Goal: Task Accomplishment & Management: Manage account settings

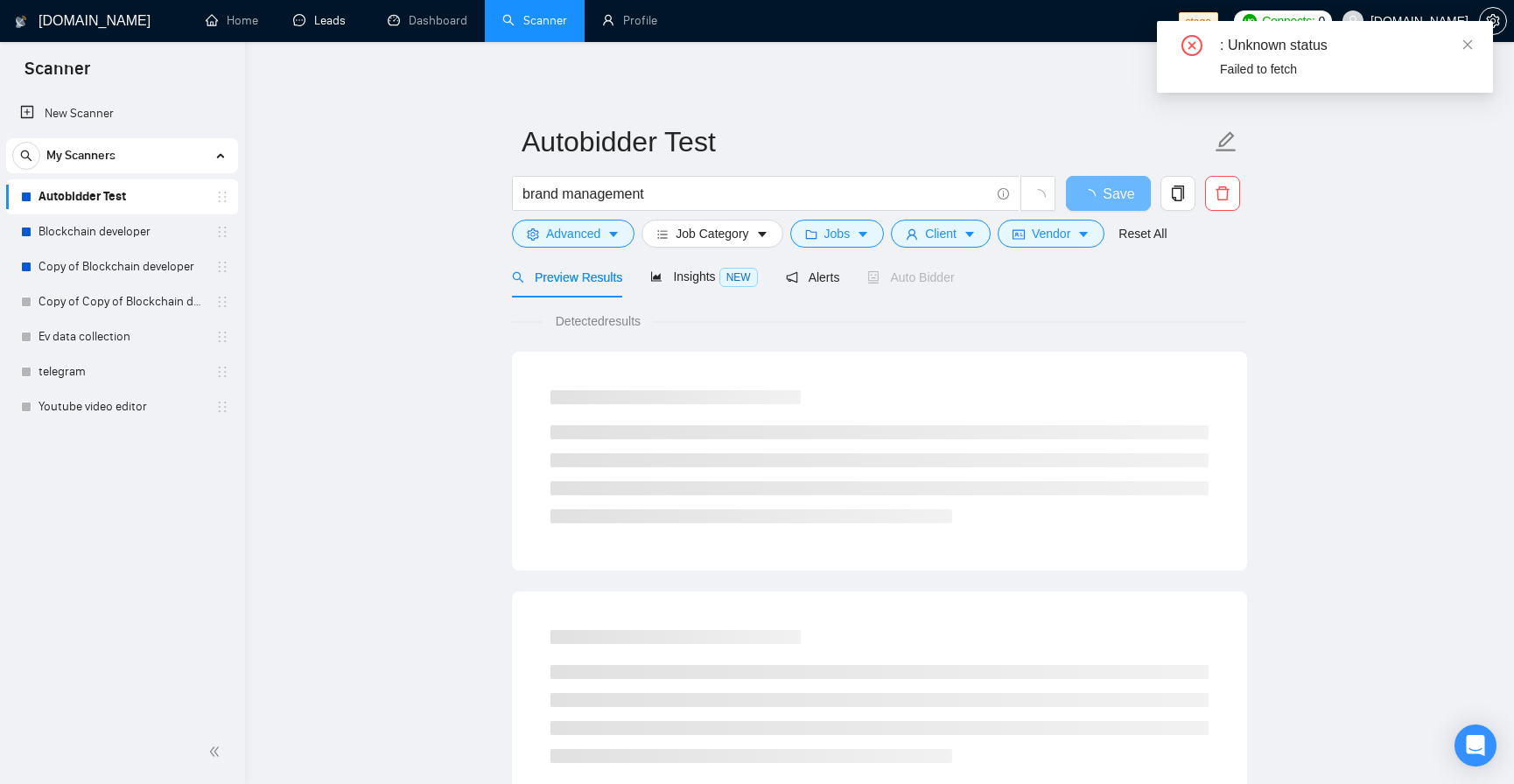
click at [295, 25] on link "Leads" at bounding box center [323, 20] width 59 height 15
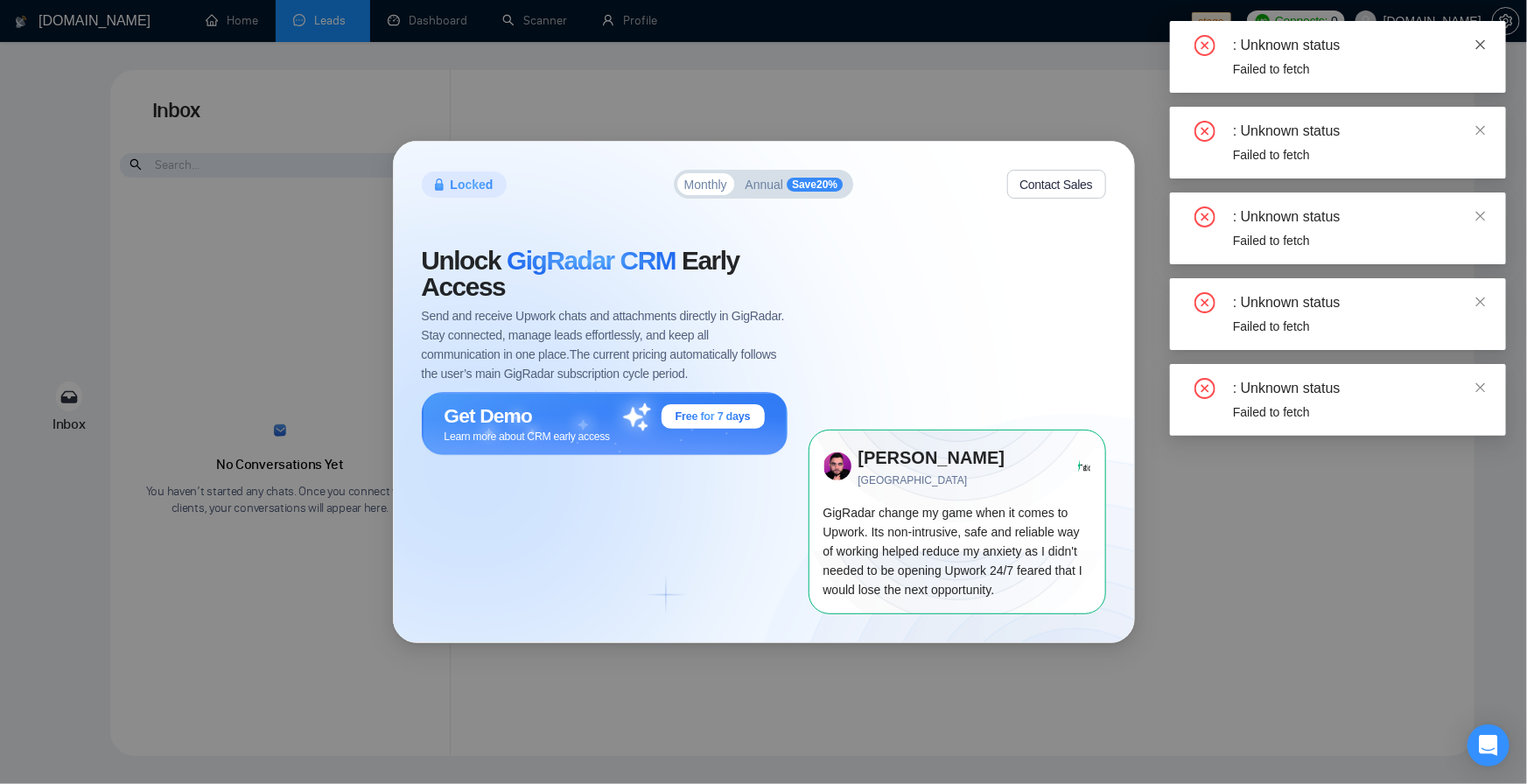
click at [1479, 42] on icon "close" at bounding box center [1481, 45] width 12 height 12
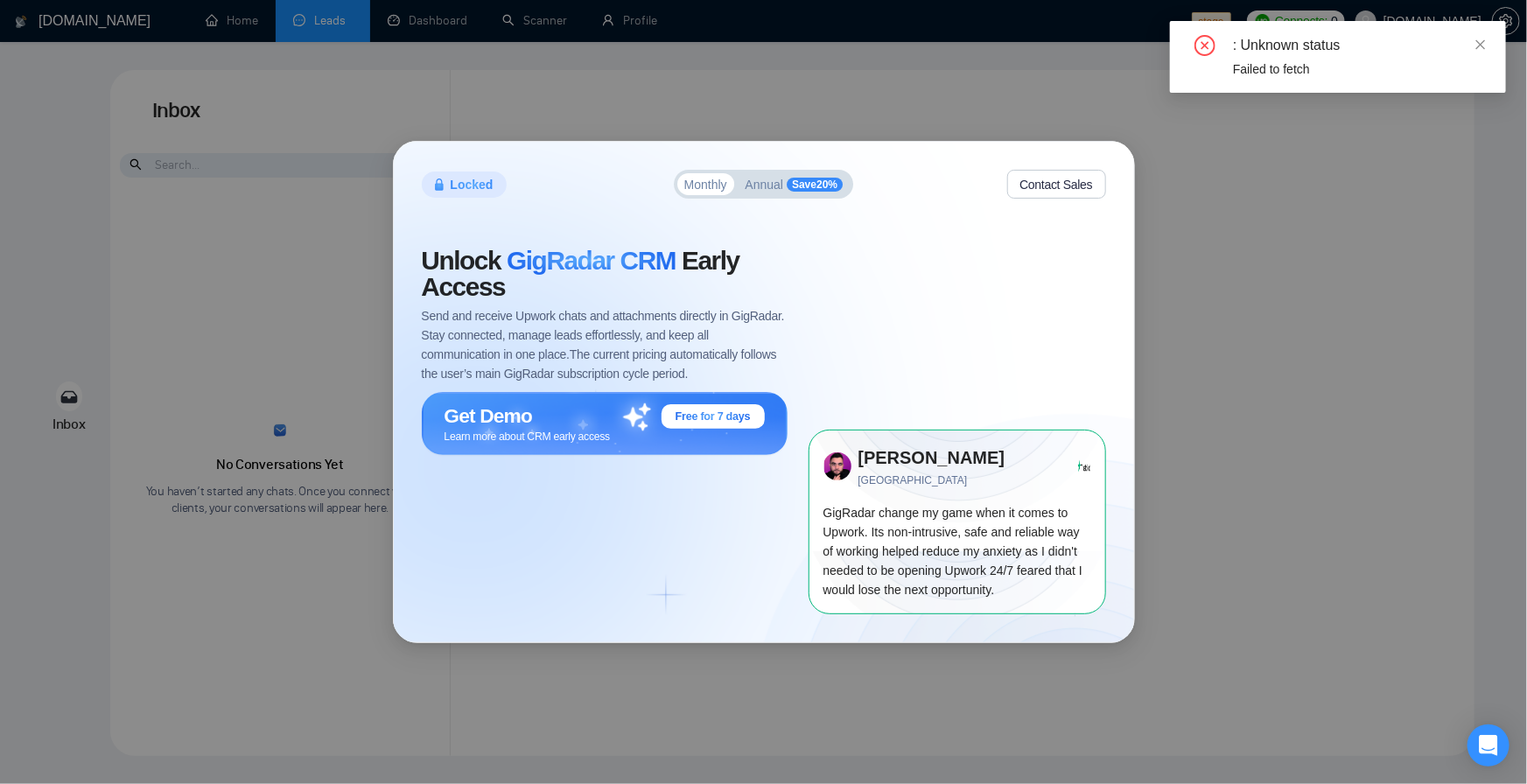
click at [1479, 42] on icon "close" at bounding box center [1481, 45] width 12 height 12
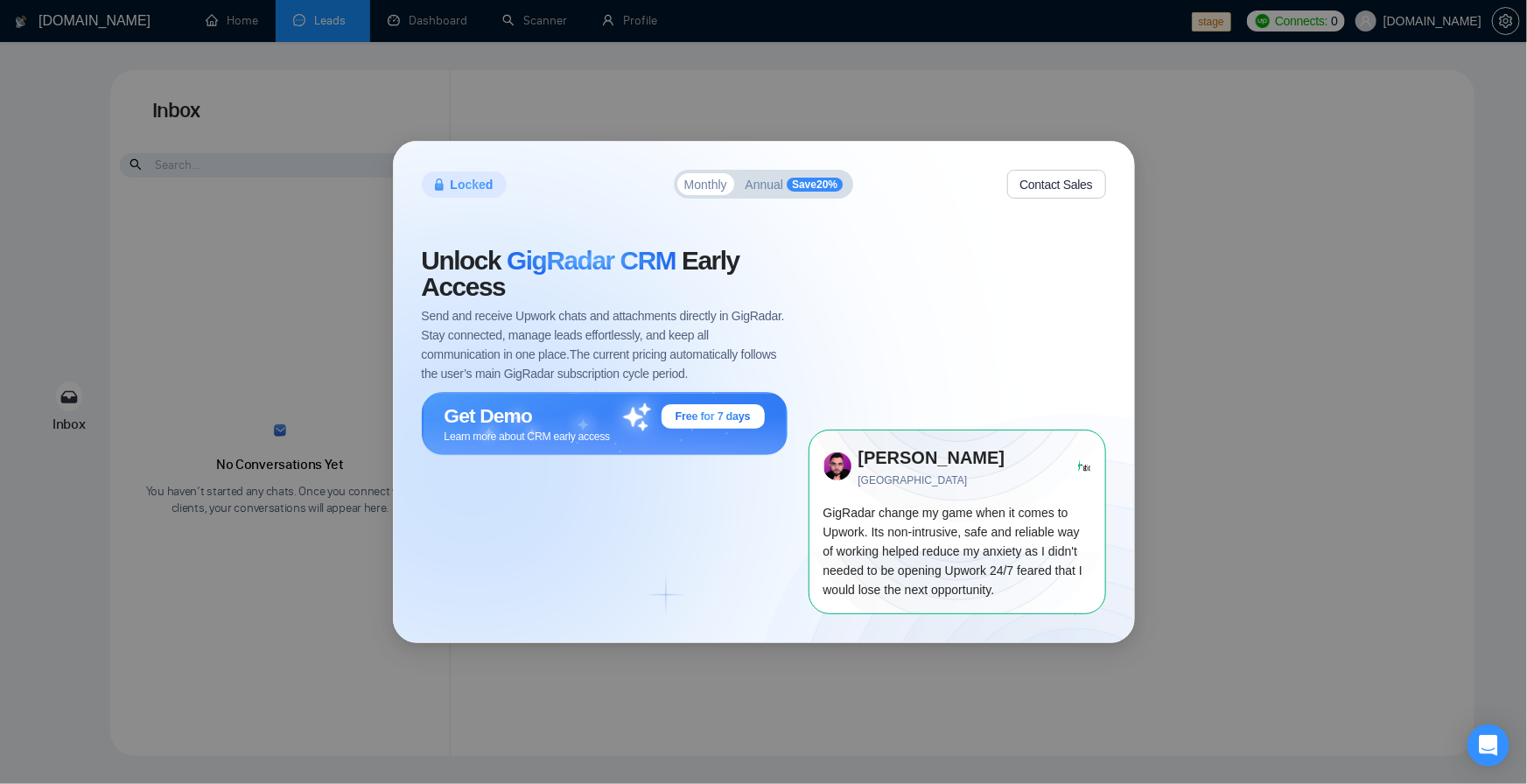
click at [1282, 121] on div "Locked Monthly Annual Save 20 % Contact Sales Unlock GigRadar CRM Early Access …" at bounding box center [764, 392] width 1527 height 784
click at [1420, 45] on div "Locked Monthly Annual Save 20 % Contact Sales Unlock GigRadar CRM Early Access …" at bounding box center [764, 392] width 1527 height 784
click at [617, 20] on div "Locked Monthly Annual Save 20 % Contact Sales Unlock GigRadar CRM Early Access …" at bounding box center [764, 392] width 1527 height 784
click at [803, 183] on span "Save 20 %" at bounding box center [815, 184] width 56 height 14
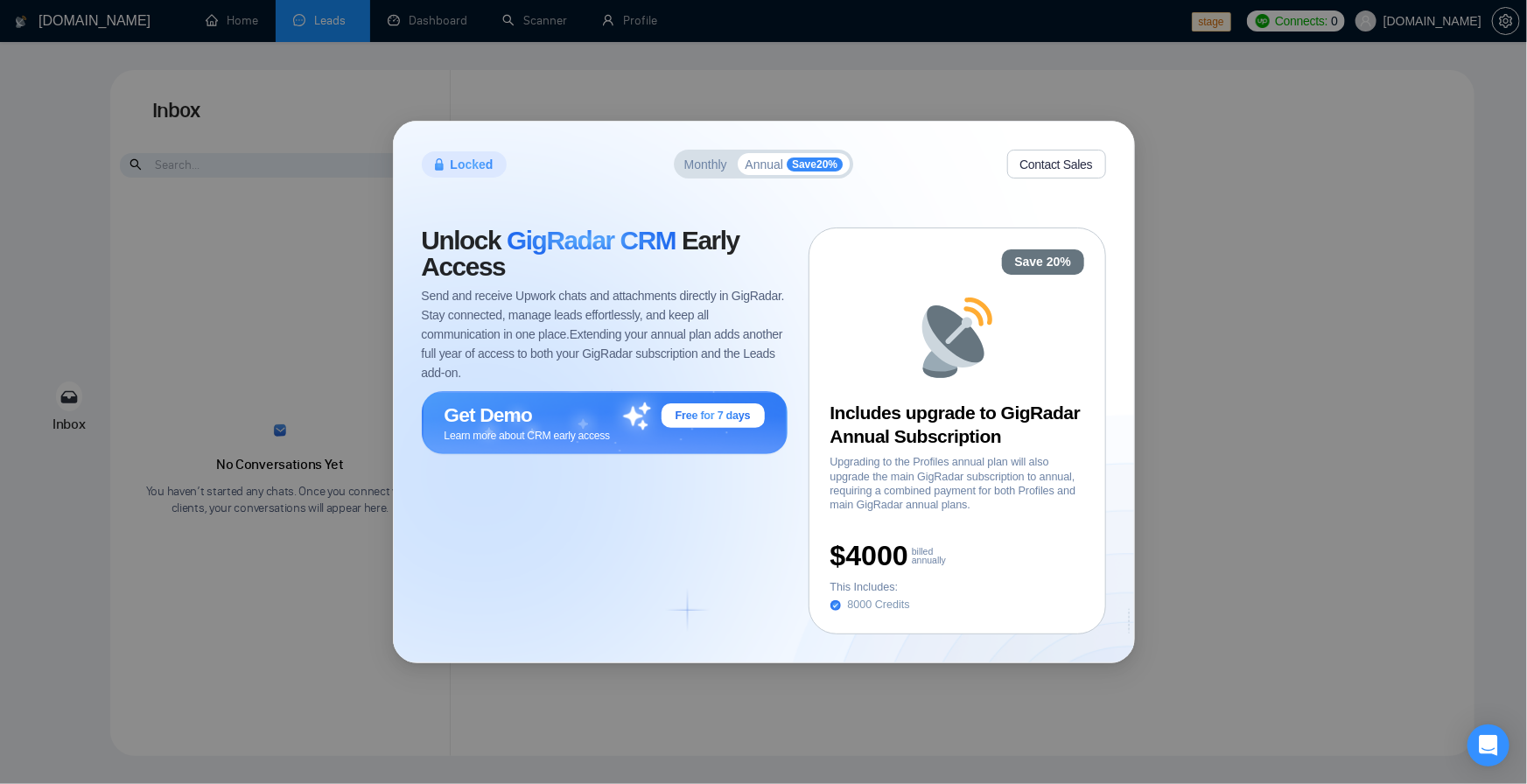
click at [1311, 155] on div "Locked Monthly Annual Save 20 % Contact Sales Unlock GigRadar CRM Early Access …" at bounding box center [764, 392] width 1527 height 784
click at [1236, 426] on div "Locked Monthly Annual Save 20 % Contact Sales Unlock GigRadar CRM Early Access …" at bounding box center [764, 392] width 1527 height 784
click at [205, 273] on div "Locked Monthly Annual Save 20 % Contact Sales Unlock GigRadar CRM Early Access …" at bounding box center [764, 392] width 1527 height 784
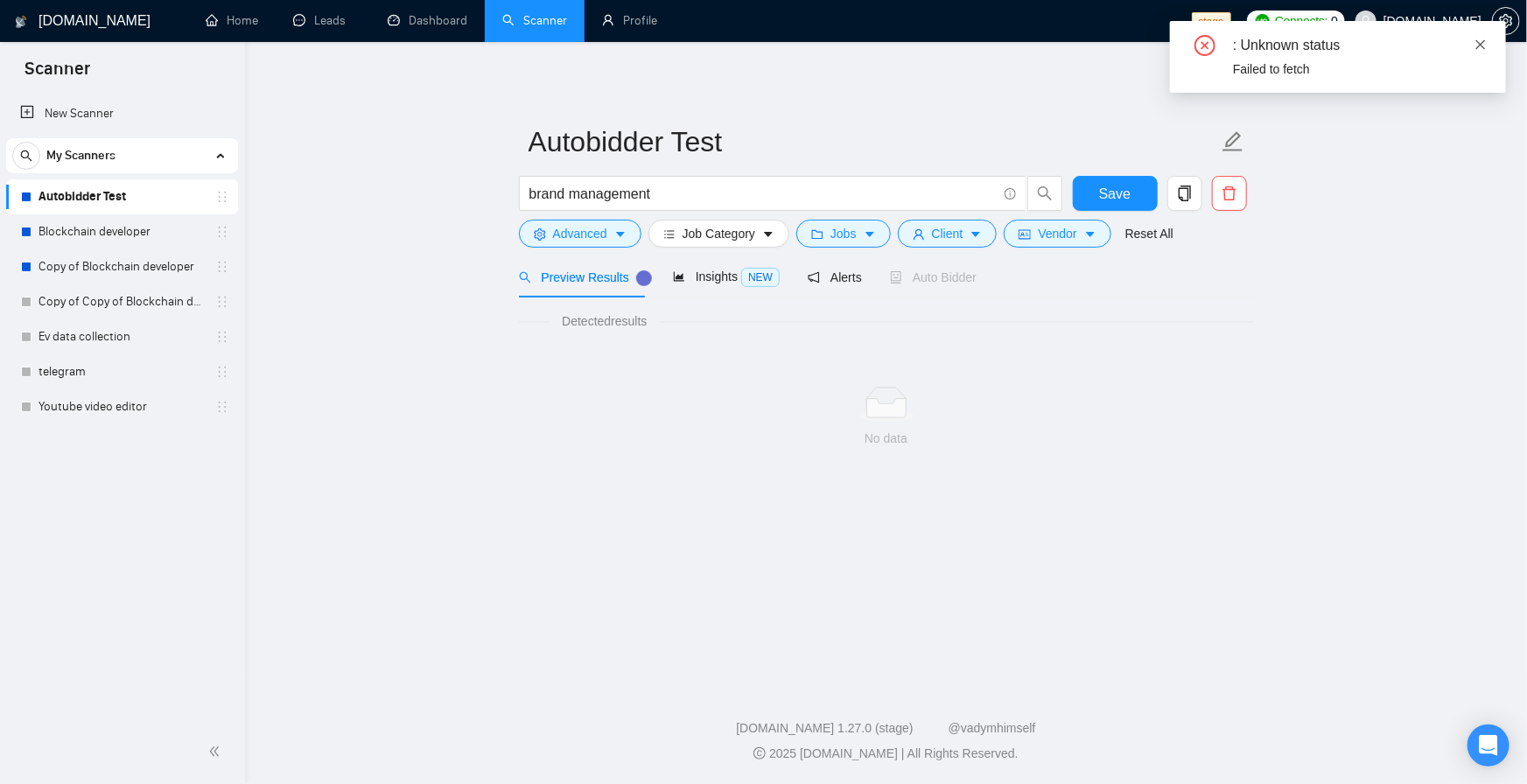
click at [1478, 44] on icon "close" at bounding box center [1481, 45] width 12 height 12
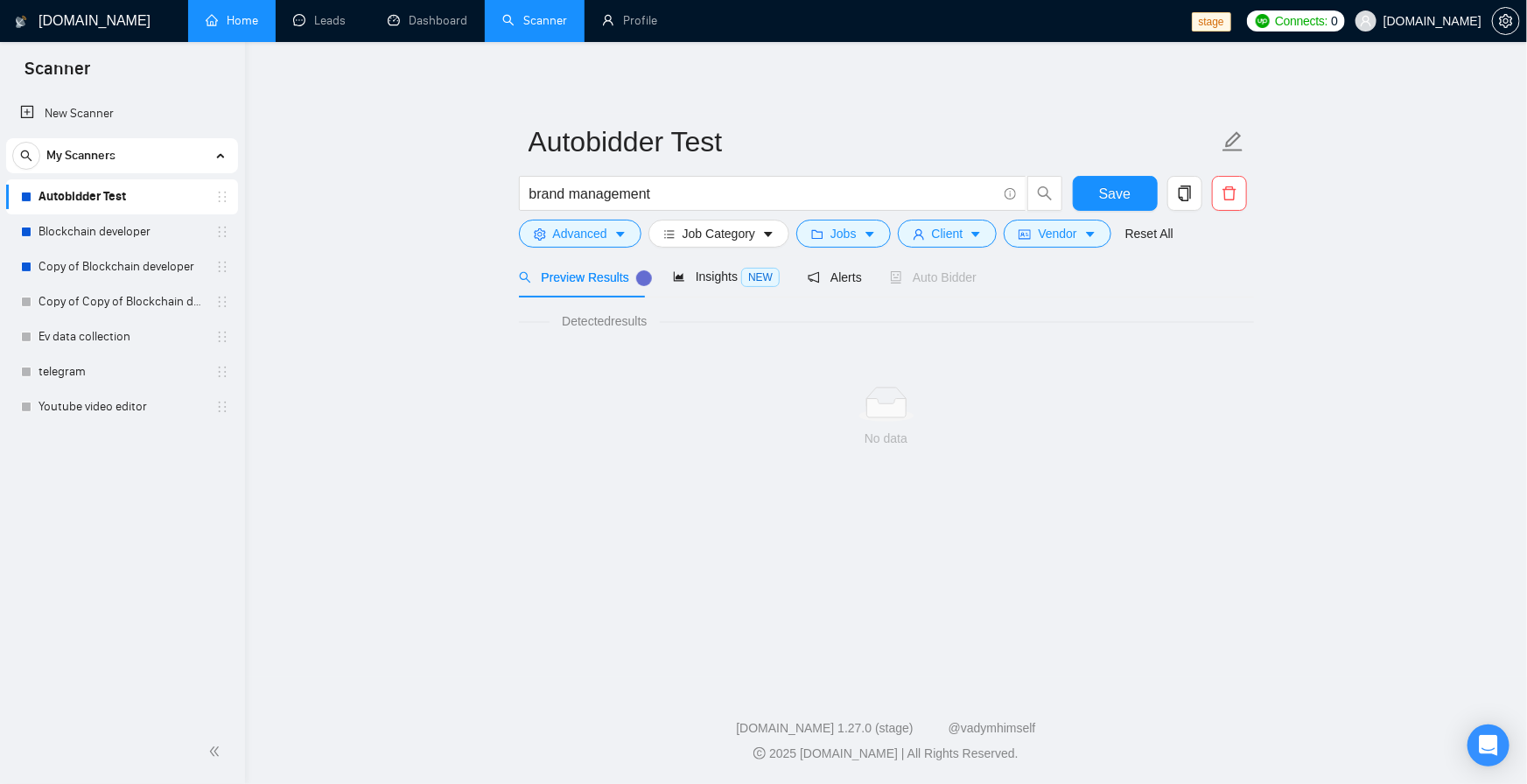
click at [229, 26] on link "Home" at bounding box center [231, 20] width 53 height 15
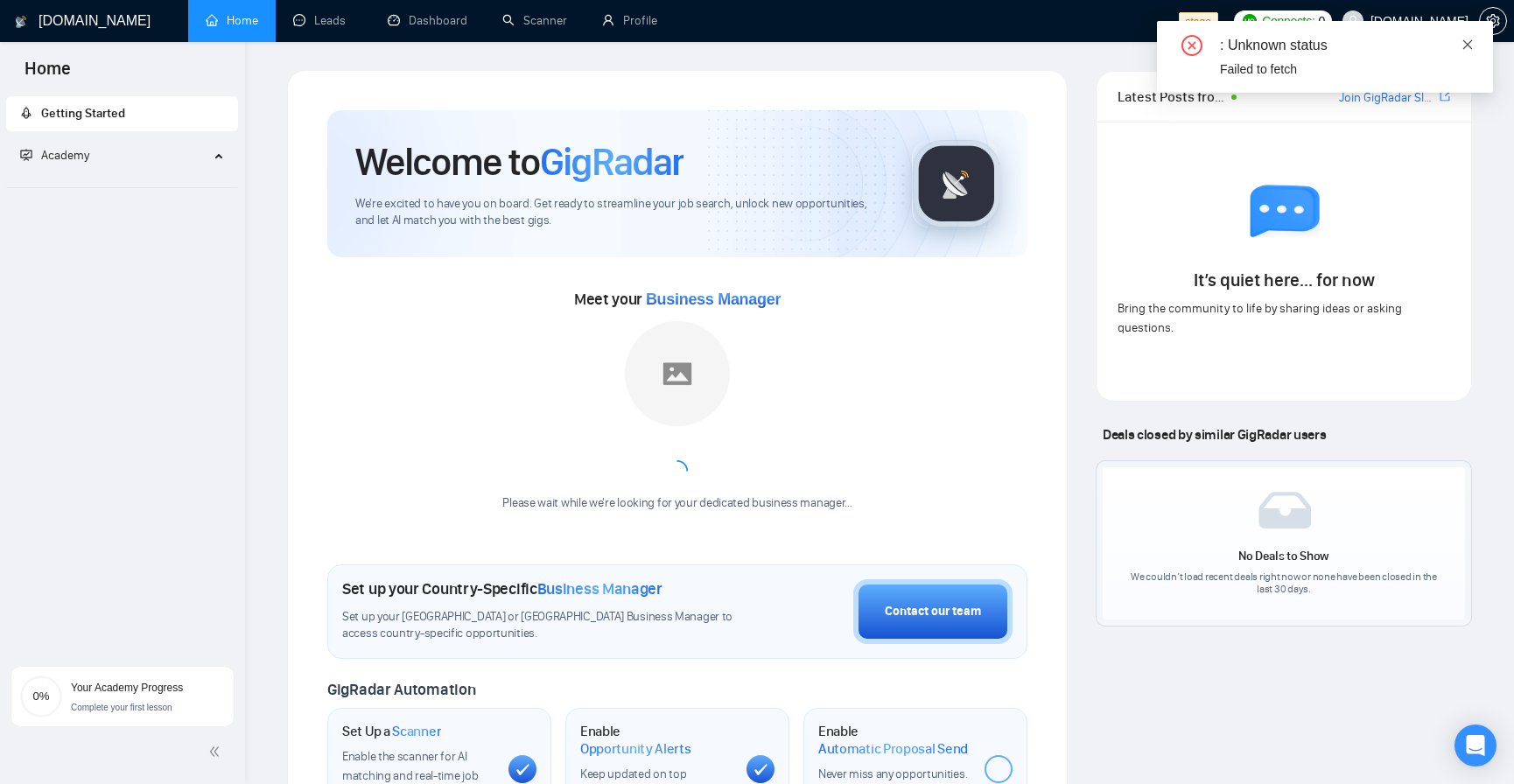
click at [1466, 51] on link at bounding box center [1467, 44] width 12 height 19
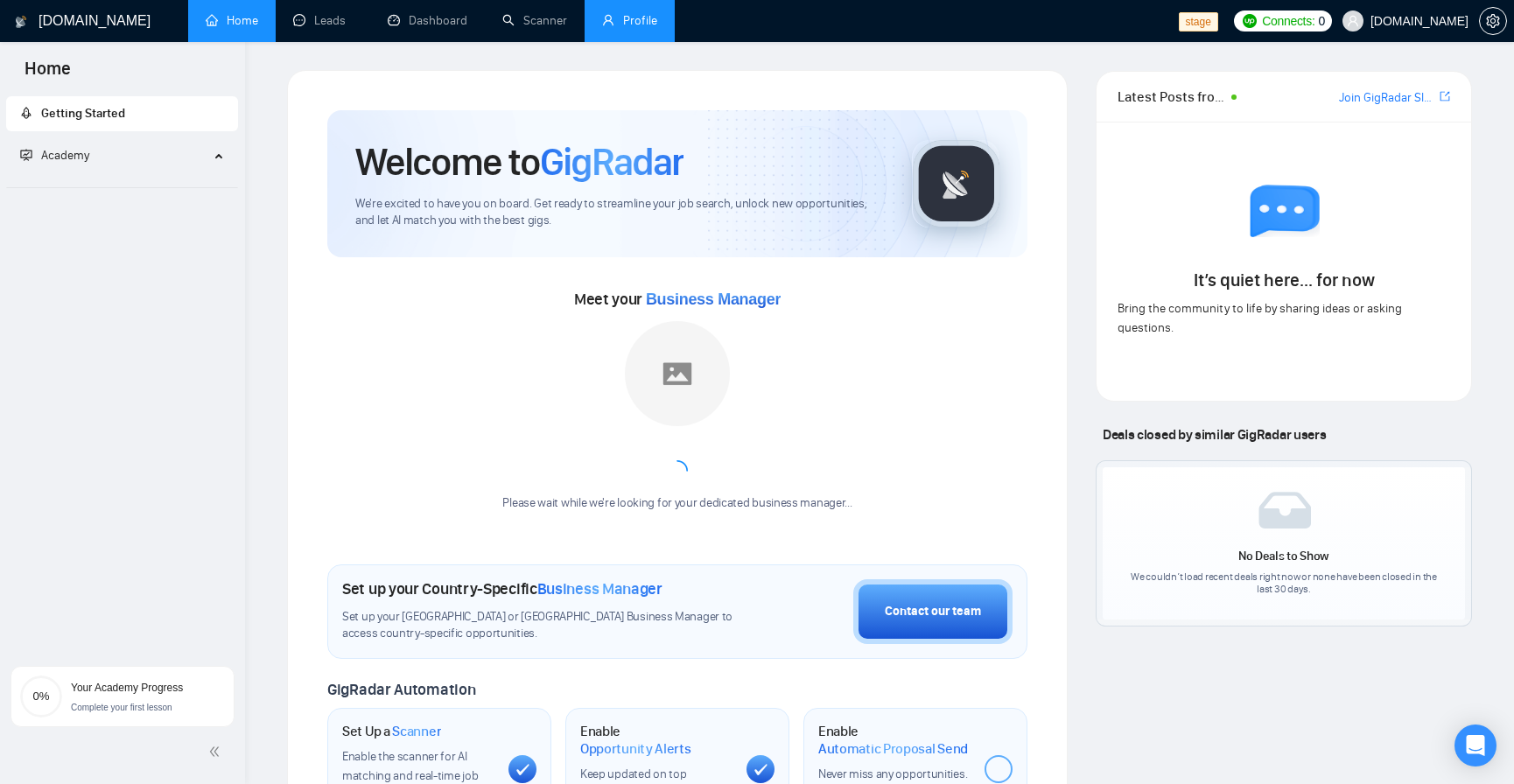
click at [635, 18] on link "Profile" at bounding box center [630, 20] width 56 height 15
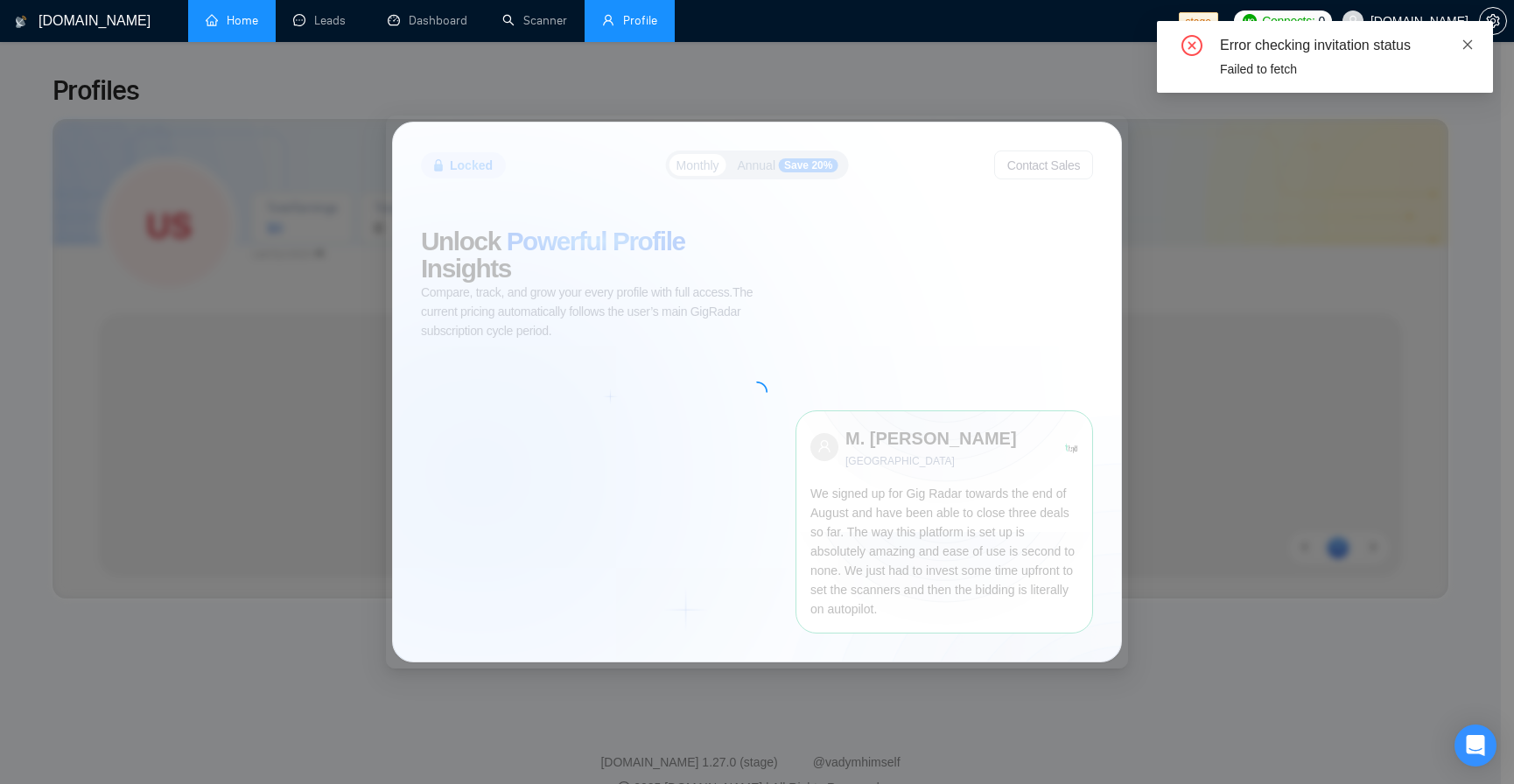
click at [1466, 46] on icon "close" at bounding box center [1467, 45] width 12 height 12
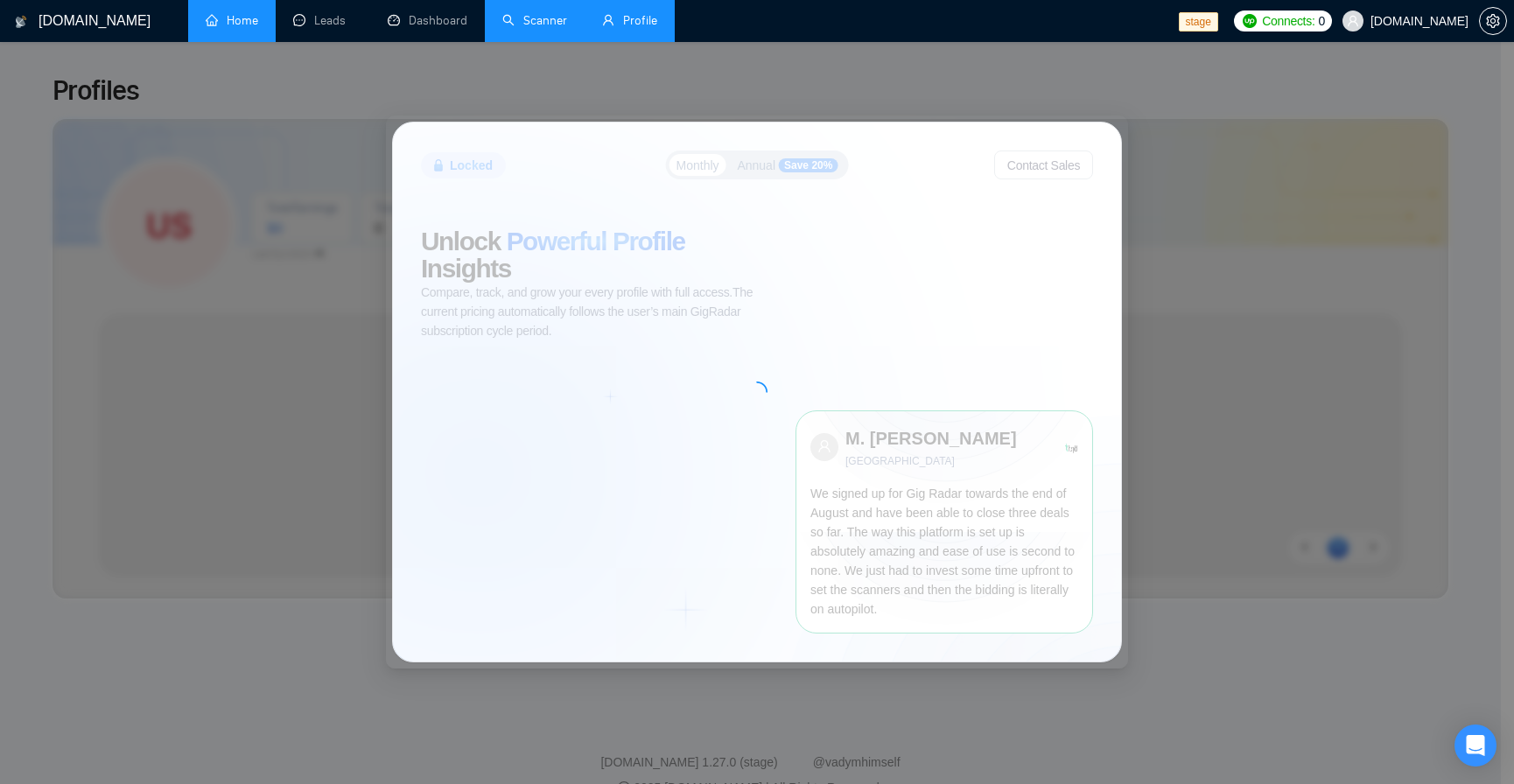
click at [554, 18] on link "Scanner" at bounding box center [534, 20] width 64 height 15
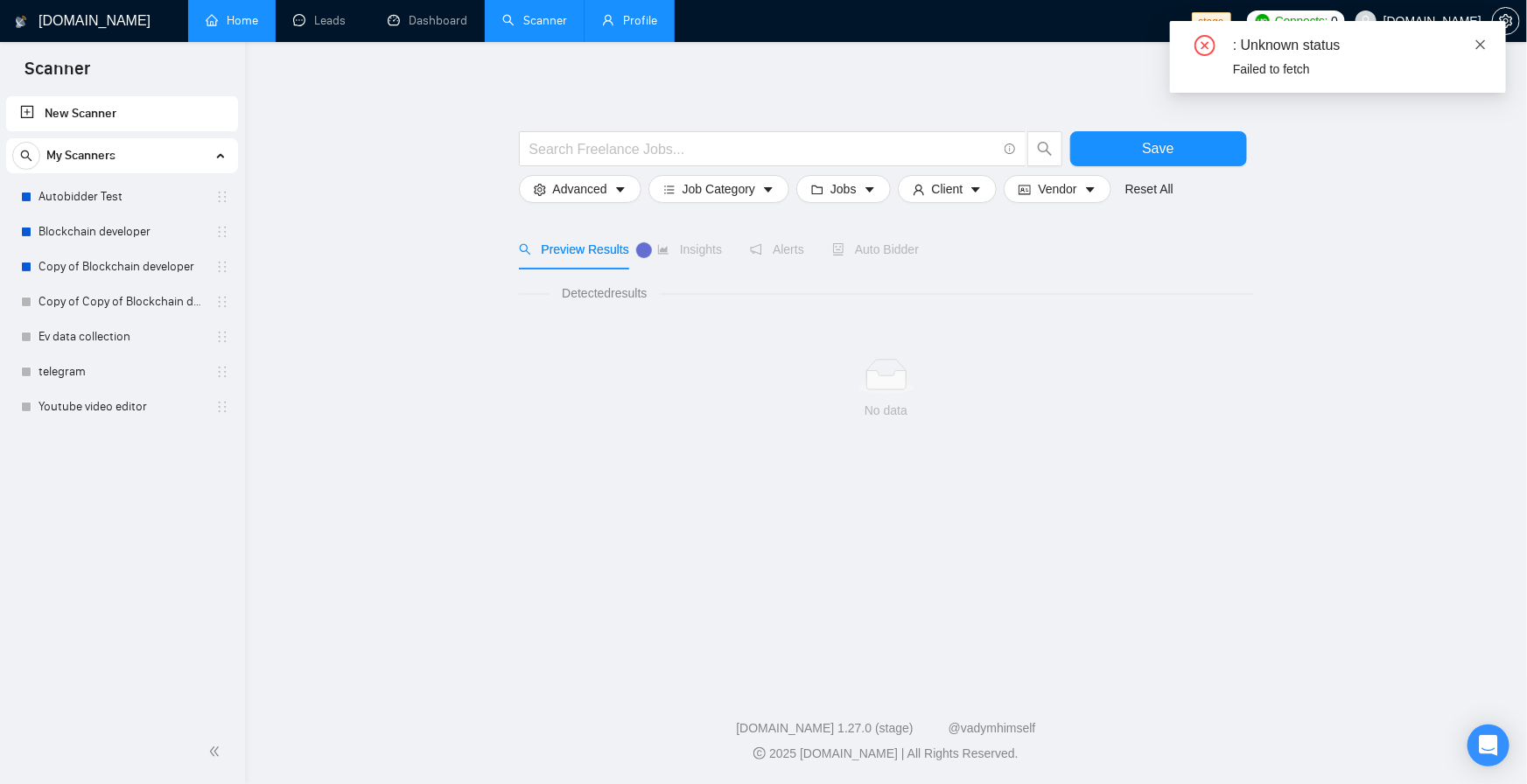
click at [1476, 47] on icon "close" at bounding box center [1481, 45] width 12 height 12
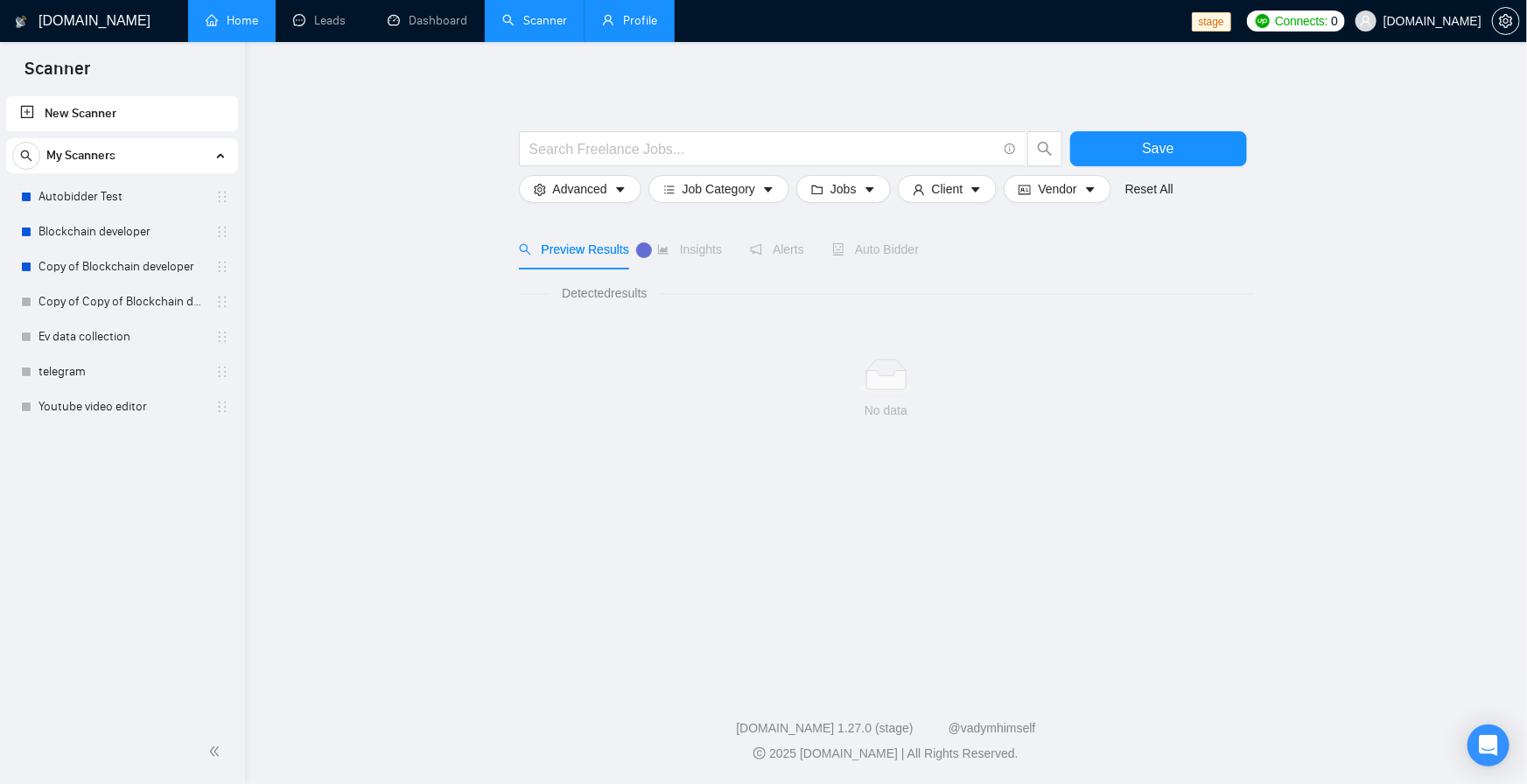
click at [1464, 34] on span "[DOMAIN_NAME]" at bounding box center [1419, 21] width 147 height 56
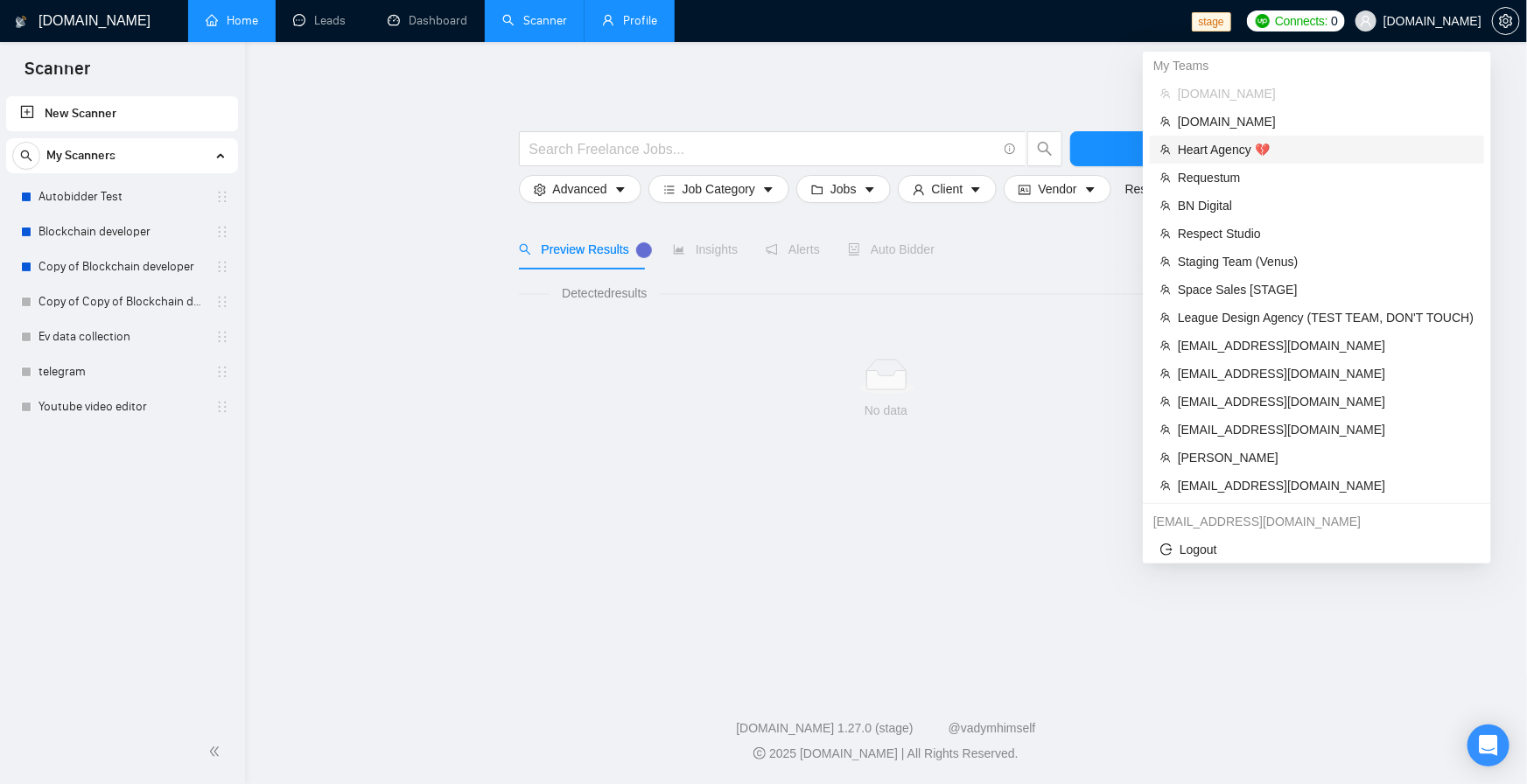
click at [1295, 147] on span "Heart Agency 💔" at bounding box center [1326, 149] width 295 height 19
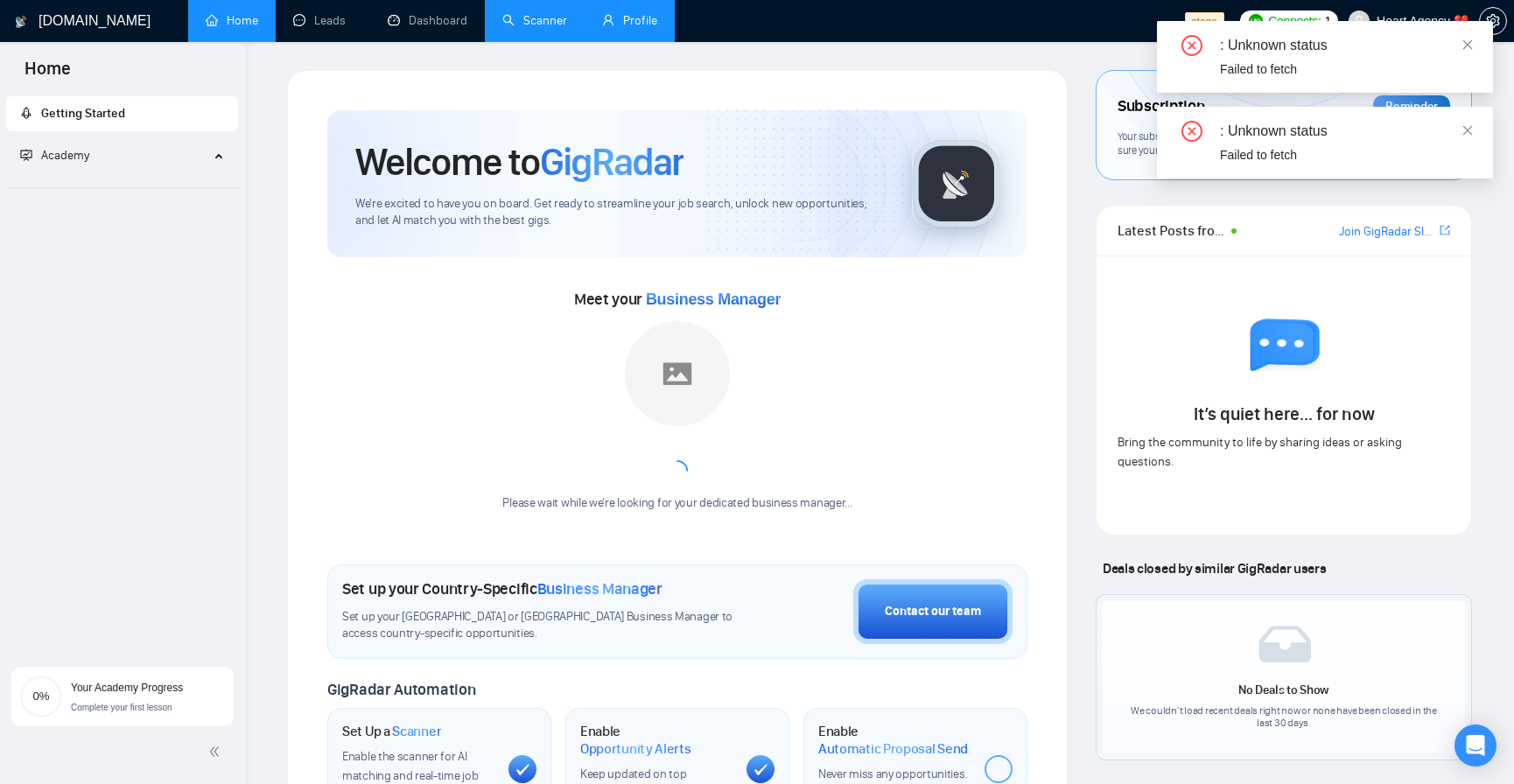
click at [621, 28] on link "Profile" at bounding box center [630, 20] width 56 height 15
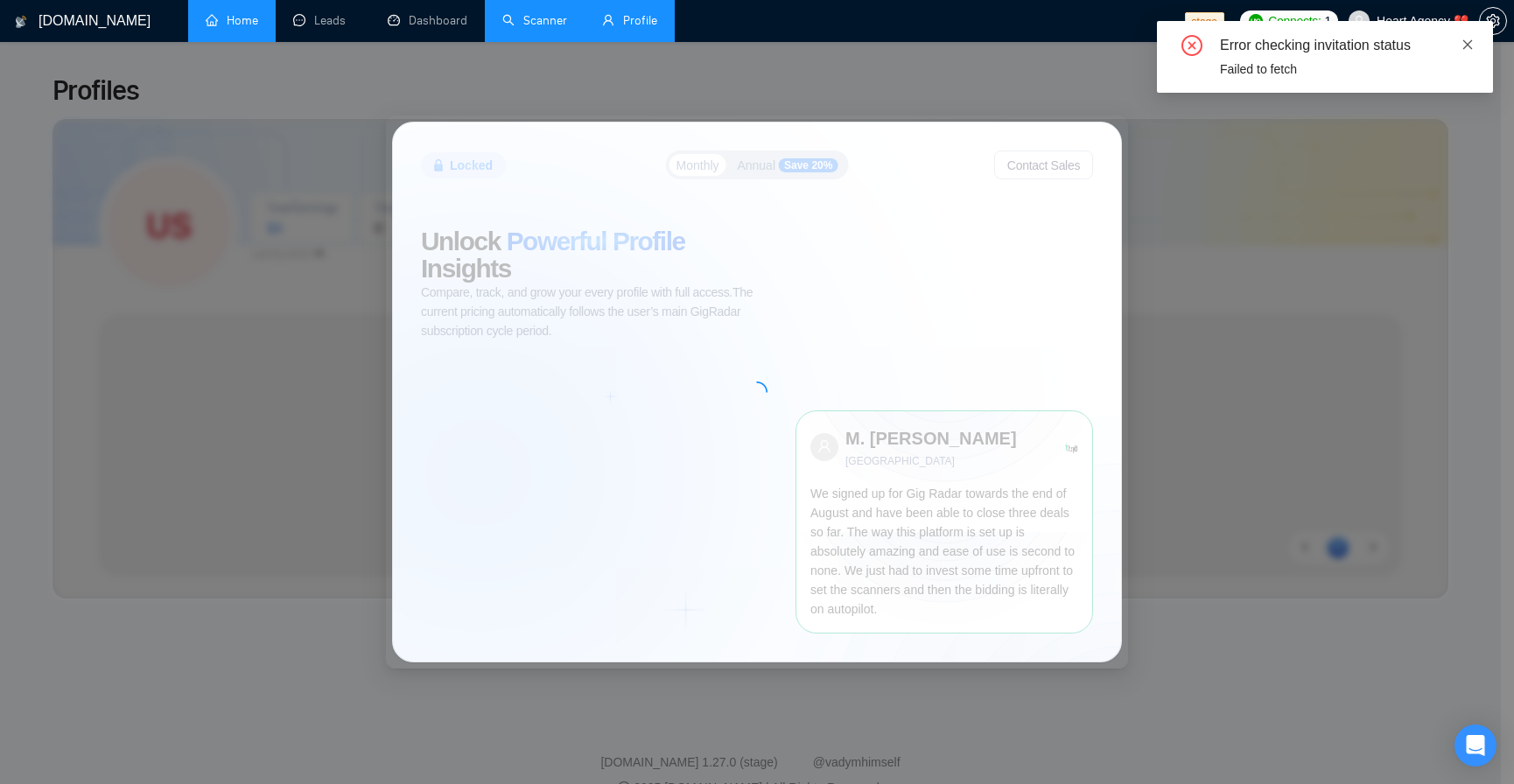
click at [1466, 49] on icon "close" at bounding box center [1467, 45] width 12 height 12
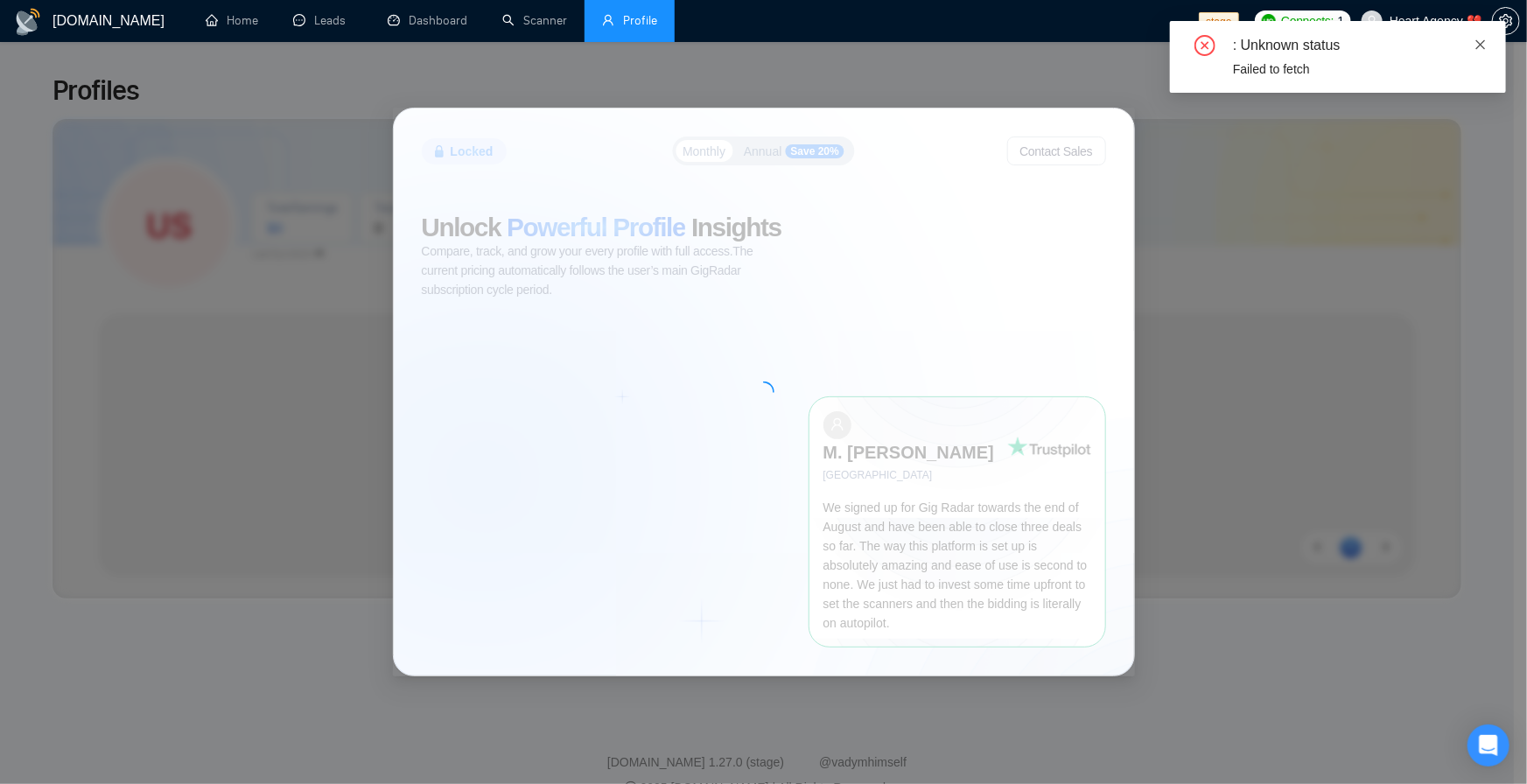
click at [1475, 47] on icon "close" at bounding box center [1481, 45] width 12 height 12
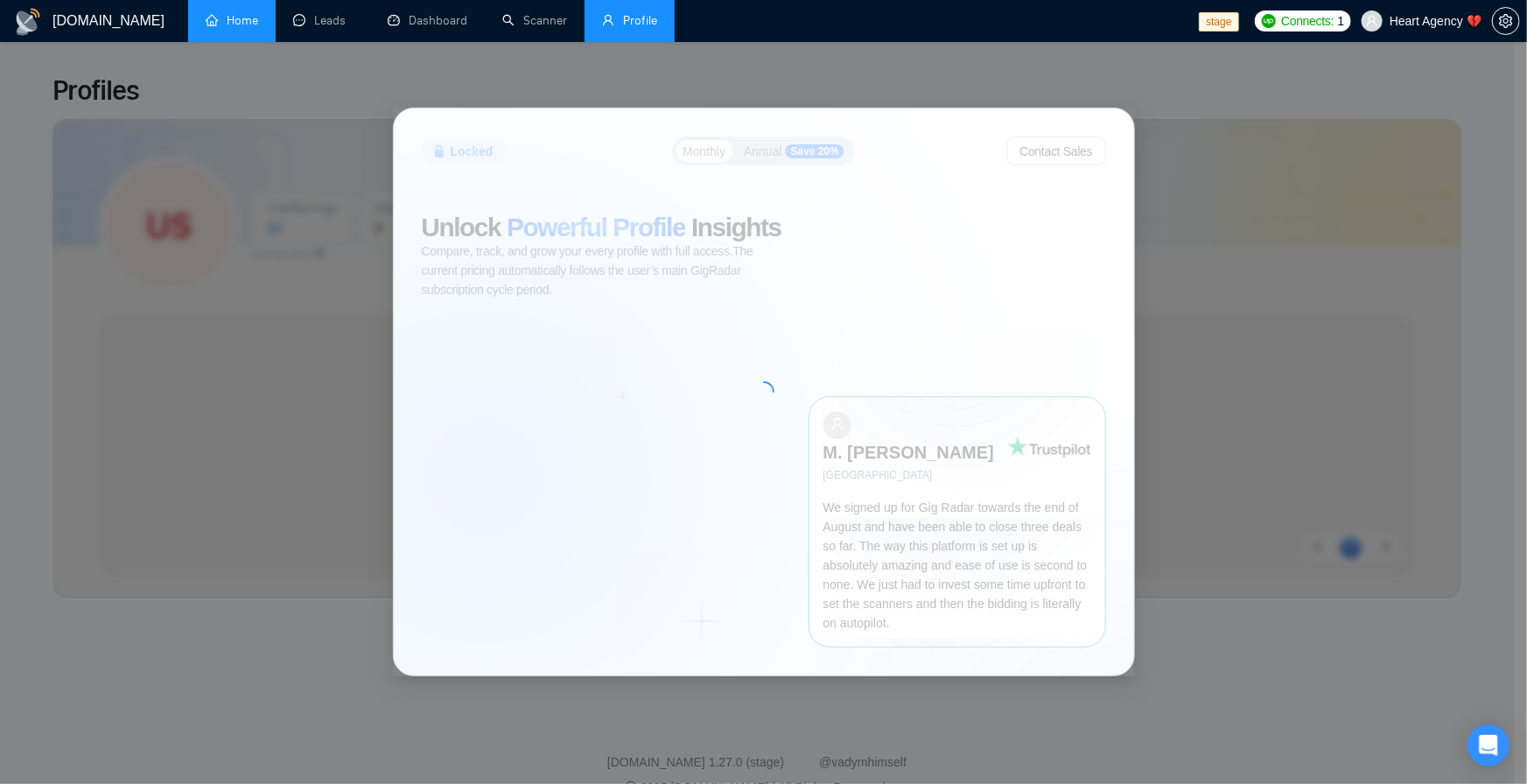
click at [228, 28] on link "Home" at bounding box center [231, 20] width 53 height 15
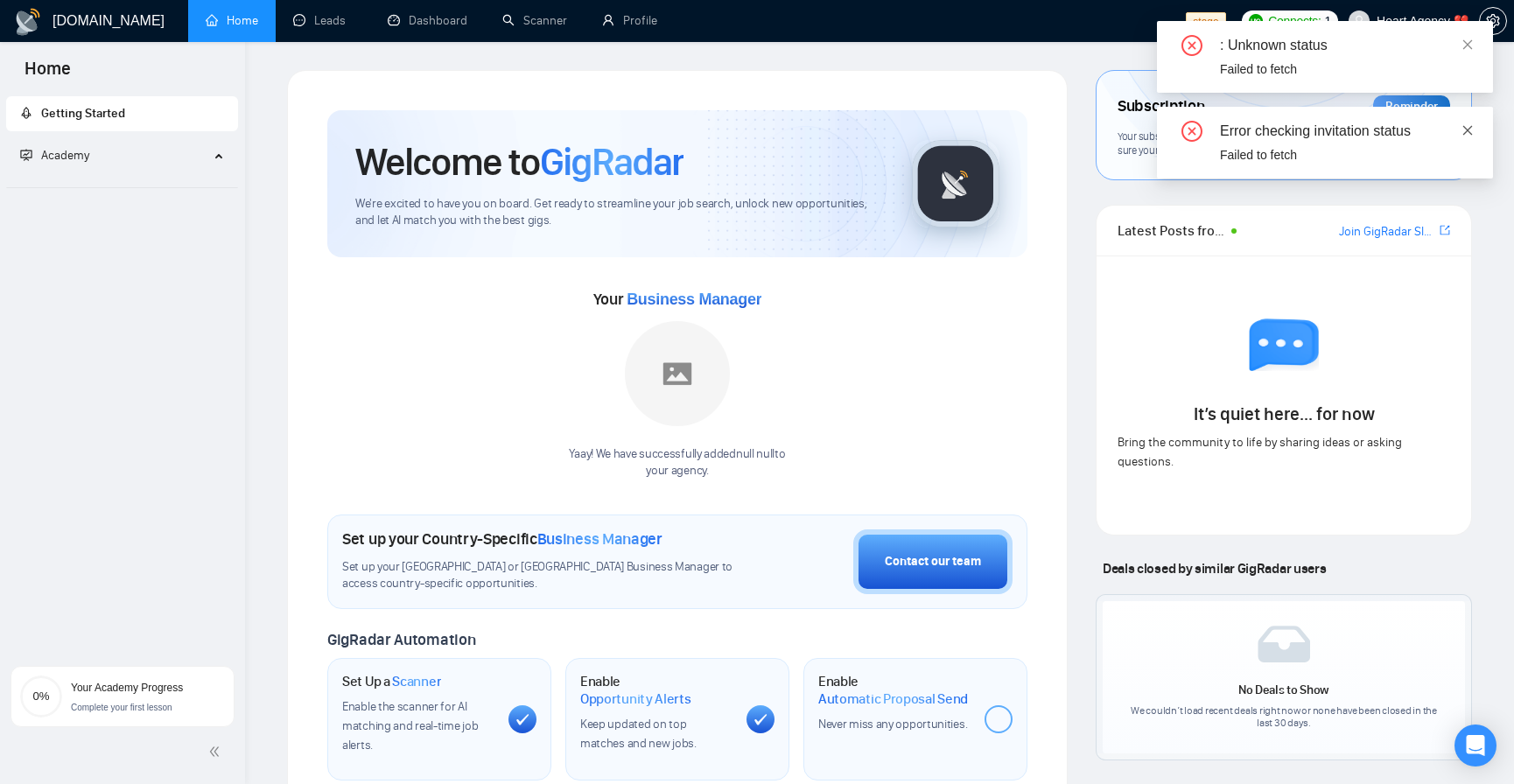
click at [1463, 131] on icon "close" at bounding box center [1467, 130] width 12 height 12
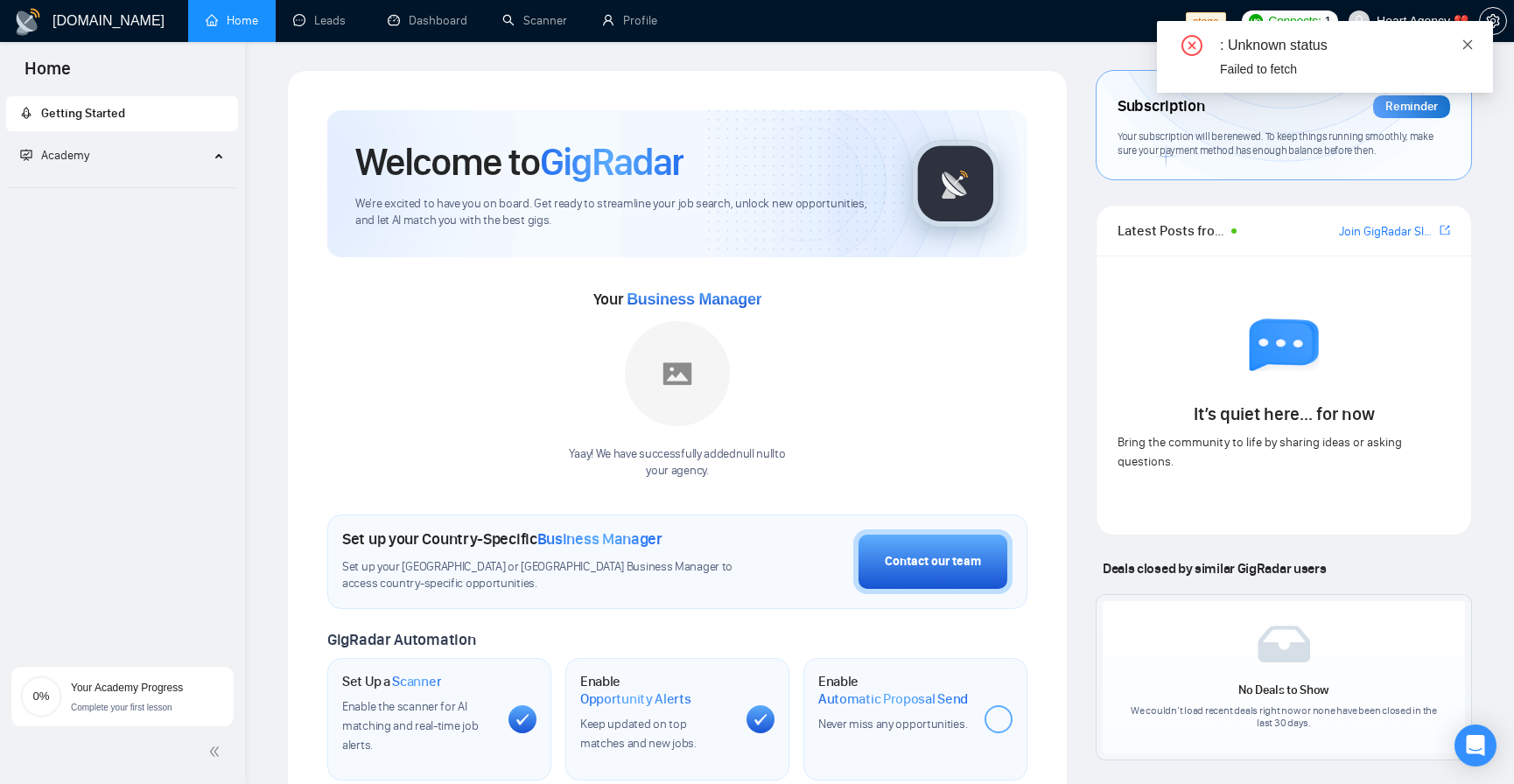
click at [1468, 46] on icon "close" at bounding box center [1467, 45] width 12 height 12
click at [398, 24] on link "Dashboard" at bounding box center [427, 20] width 79 height 15
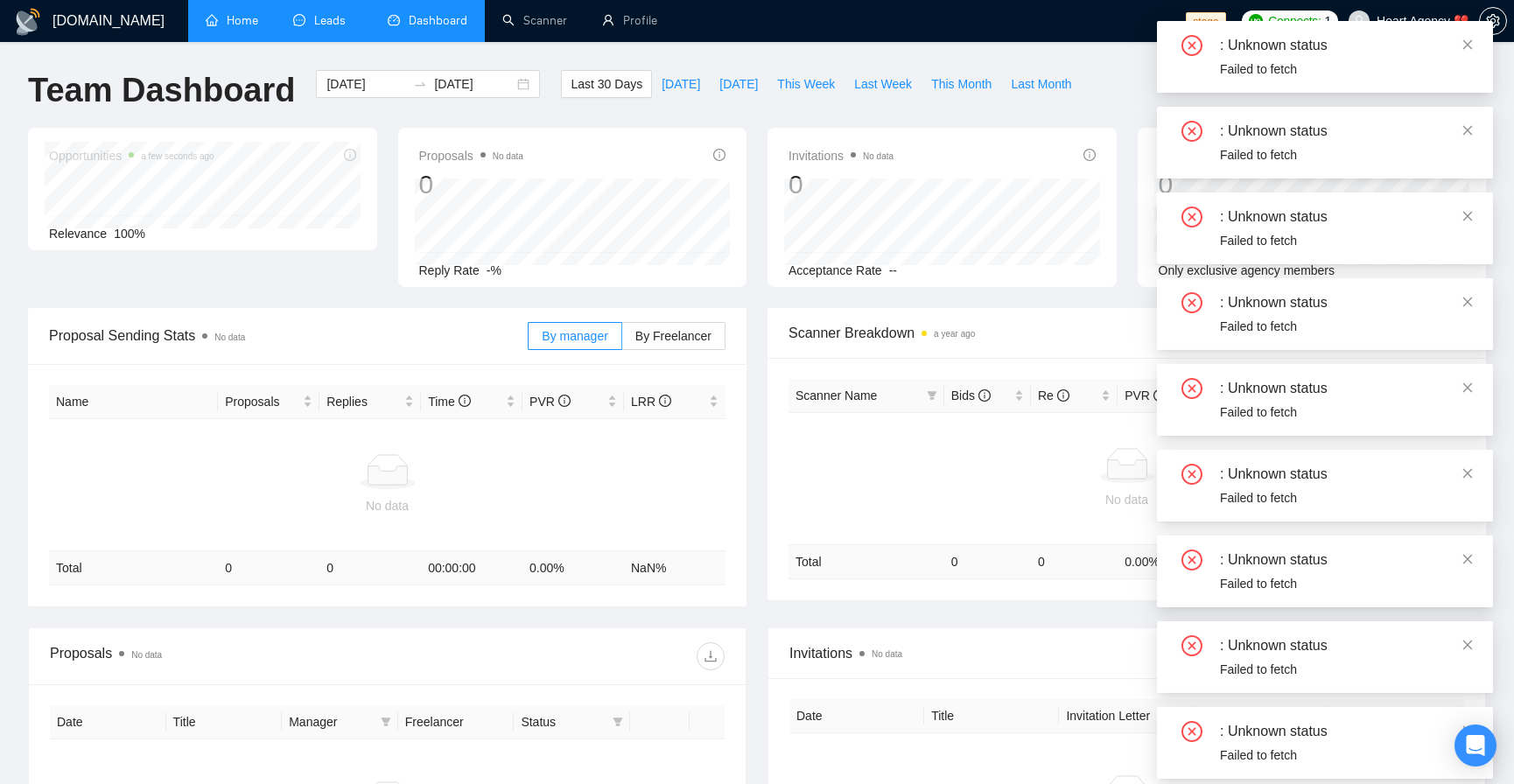
click at [322, 28] on link "Leads" at bounding box center [323, 20] width 59 height 15
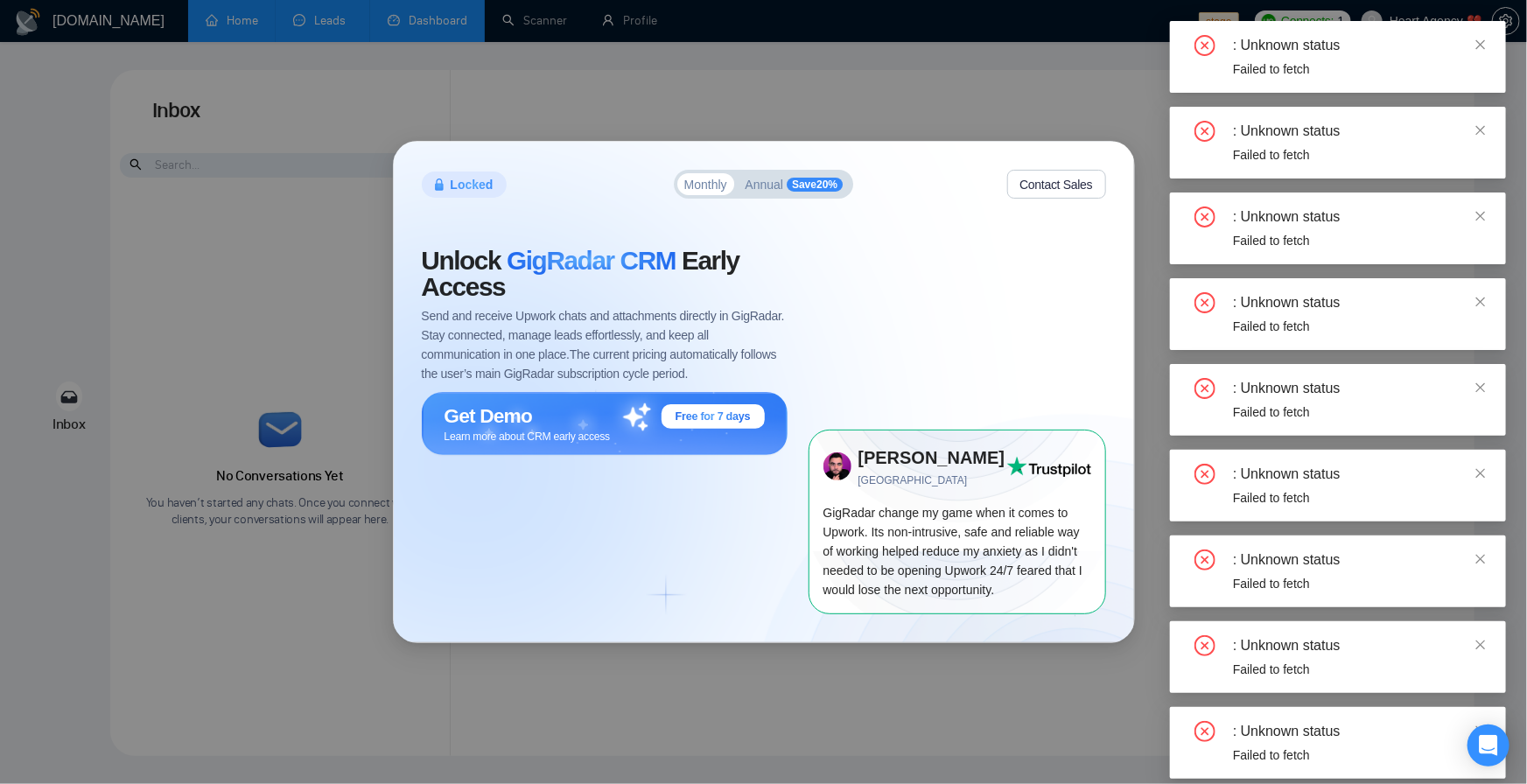
click at [421, 23] on div "Locked Monthly Annual Save 20 % Contact Sales Unlock GigRadar CRM Early Access …" at bounding box center [764, 392] width 1527 height 784
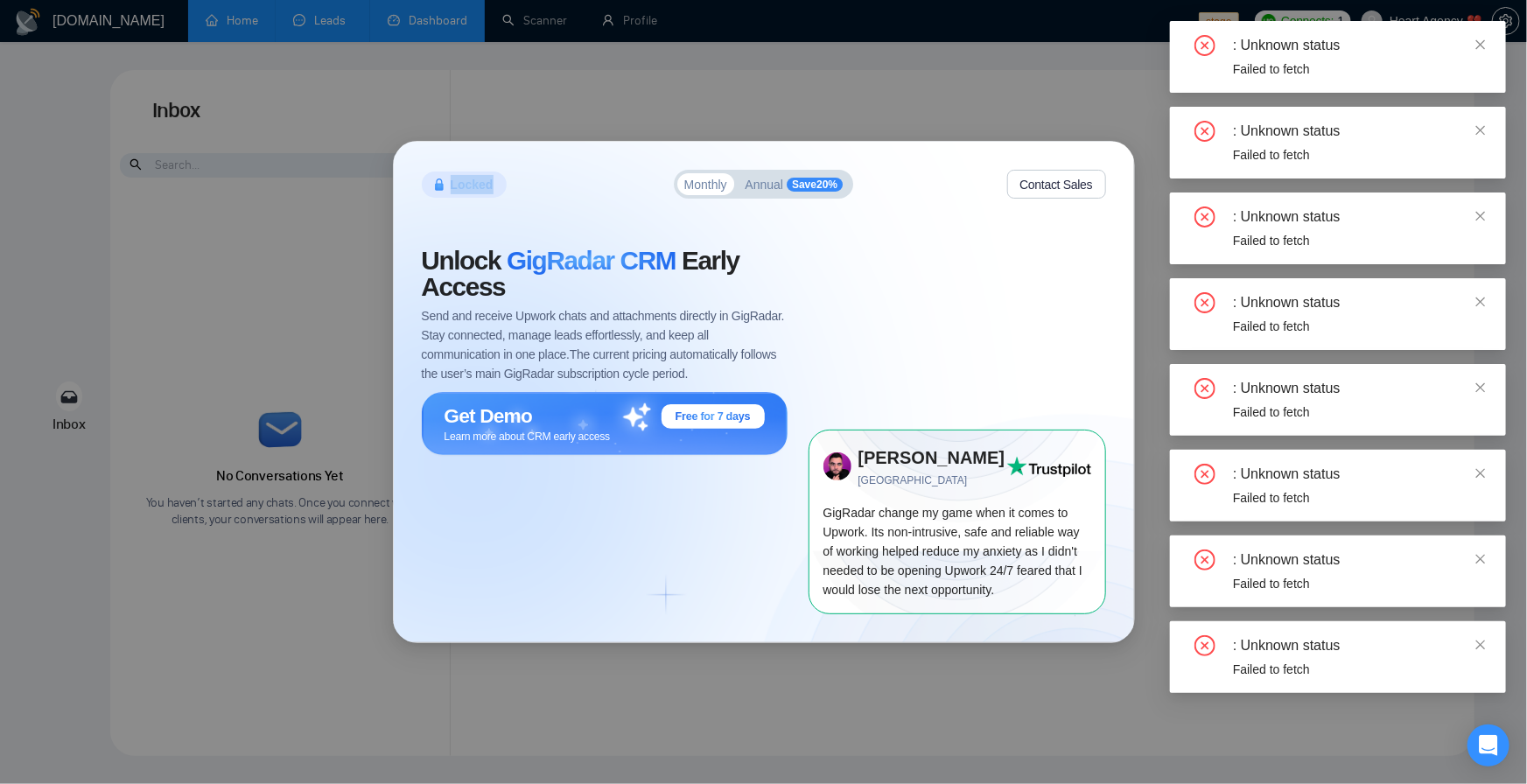
click at [421, 23] on div "Locked Monthly Annual Save 20 % Contact Sales Unlock GigRadar CRM Early Access …" at bounding box center [764, 392] width 1527 height 784
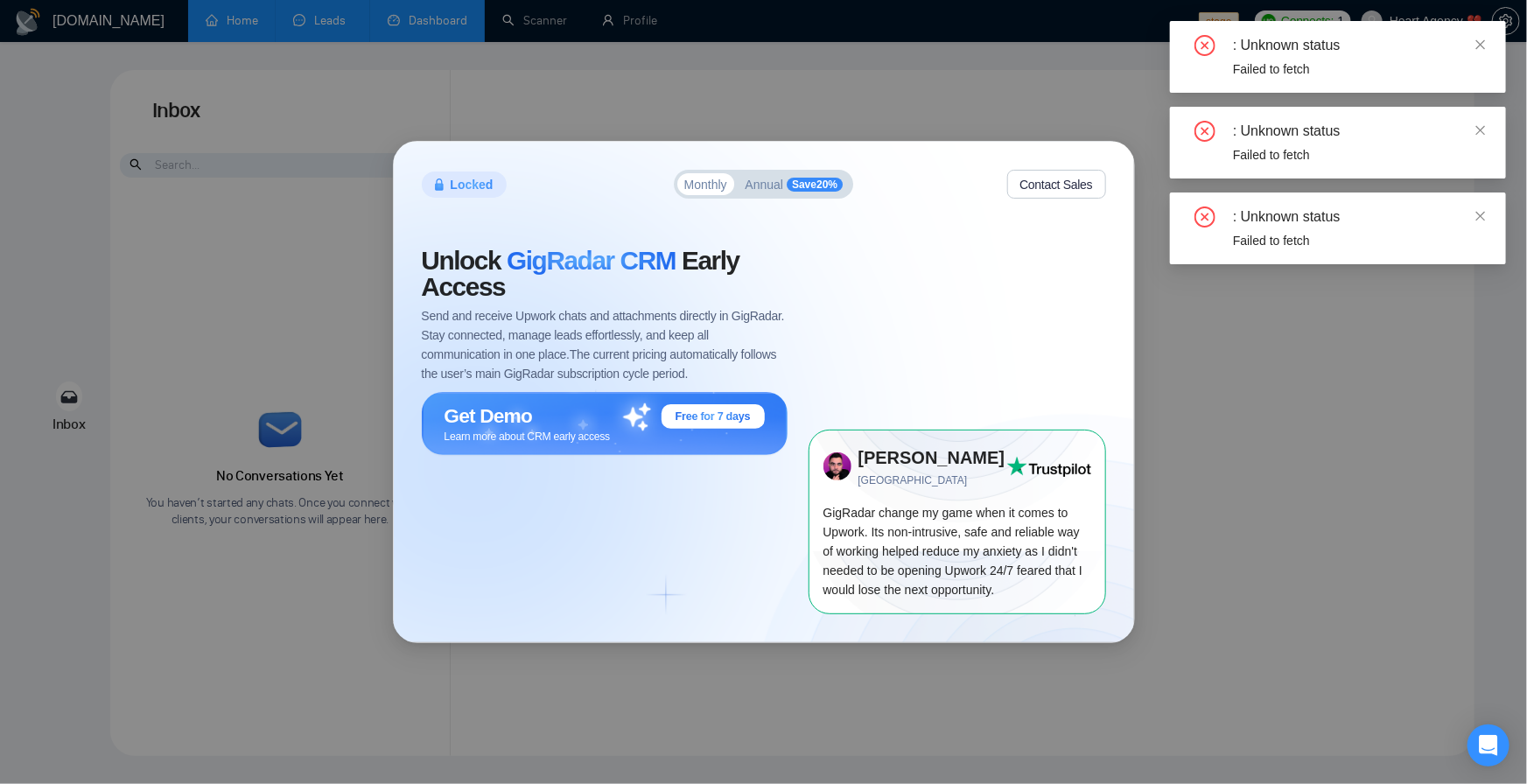
click at [421, 23] on div "Locked Monthly Annual Save 20 % Contact Sales Unlock GigRadar CRM Early Access …" at bounding box center [764, 392] width 1527 height 784
click at [850, 64] on div "Locked Monthly Annual Save 20 % Contact Sales Unlock GigRadar CRM Early Access …" at bounding box center [764, 392] width 1527 height 784
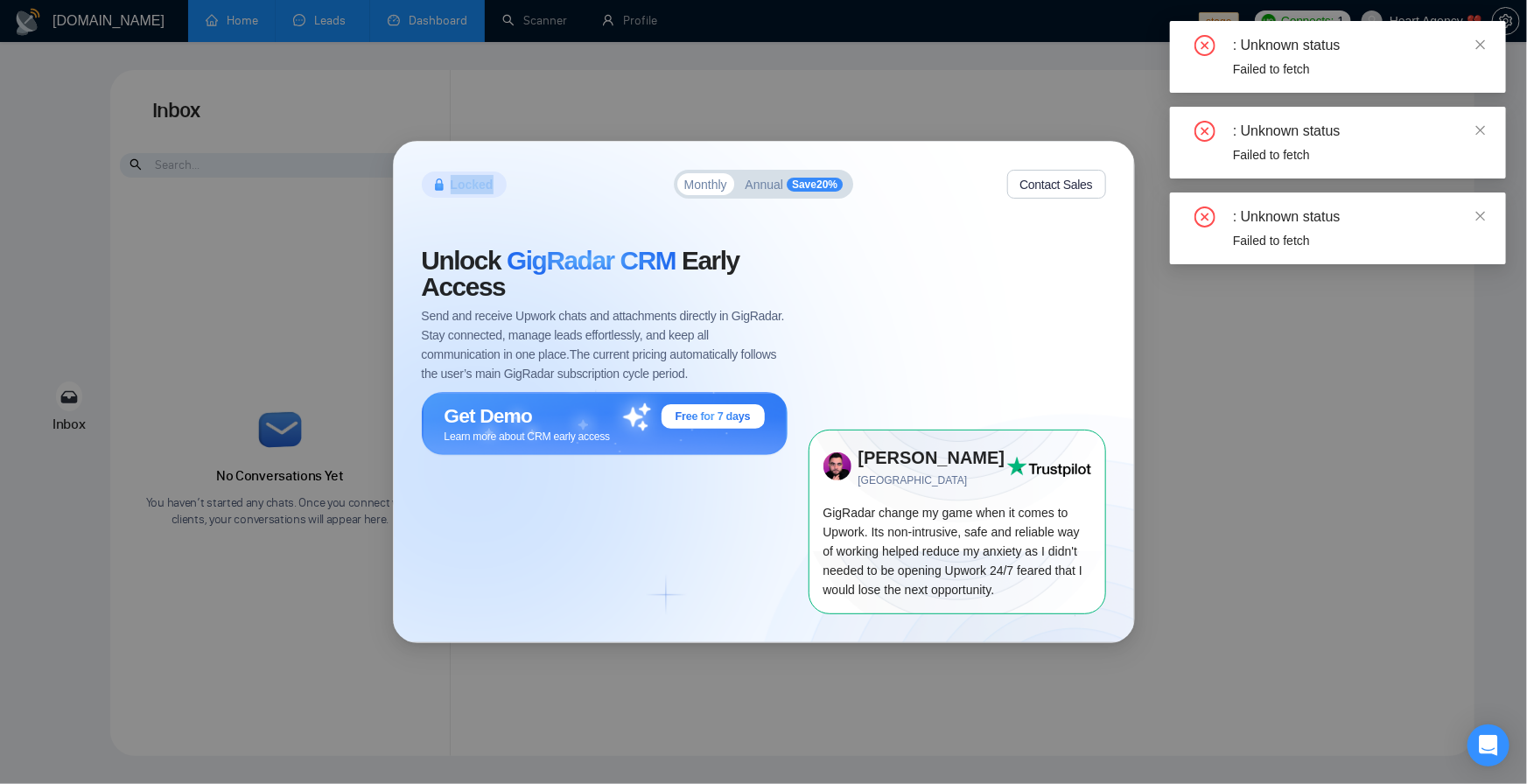
click at [850, 64] on div "Locked Monthly Annual Save 20 % Contact Sales Unlock GigRadar CRM Early Access …" at bounding box center [764, 392] width 1527 height 784
click at [1478, 39] on icon "close" at bounding box center [1481, 45] width 12 height 12
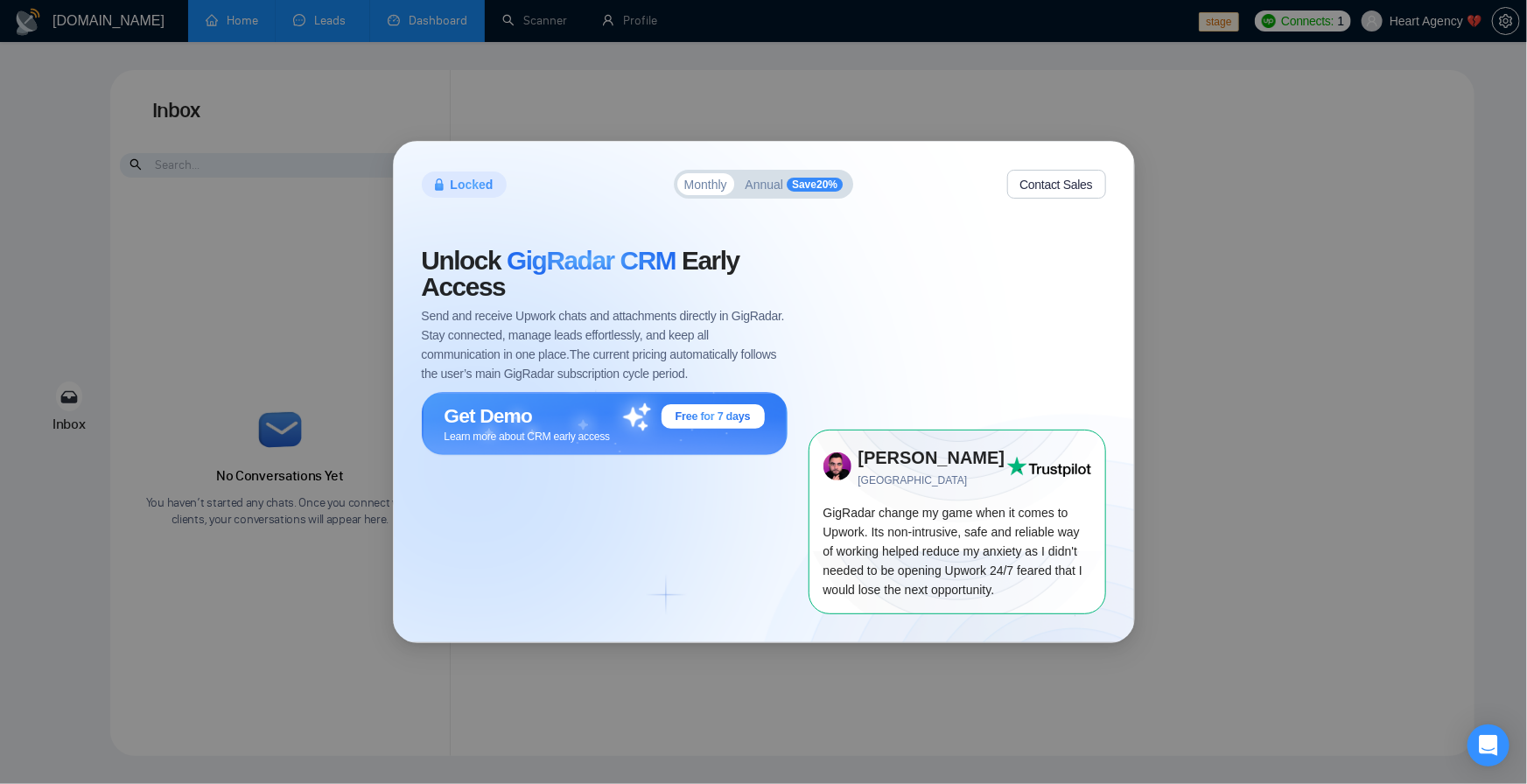
click at [1481, 40] on body "[DOMAIN_NAME] Home Leads Dashboard Scanner Profile stage Connects: 1 Heart Agen…" at bounding box center [764, 392] width 1527 height 784
click at [793, 54] on div "Locked Monthly Annual Save 20 % Contact Sales Unlock GigRadar CRM Early Access …" at bounding box center [764, 392] width 1527 height 784
drag, startPoint x: 776, startPoint y: 85, endPoint x: 749, endPoint y: 89, distance: 27.3
click at [775, 86] on div "Locked Monthly Annual Save 20 % Contact Sales Unlock GigRadar CRM Early Access …" at bounding box center [764, 392] width 1527 height 784
click at [467, 91] on div "Locked Monthly Annual Save 20 % Contact Sales Unlock GigRadar CRM Early Access …" at bounding box center [764, 392] width 1527 height 784
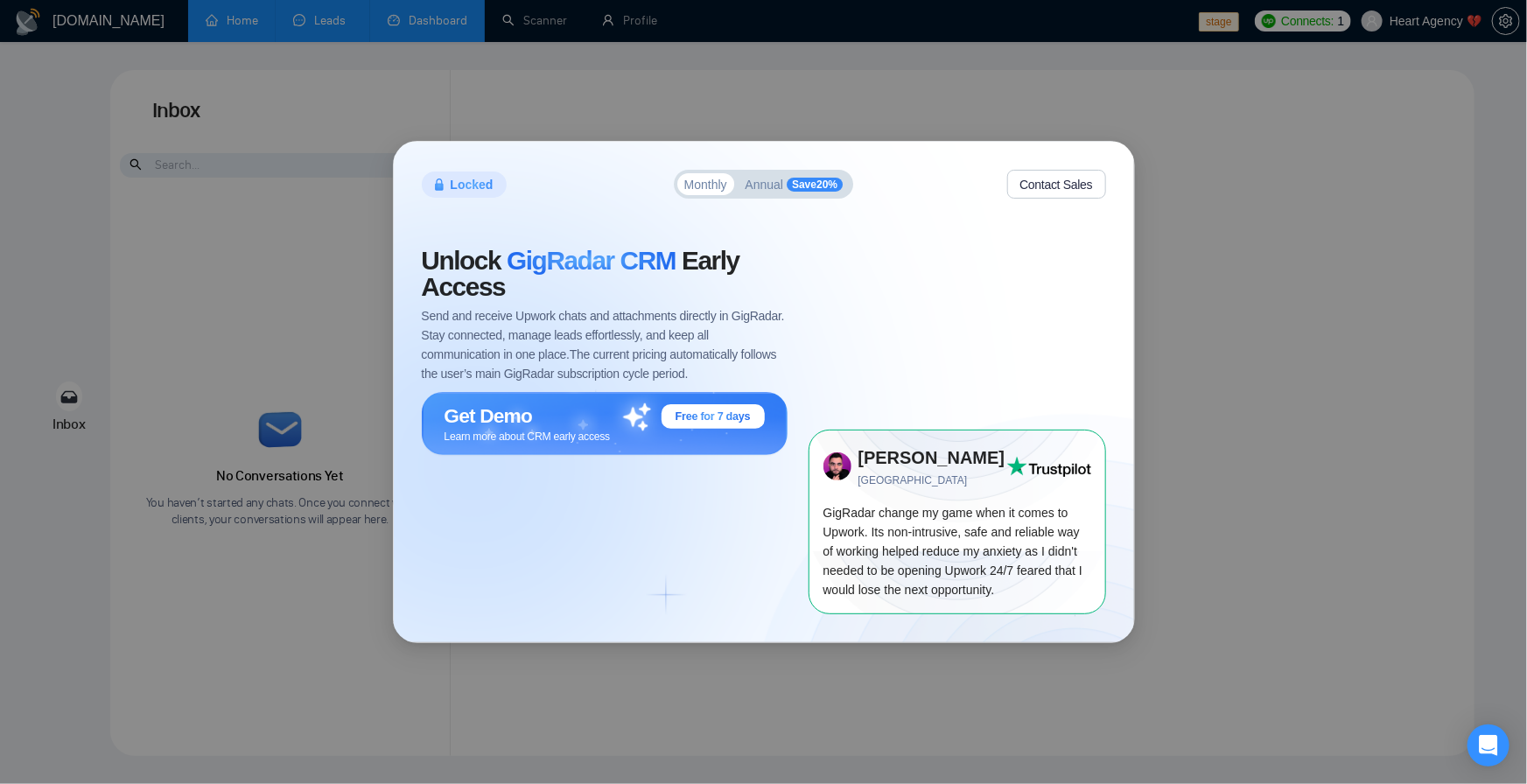
click at [717, 138] on div "Locked Monthly Annual Save 20 % Contact Sales Unlock GigRadar CRM Early Access …" at bounding box center [764, 392] width 1527 height 784
click at [728, 175] on button "Monthly" at bounding box center [705, 184] width 57 height 22
click at [751, 190] on span "Annual" at bounding box center [764, 184] width 39 height 12
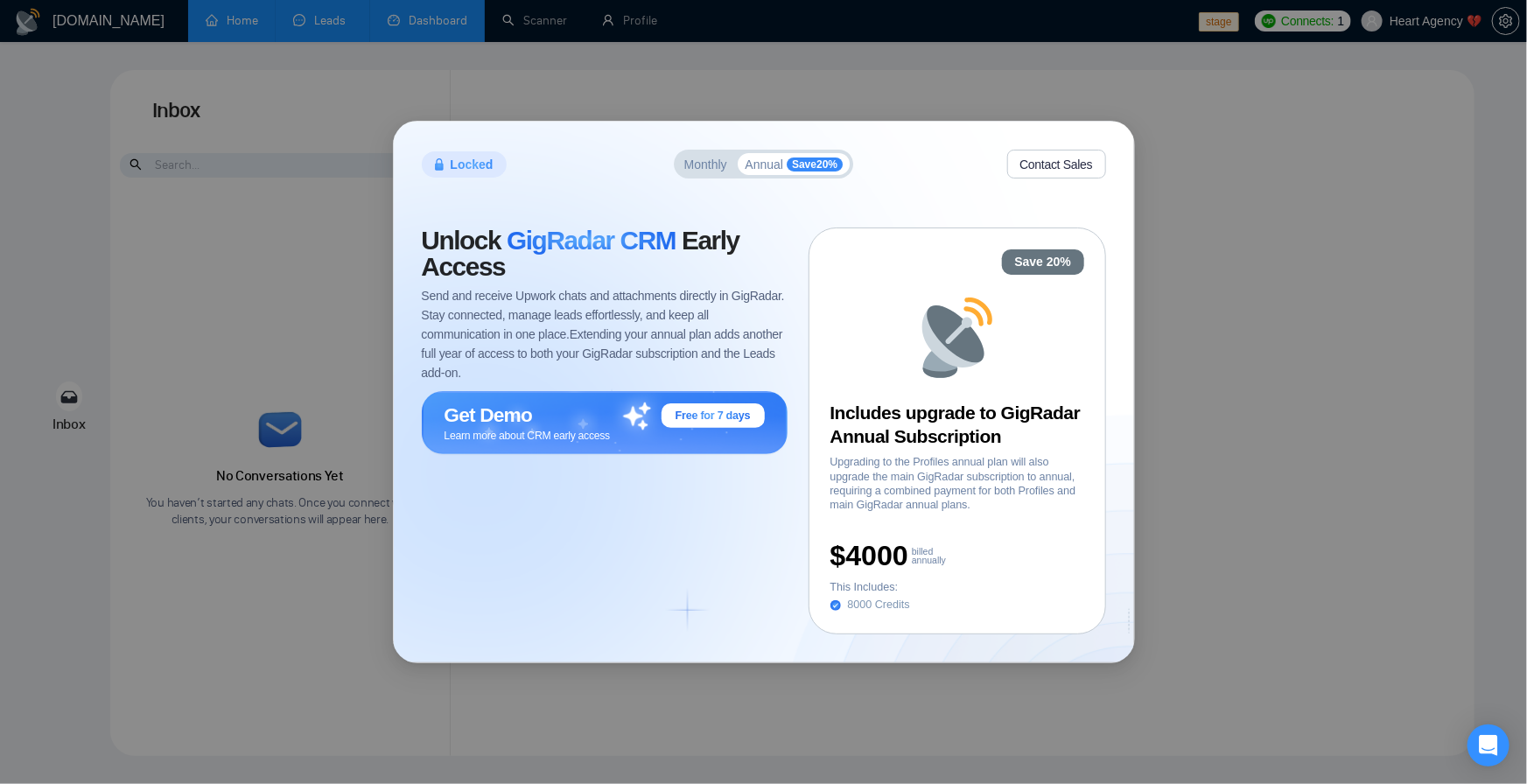
click at [709, 168] on span "Monthly" at bounding box center [705, 165] width 43 height 12
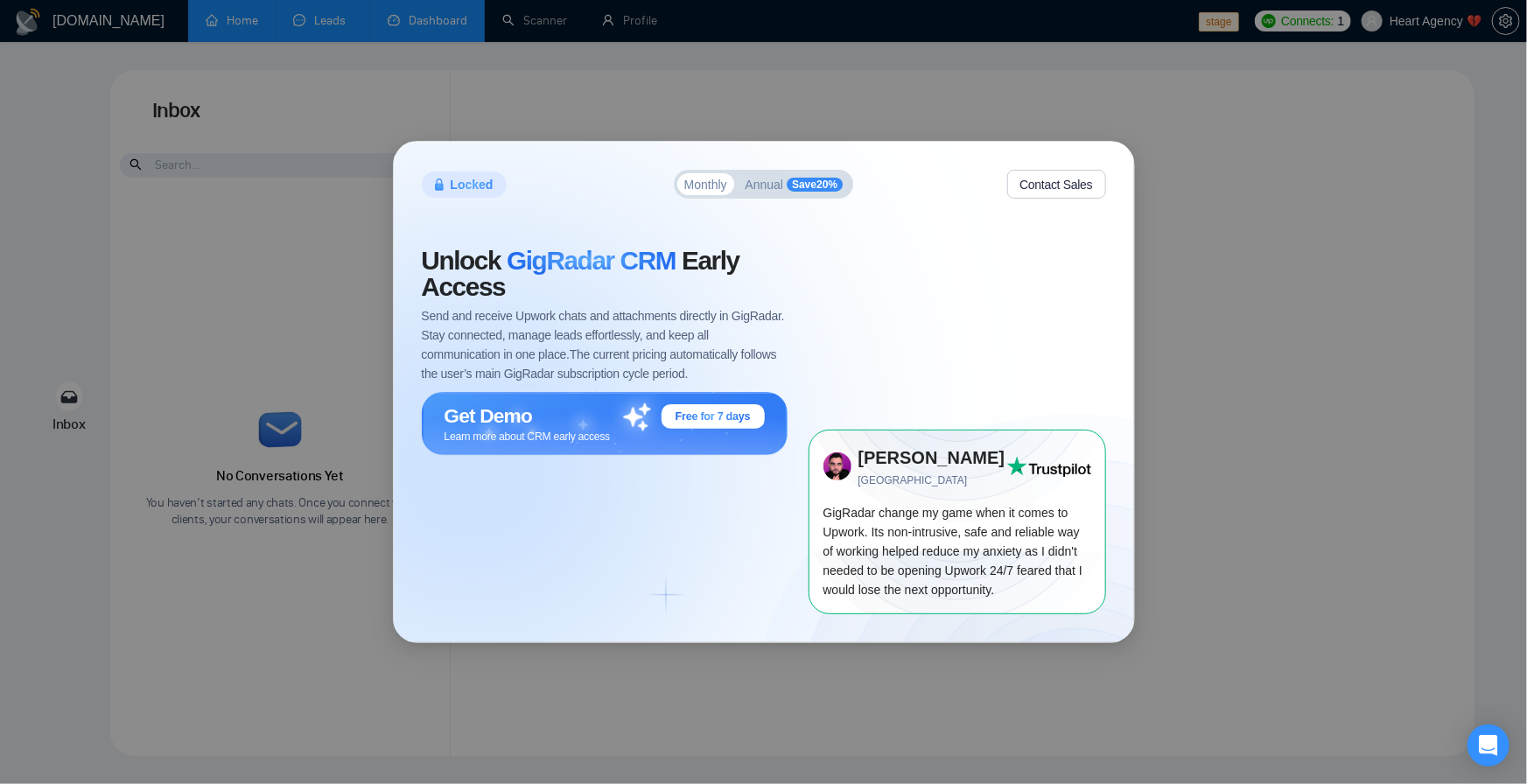
click at [709, 75] on div "Locked Monthly Annual Save 20 % Contact Sales Unlock GigRadar CRM Early Access …" at bounding box center [764, 392] width 1527 height 784
click at [430, 26] on div "Locked Monthly Annual Save 20 % Contact Sales Unlock GigRadar CRM Early Access …" at bounding box center [764, 392] width 1527 height 784
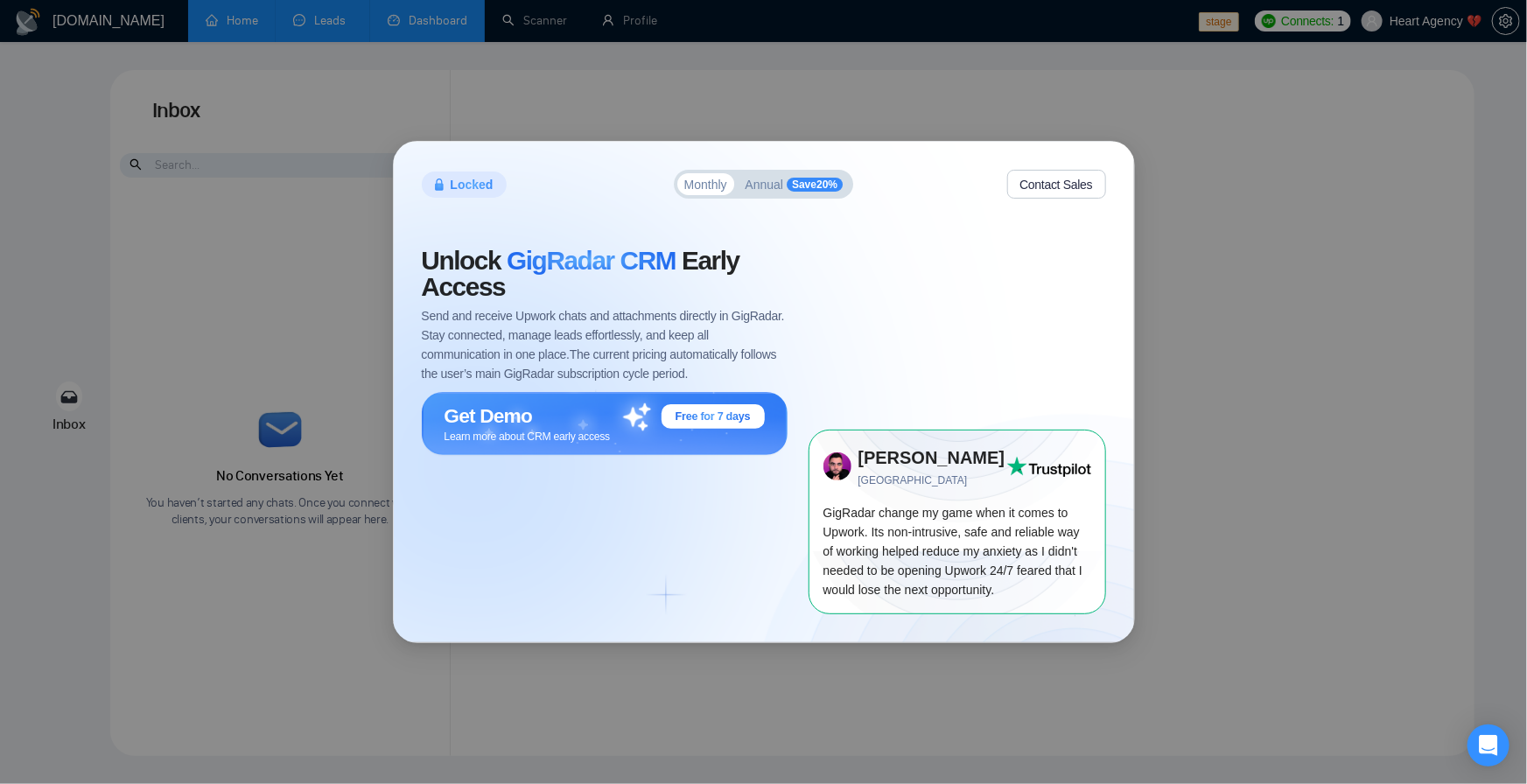
click at [547, 23] on div "Locked Monthly Annual Save 20 % Contact Sales Unlock GigRadar CRM Early Access …" at bounding box center [764, 392] width 1527 height 784
click at [403, 28] on div "Locked Monthly Annual Save 20 % Contact Sales Unlock GigRadar CRM Early Access …" at bounding box center [764, 392] width 1527 height 784
click at [1243, 581] on div "Locked Monthly Annual Save 20 % Contact Sales Unlock GigRadar CRM Early Access …" at bounding box center [764, 392] width 1527 height 784
click at [1354, 569] on div "Locked Monthly Annual Save 20 % Contact Sales Unlock GigRadar CRM Early Access …" at bounding box center [764, 392] width 1527 height 784
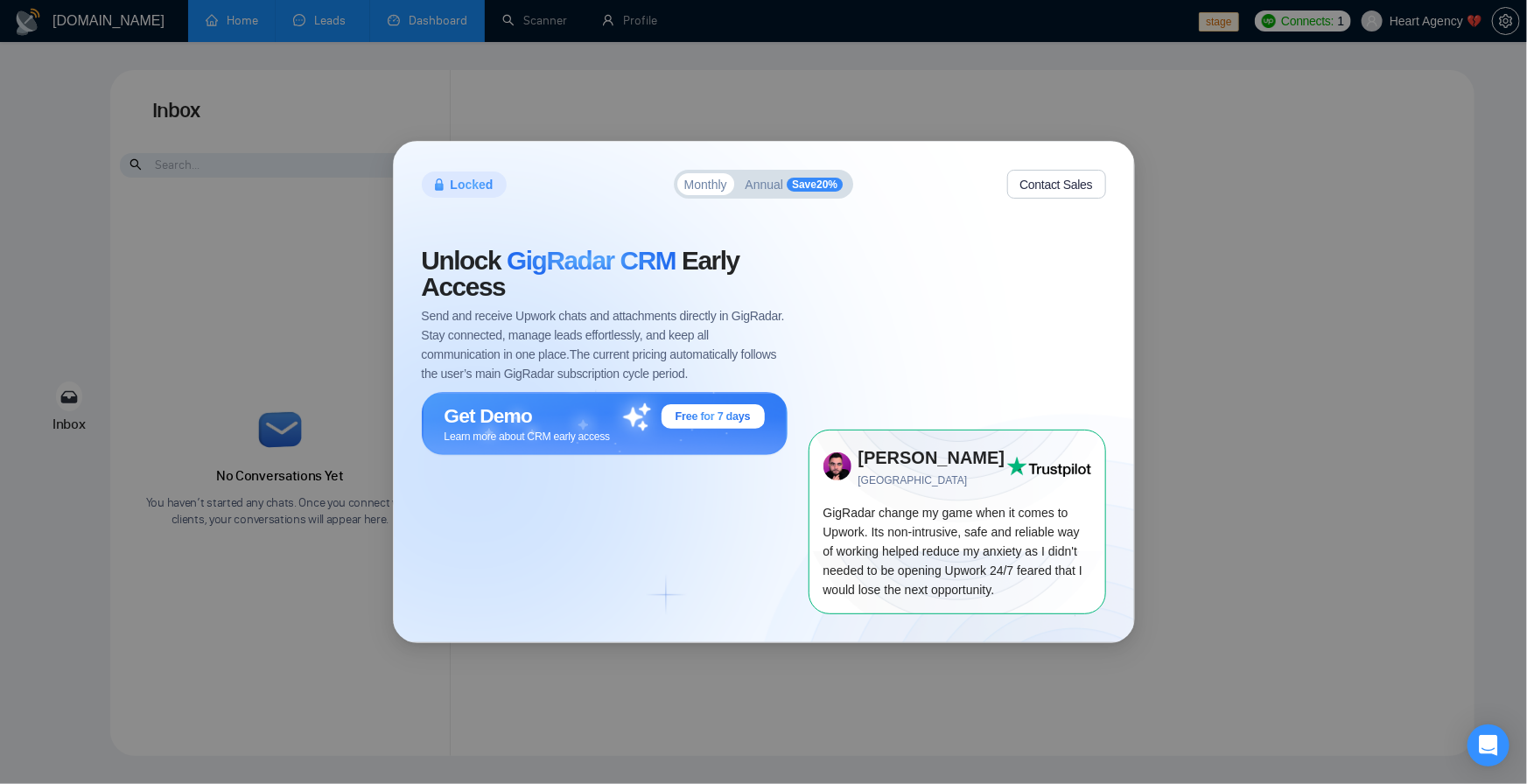
click at [1361, 569] on div "Locked Monthly Annual Save 20 % Contact Sales Unlock GigRadar CRM Early Access …" at bounding box center [764, 392] width 1527 height 784
click at [146, 523] on div "Locked Monthly Annual Save 20 % Contact Sales Unlock GigRadar CRM Early Access …" at bounding box center [764, 392] width 1527 height 784
click at [150, 519] on div "Locked Monthly Annual Save 20 % Contact Sales Unlock GigRadar CRM Early Access …" at bounding box center [764, 392] width 1527 height 784
click at [626, 135] on div "Locked Monthly Annual Save 20 % Contact Sales Unlock GigRadar CRM Early Access …" at bounding box center [764, 392] width 1527 height 784
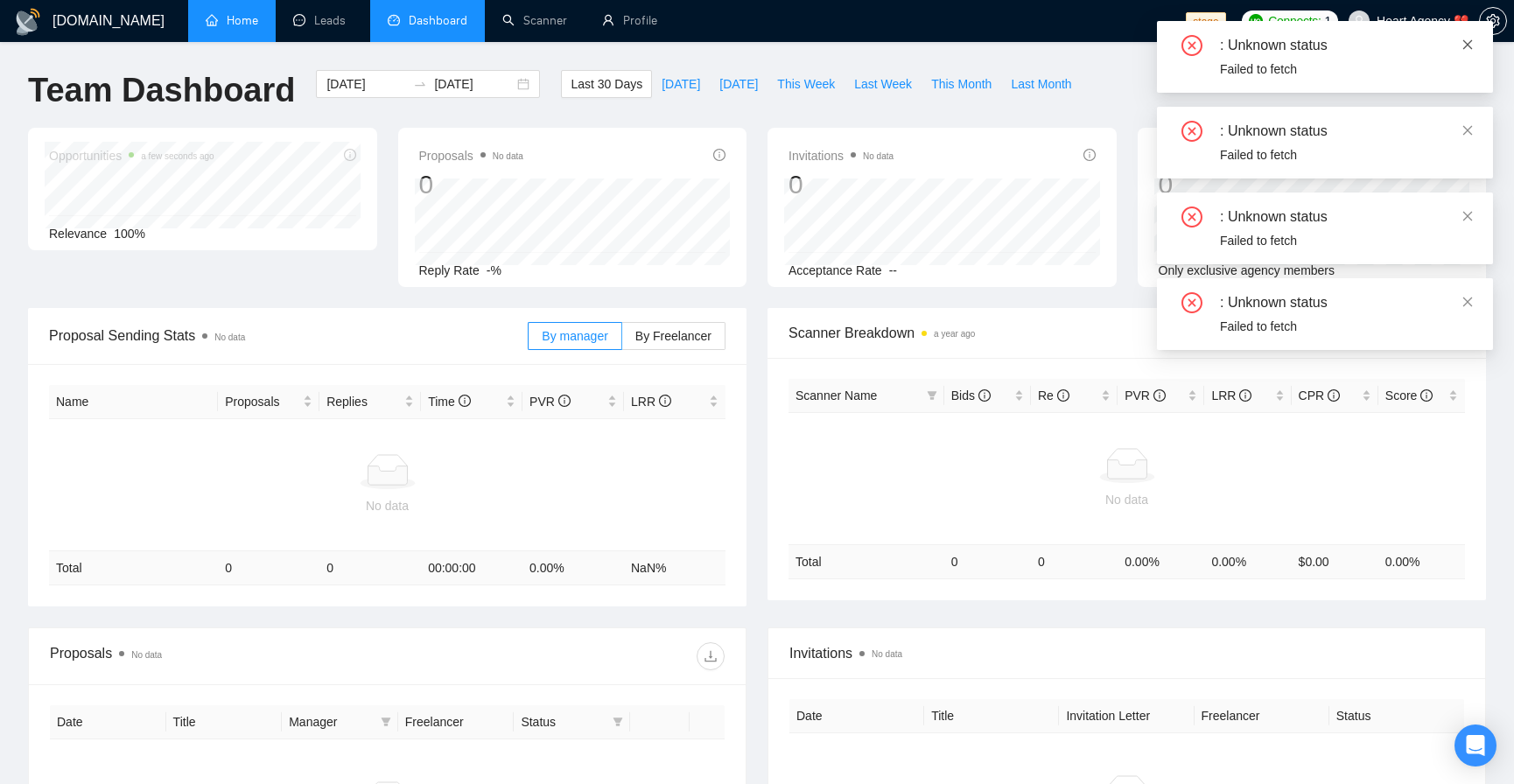
click at [1465, 48] on icon "close" at bounding box center [1467, 45] width 12 height 12
click at [1467, 48] on icon "close" at bounding box center [1467, 45] width 12 height 12
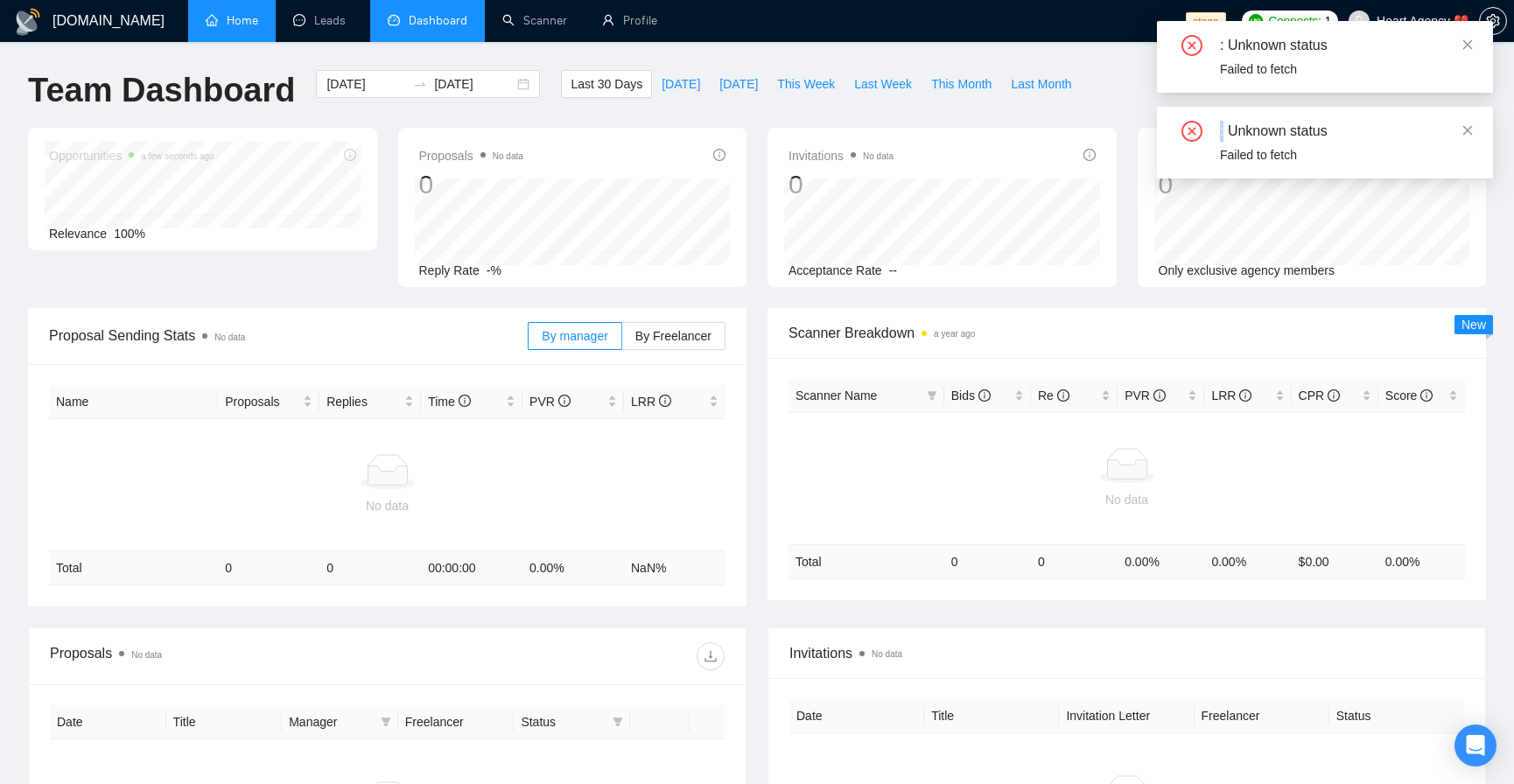
click at [1467, 48] on icon "close" at bounding box center [1467, 45] width 12 height 12
click at [1467, 49] on span at bounding box center [1467, 45] width 12 height 14
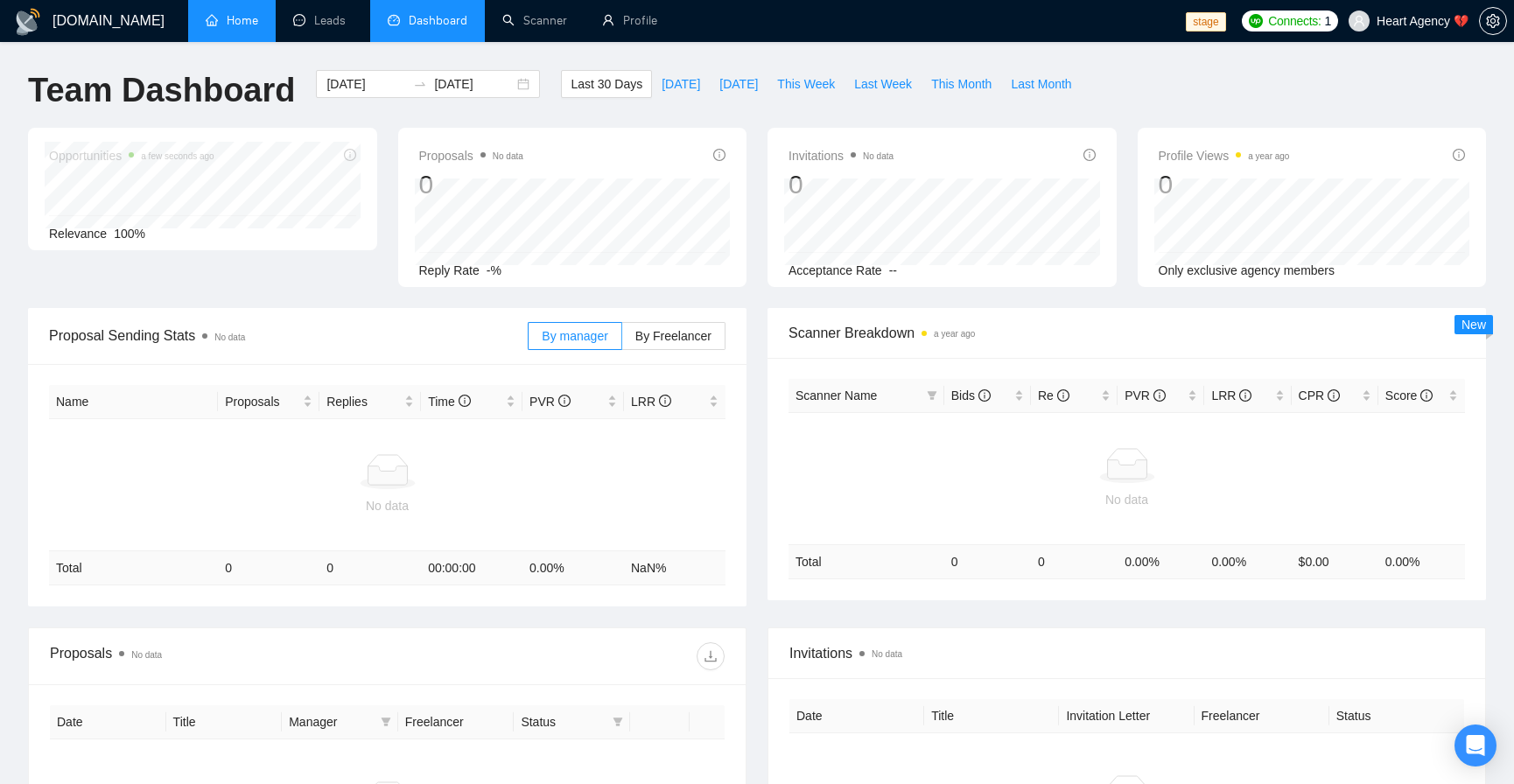
click at [1154, 100] on div "Team Dashboard [DATE] [DATE] Last 30 Days [DATE] [DATE] This Week Last Week Thi…" at bounding box center [757, 99] width 1479 height 57
click at [615, 28] on link "Profile" at bounding box center [630, 20] width 56 height 15
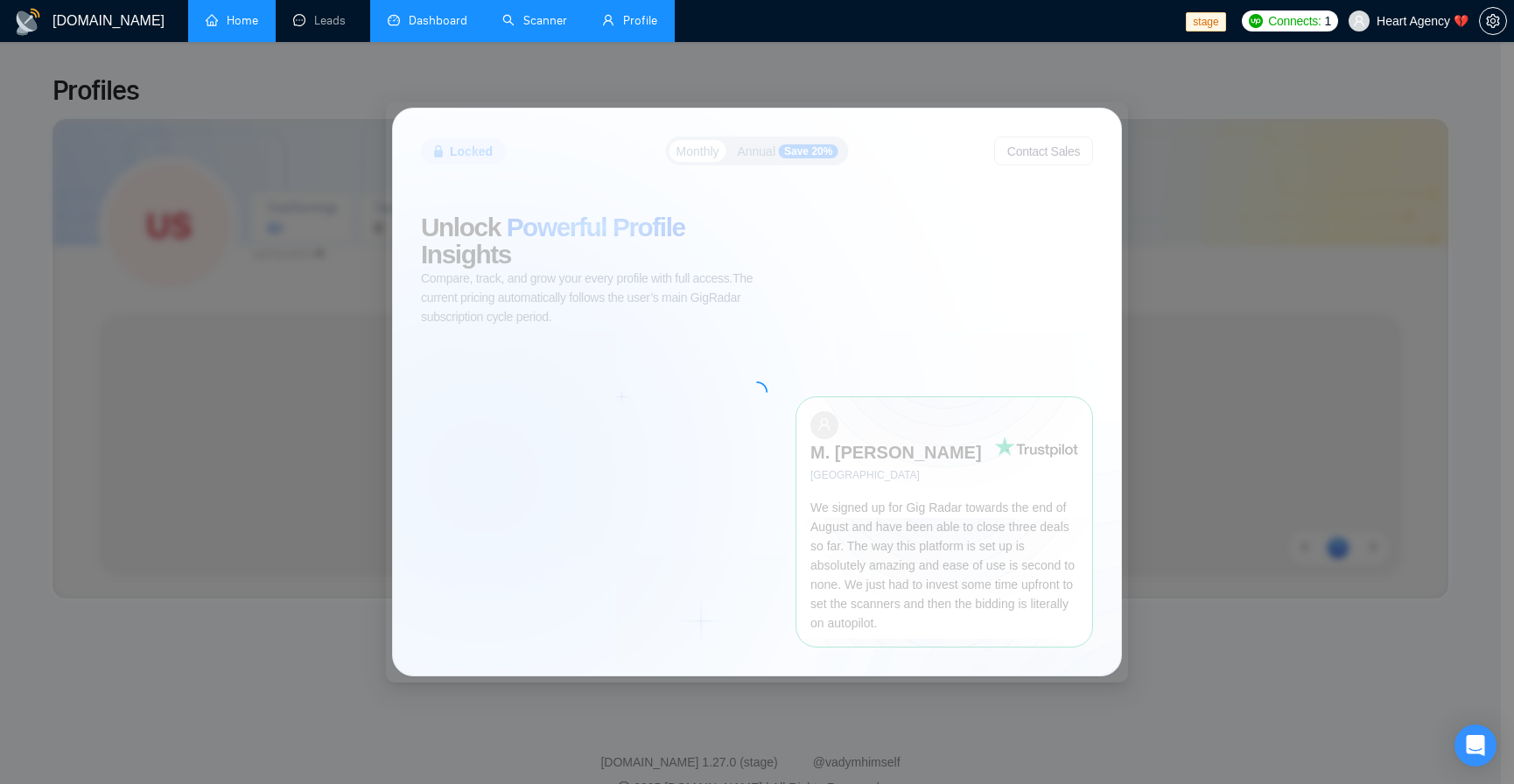
click at [538, 28] on link "Scanner" at bounding box center [534, 20] width 64 height 15
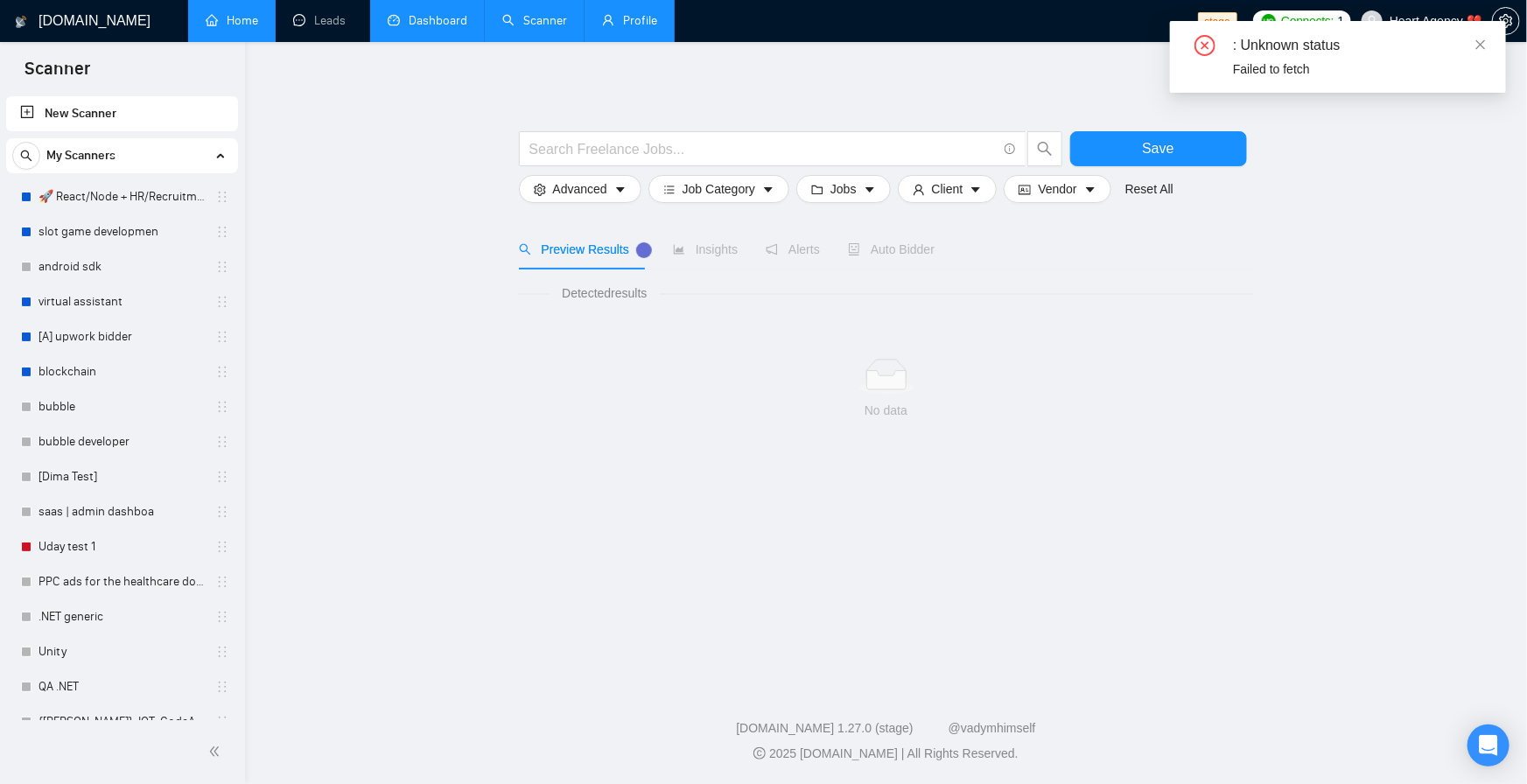
click at [625, 28] on link "Profile" at bounding box center [630, 20] width 56 height 15
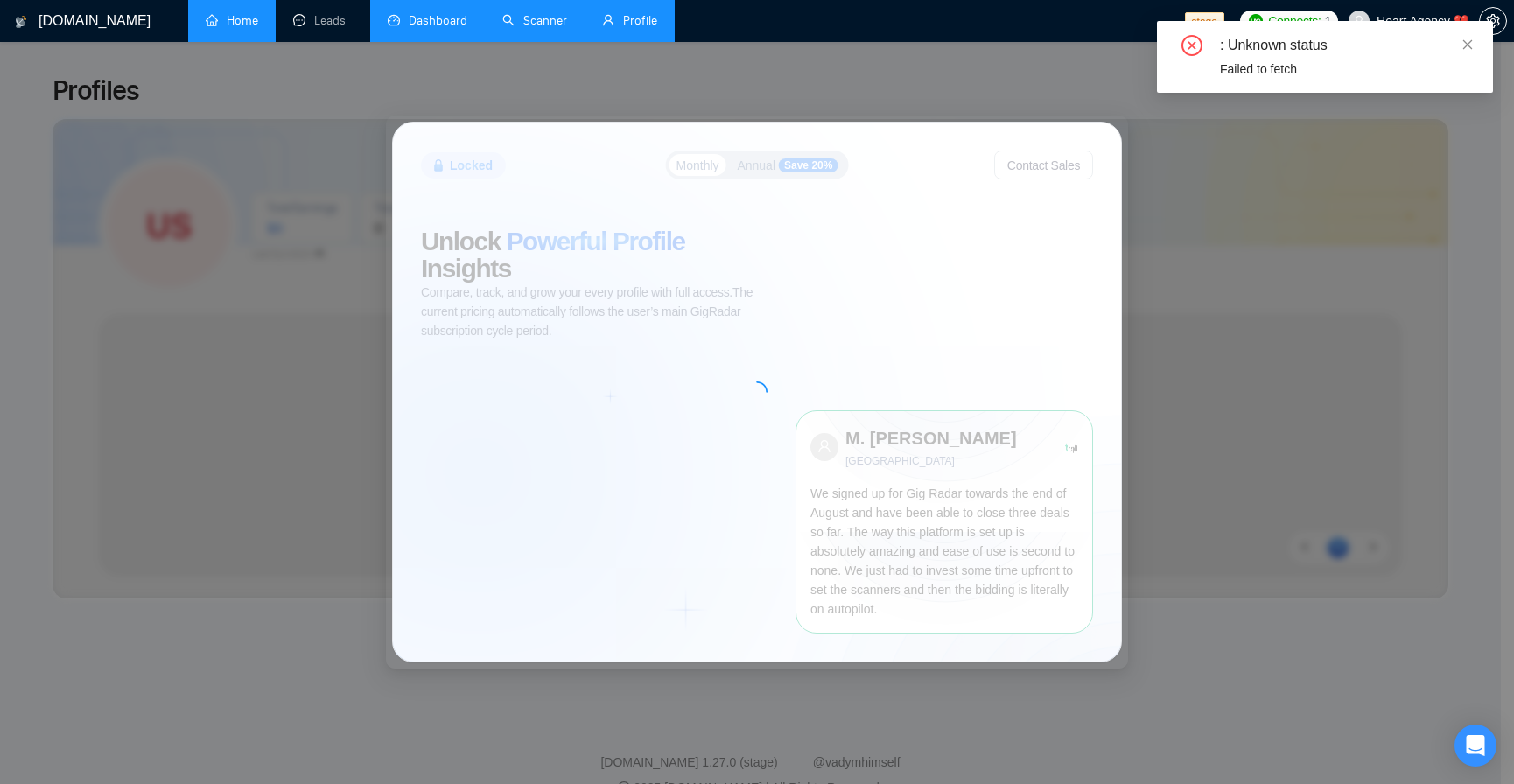
click at [547, 23] on link "Scanner" at bounding box center [534, 20] width 64 height 15
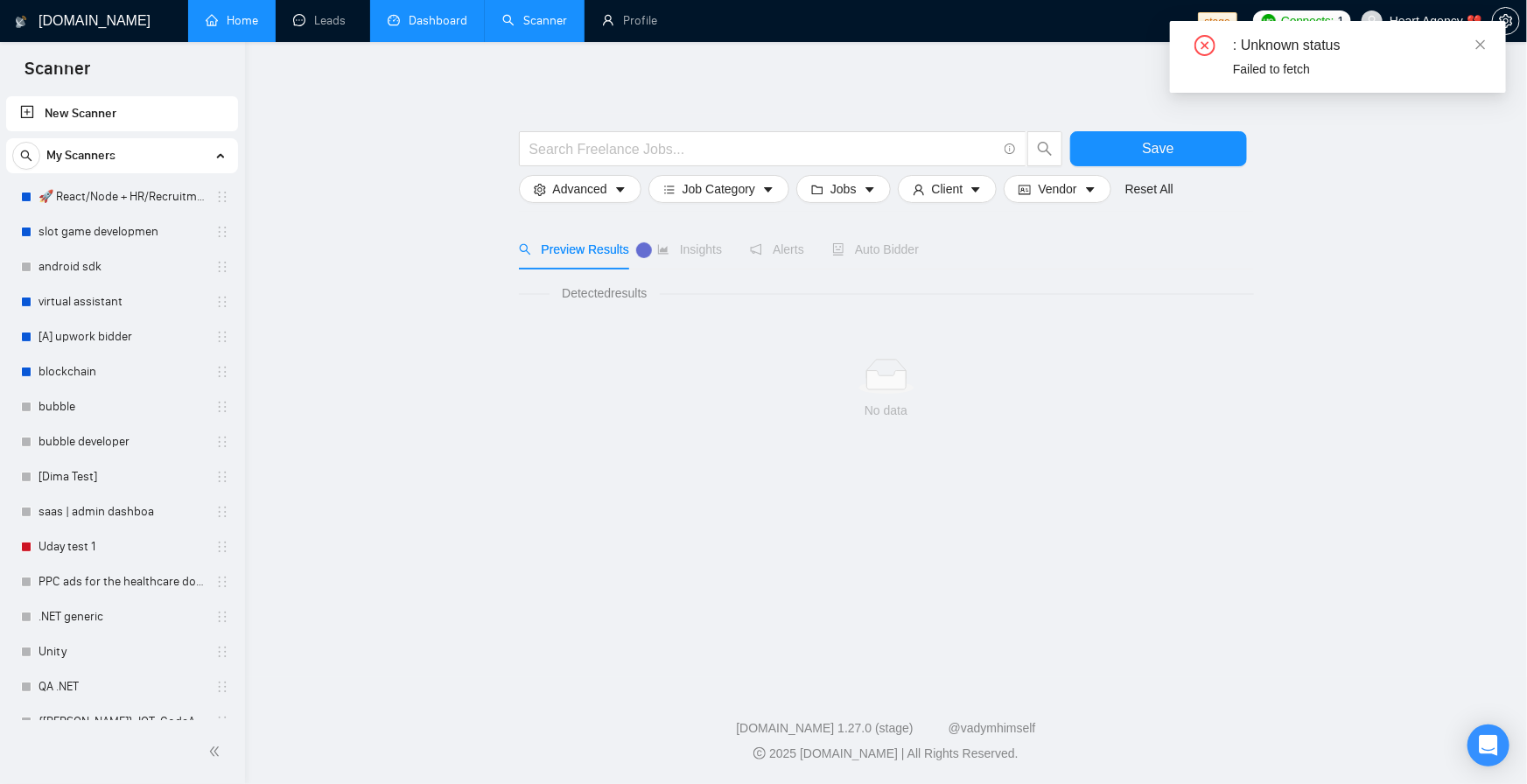
click at [457, 20] on link "Dashboard" at bounding box center [427, 20] width 79 height 15
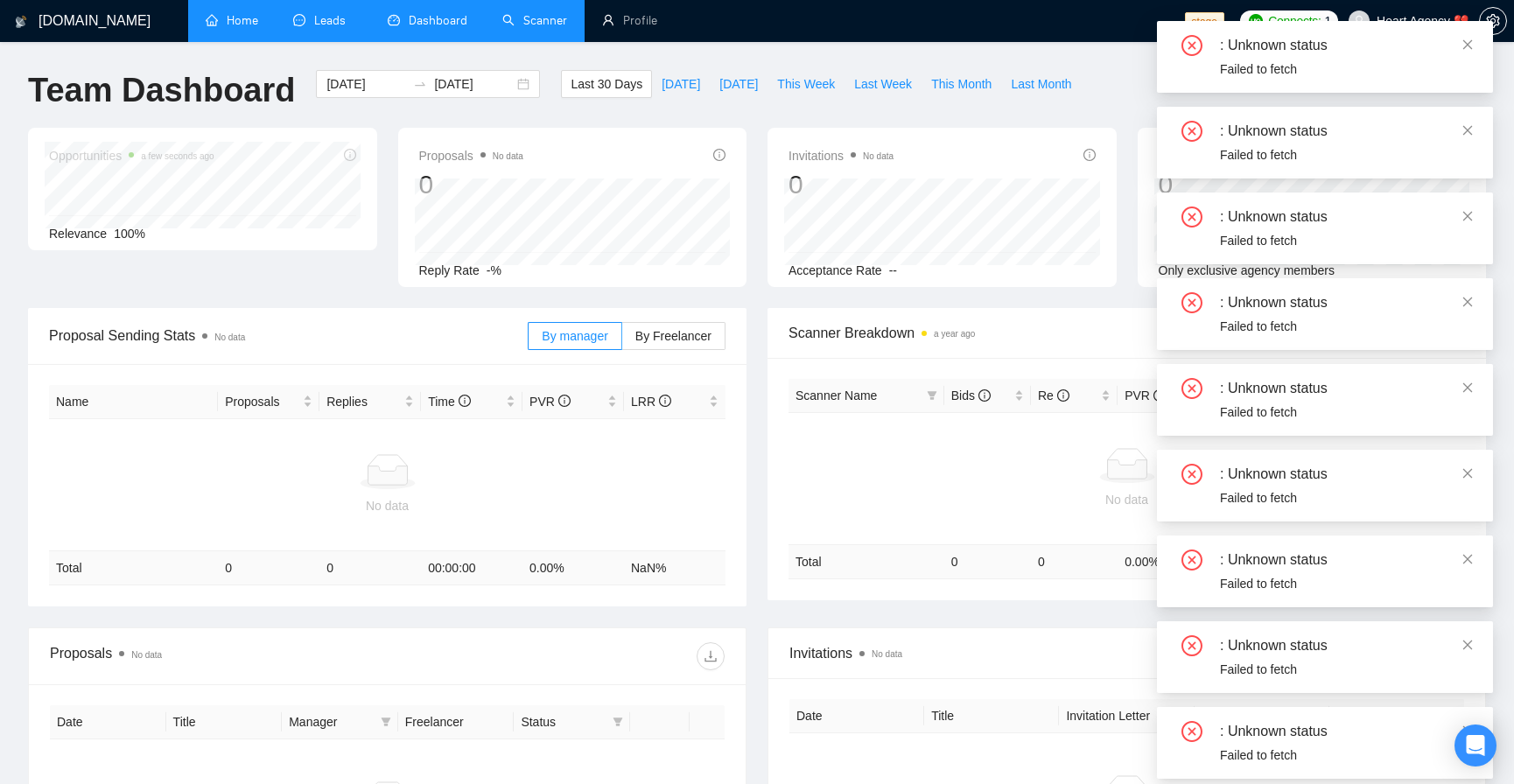
click at [324, 14] on link "Leads" at bounding box center [323, 20] width 59 height 15
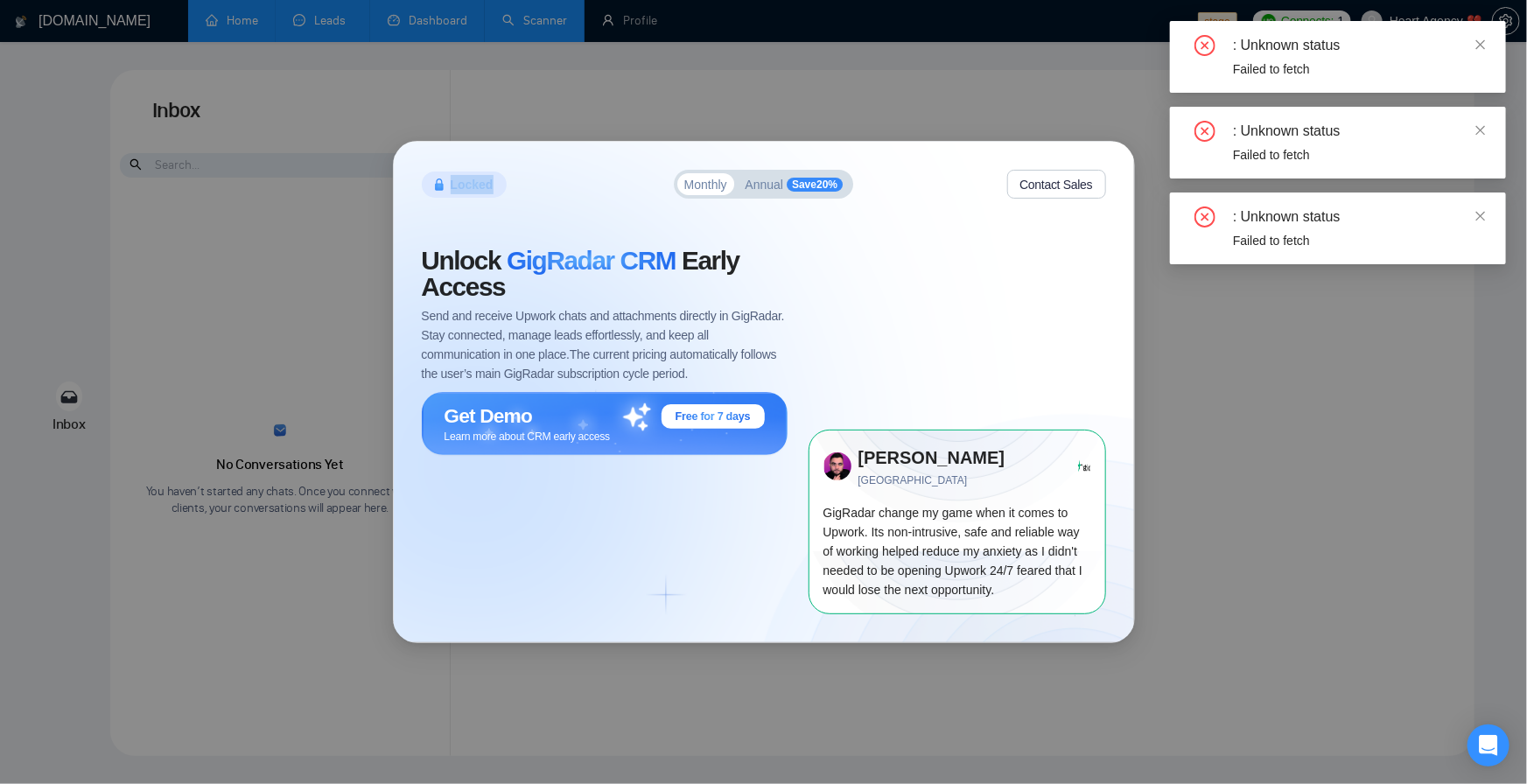
drag, startPoint x: 445, startPoint y: 184, endPoint x: 548, endPoint y: 183, distance: 103.0
click at [548, 183] on div "Locked Monthly Annual Save 20 % Contact Sales" at bounding box center [764, 183] width 684 height 29
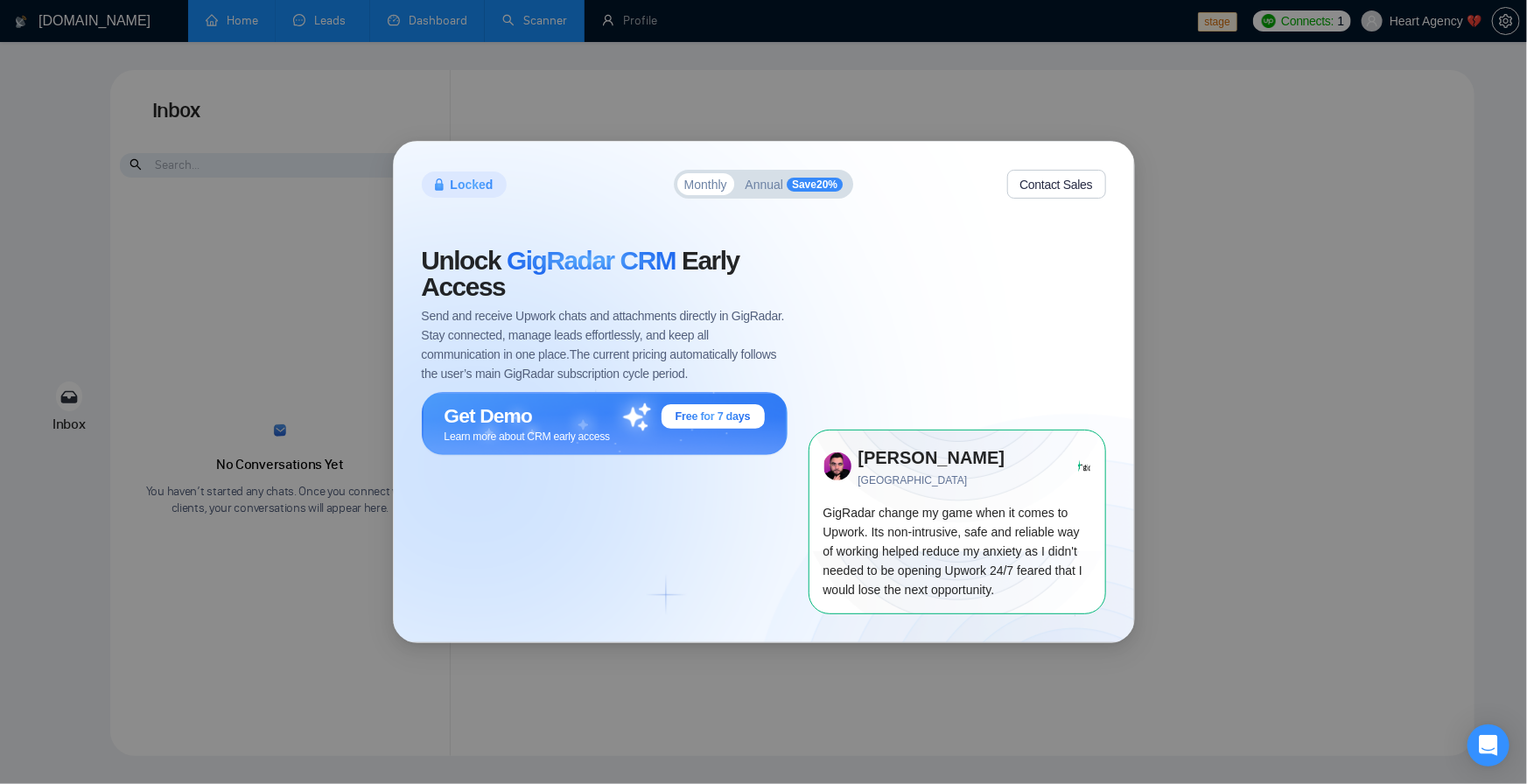
click at [650, 273] on span "GigRadar CRM" at bounding box center [591, 260] width 169 height 29
click at [423, 19] on div "Locked Monthly Annual Save 20 % Contact Sales Unlock GigRadar CRM Early Access …" at bounding box center [764, 392] width 1527 height 784
drag, startPoint x: 423, startPoint y: 19, endPoint x: 581, endPoint y: 24, distance: 158.1
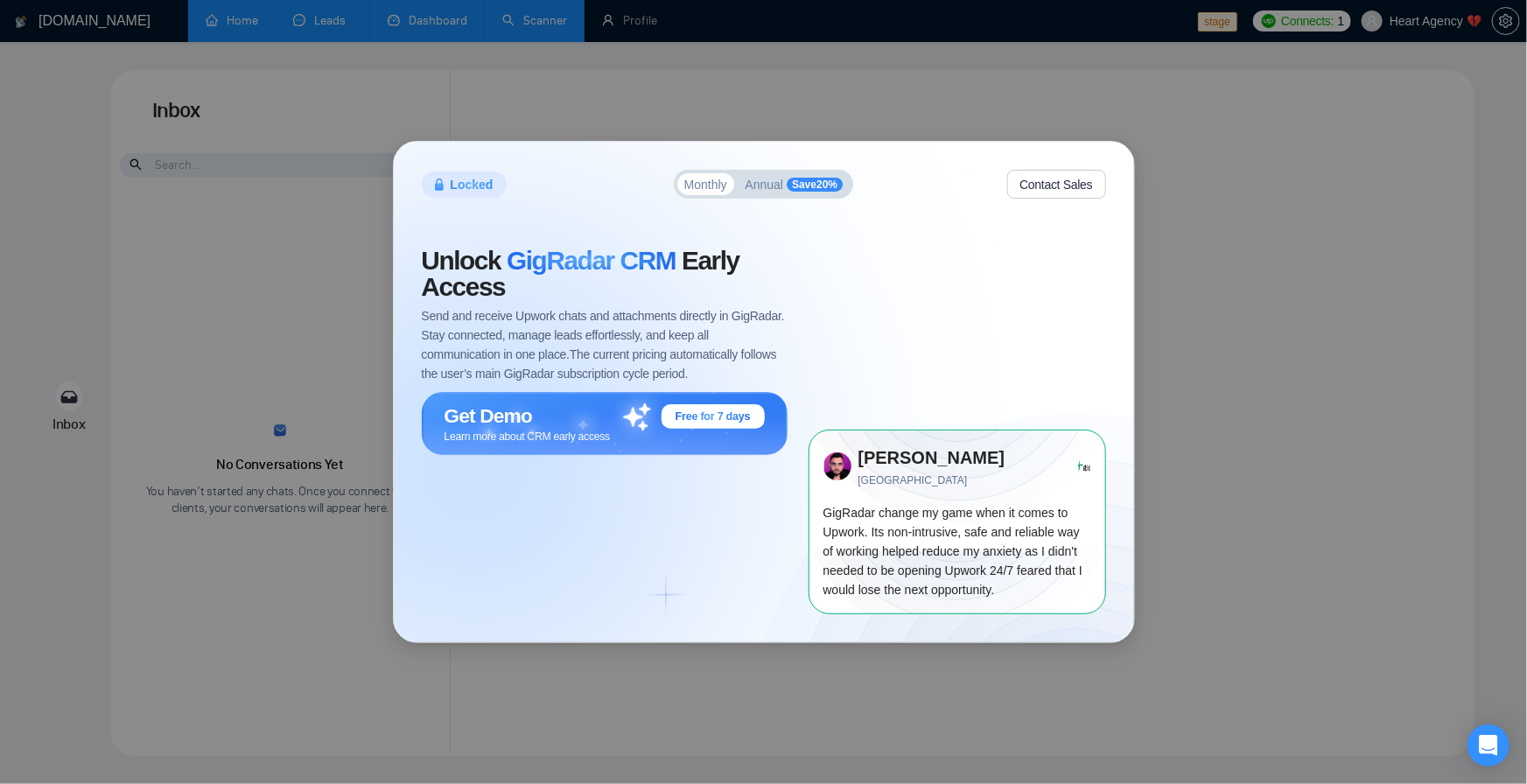
click at [425, 19] on div "Locked Monthly Annual Save 20 % Contact Sales Unlock GigRadar CRM Early Access …" at bounding box center [764, 392] width 1527 height 784
click at [581, 24] on div "Locked Monthly Annual Save 20 % Contact Sales Unlock GigRadar CRM Early Access …" at bounding box center [764, 392] width 1527 height 784
click at [437, 18] on div "Locked Monthly Annual Save 20 % Contact Sales Unlock GigRadar CRM Early Access …" at bounding box center [764, 392] width 1527 height 784
click at [686, 24] on div "Locked Monthly Annual Save 20 % Contact Sales Unlock GigRadar CRM Early Access …" at bounding box center [764, 392] width 1527 height 784
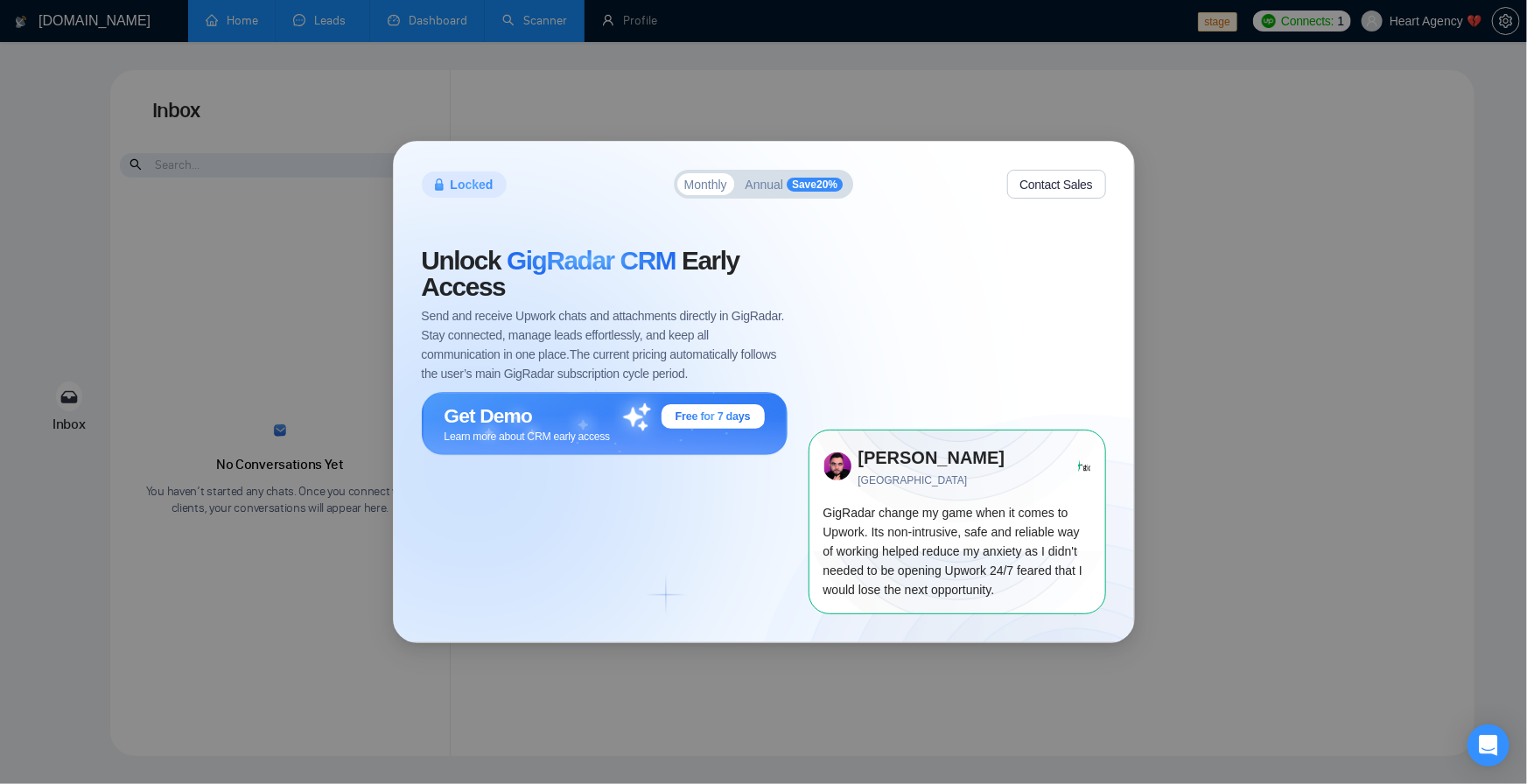
click at [683, 27] on div "Locked Monthly Annual Save 20 % Contact Sales Unlock GigRadar CRM Early Access …" at bounding box center [764, 392] width 1527 height 784
click at [641, 25] on div "Locked Monthly Annual Save 20 % Contact Sales Unlock GigRadar CRM Early Access …" at bounding box center [764, 392] width 1527 height 784
drag, startPoint x: 641, startPoint y: 25, endPoint x: 337, endPoint y: 8, distance: 304.5
click at [635, 25] on div "Locked Monthly Annual Save 20 % Contact Sales Unlock GigRadar CRM Early Access …" at bounding box center [764, 392] width 1527 height 784
click at [213, 28] on div "Locked Monthly Annual Save 20 % Contact Sales Unlock GigRadar CRM Early Access …" at bounding box center [764, 392] width 1527 height 784
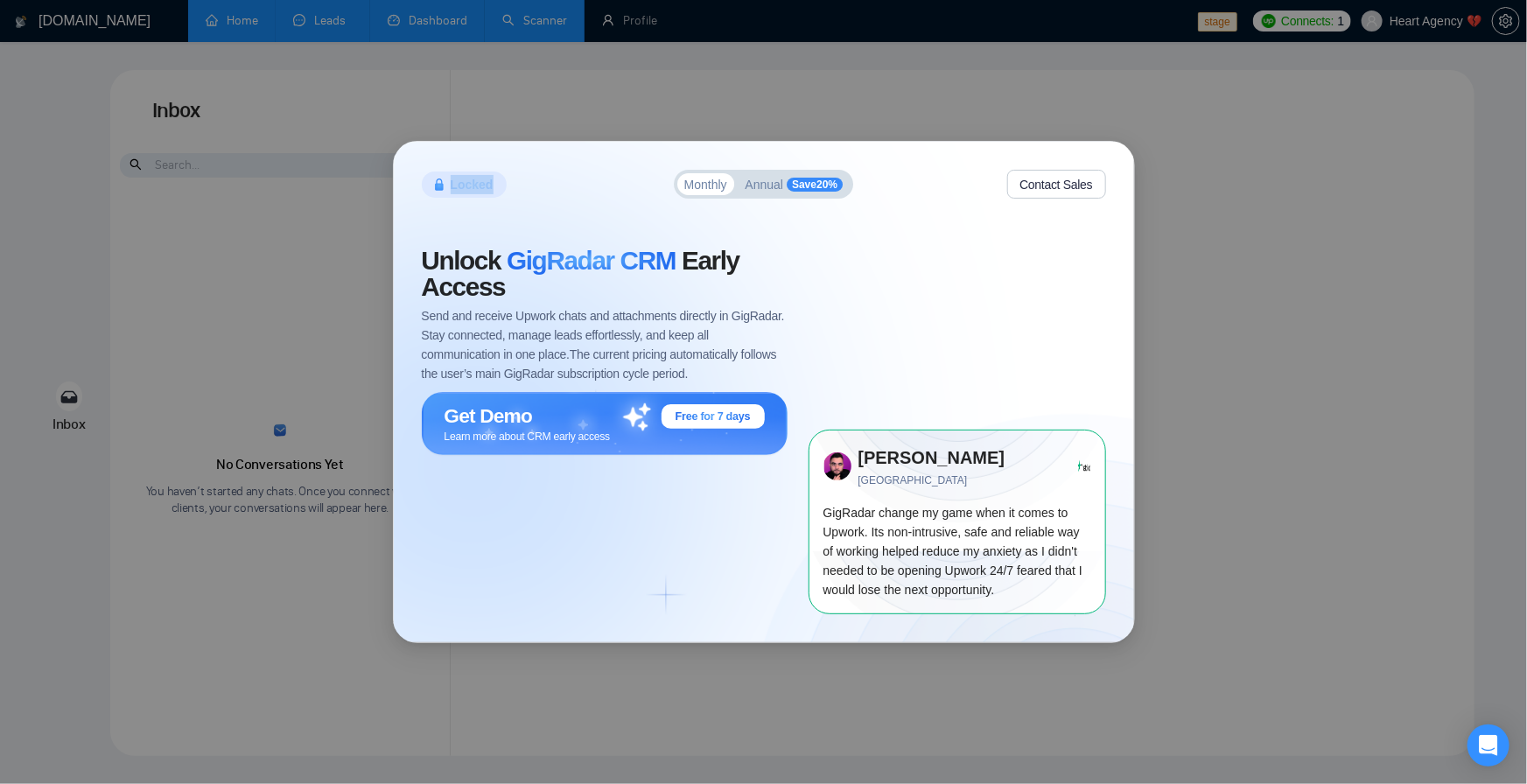
drag, startPoint x: 213, startPoint y: 28, endPoint x: 597, endPoint y: 41, distance: 384.2
click at [241, 34] on div "Locked Monthly Annual Save 20 % Contact Sales Unlock GigRadar CRM Early Access …" at bounding box center [764, 392] width 1527 height 784
click at [600, 41] on div "Locked Monthly Annual Save 20 % Contact Sales Unlock GigRadar CRM Early Access …" at bounding box center [764, 392] width 1527 height 784
click at [504, 31] on div "Locked Monthly Annual Save 20 % Contact Sales Unlock GigRadar CRM Early Access …" at bounding box center [764, 392] width 1527 height 784
click at [774, 63] on div "Locked Monthly Annual Save 20 % Contact Sales Unlock GigRadar CRM Early Access …" at bounding box center [764, 392] width 1527 height 784
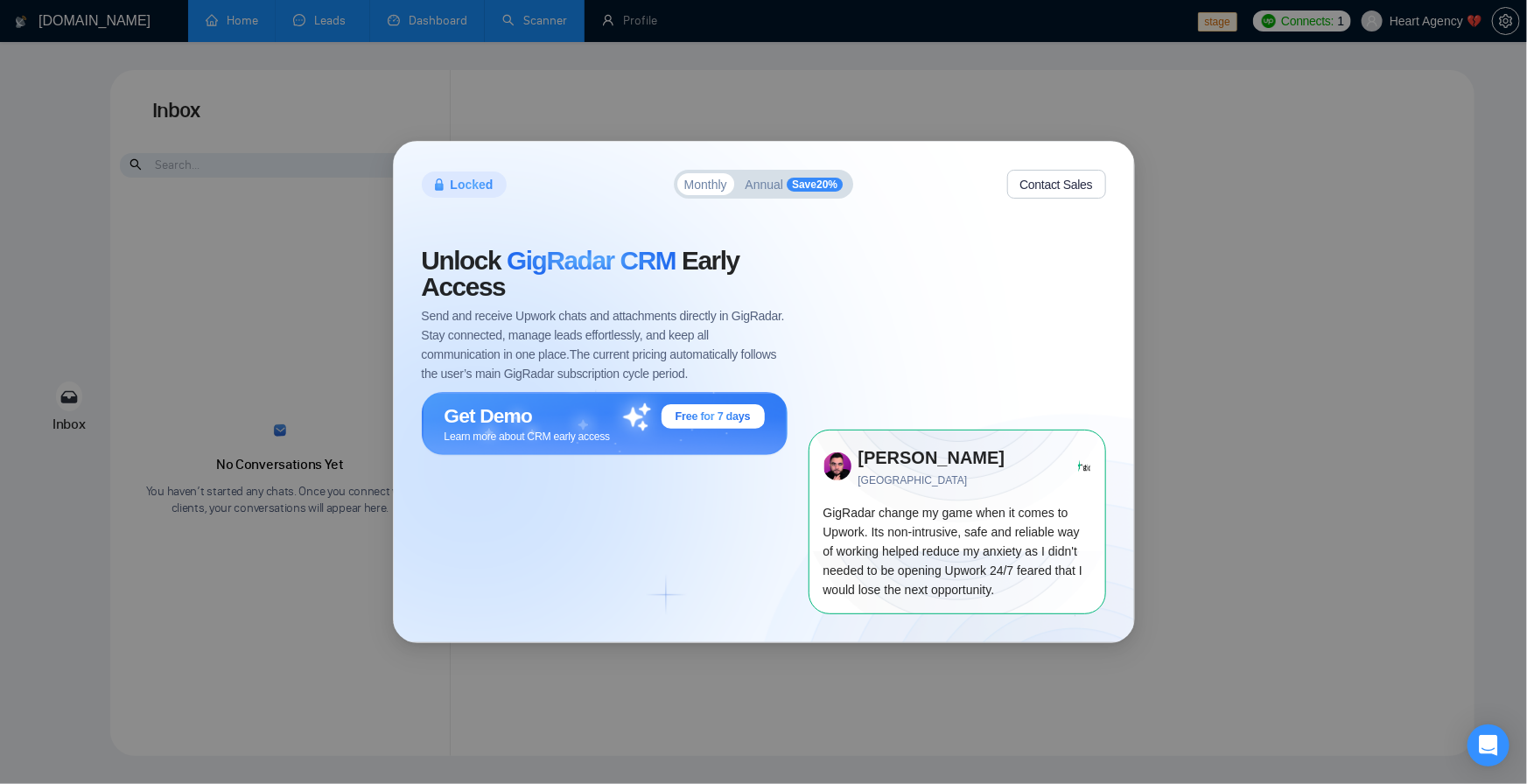
click at [1303, 147] on div "Locked Monthly Annual Save 20 % Contact Sales Unlock GigRadar CRM Early Access …" at bounding box center [764, 392] width 1527 height 784
click at [1203, 265] on div "Locked Monthly Annual Save 20 % Contact Sales Unlock GigRadar CRM Early Access …" at bounding box center [764, 392] width 1527 height 784
drag, startPoint x: 1212, startPoint y: 467, endPoint x: 1130, endPoint y: 643, distance: 194.2
click at [1204, 502] on div "Locked Monthly Annual Save 20 % Contact Sales Unlock GigRadar CRM Early Access …" at bounding box center [764, 392] width 1527 height 784
drag, startPoint x: 1130, startPoint y: 643, endPoint x: 1063, endPoint y: 672, distance: 73.0
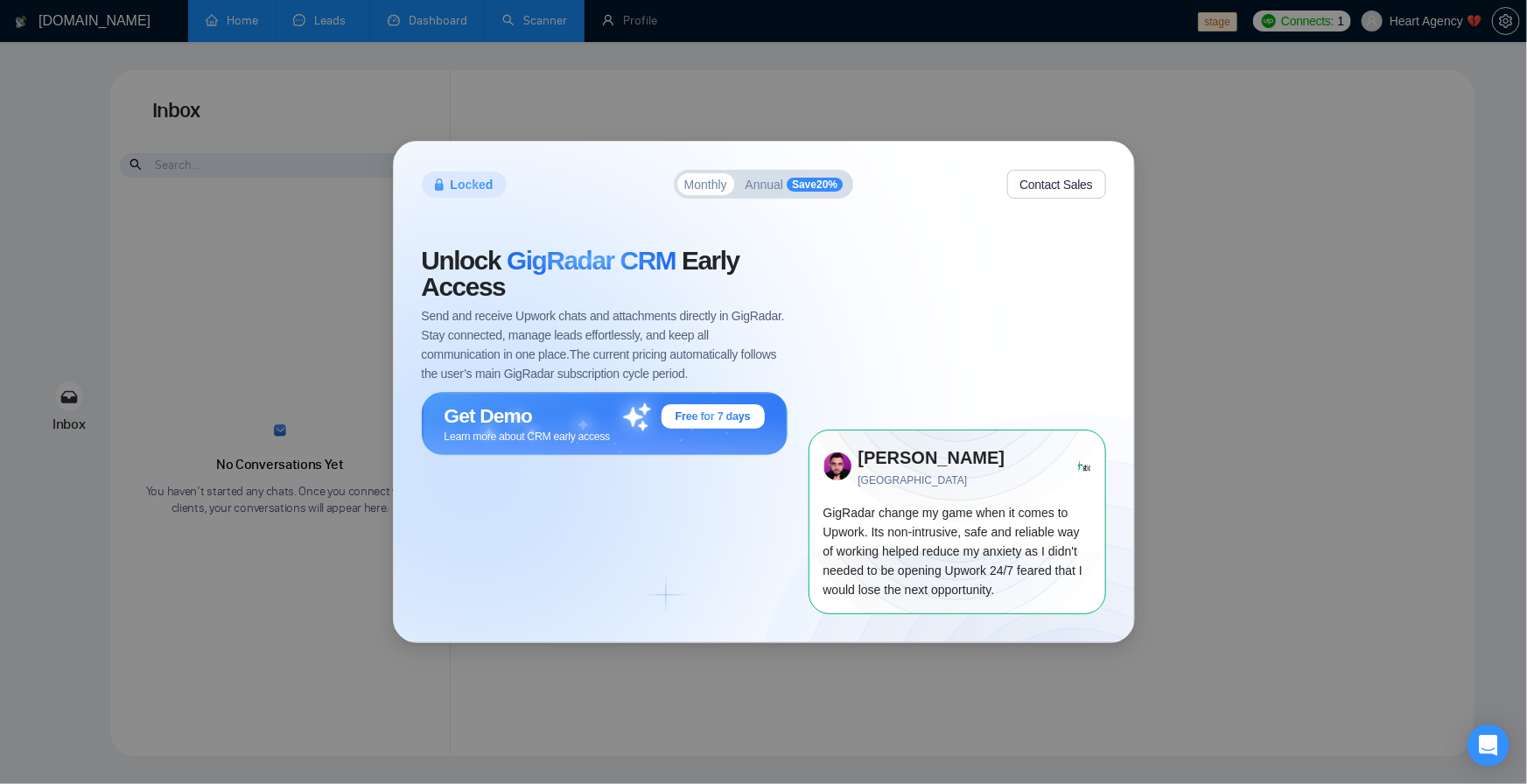
click at [1108, 653] on div "Locked Monthly Annual Save 20 % Contact Sales Unlock GigRadar CRM Early Access …" at bounding box center [764, 392] width 1527 height 784
click at [714, 690] on div "Locked Monthly Annual Save 20 % Contact Sales Unlock GigRadar CRM Early Access …" at bounding box center [764, 392] width 1527 height 784
click at [529, 651] on div "Locked Monthly Annual Save 20 % Contact Sales Unlock GigRadar CRM Early Access …" at bounding box center [764, 392] width 1527 height 784
click at [204, 418] on div "Locked Monthly Annual Save 20 % Contact Sales Unlock GigRadar CRM Early Access …" at bounding box center [764, 392] width 1527 height 784
drag, startPoint x: 266, startPoint y: 244, endPoint x: 461, endPoint y: 46, distance: 277.9
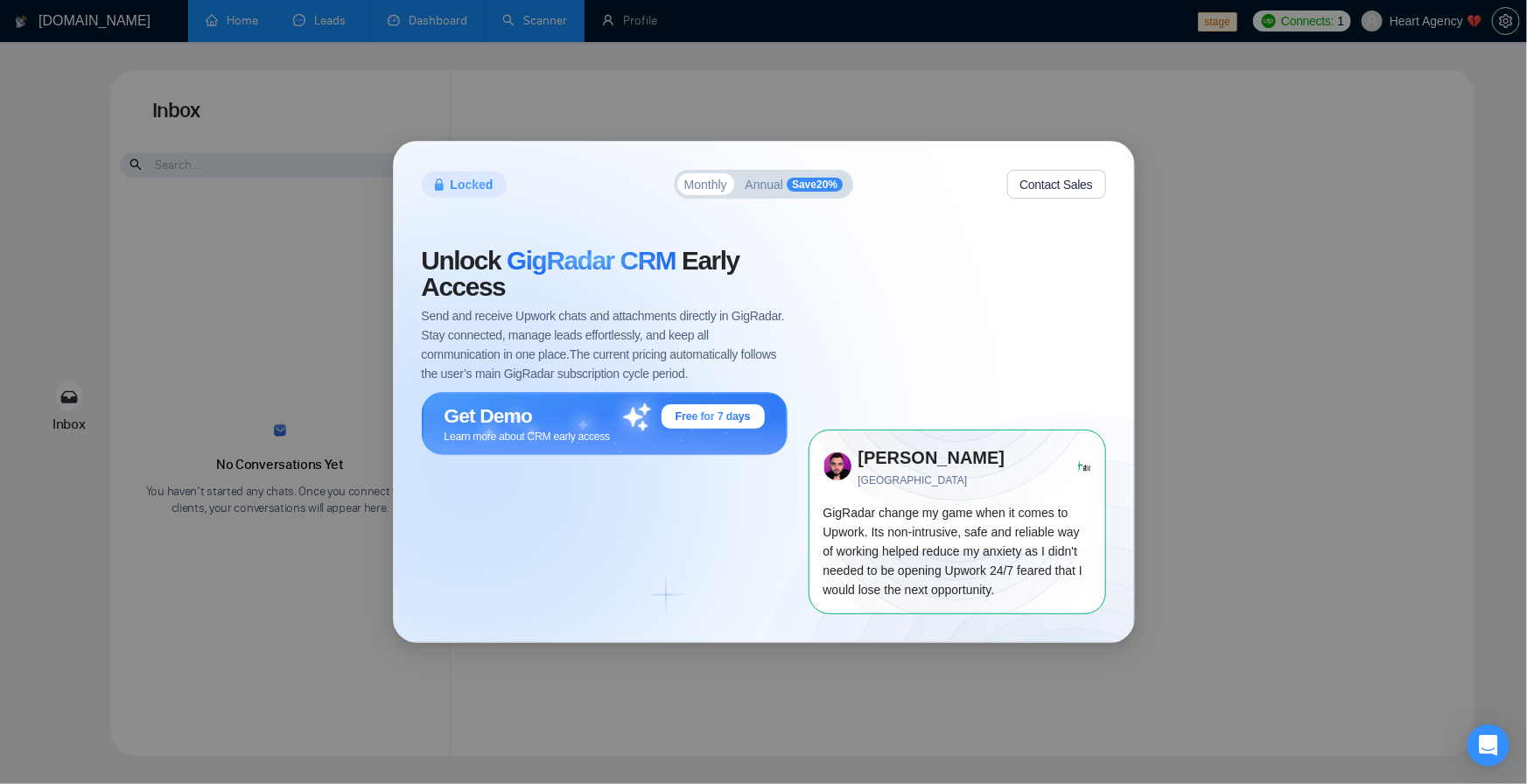
click at [266, 243] on div "Locked Monthly Annual Save 20 % Contact Sales Unlock GigRadar CRM Early Access …" at bounding box center [764, 392] width 1527 height 784
drag, startPoint x: 479, startPoint y: 41, endPoint x: 547, endPoint y: 68, distance: 73.2
click at [497, 37] on div "Locked Monthly Annual Save 20 % Contact Sales Unlock GigRadar CRM Early Access …" at bounding box center [764, 392] width 1527 height 784
drag, startPoint x: 675, startPoint y: 118, endPoint x: 790, endPoint y: 104, distance: 115.8
click at [681, 120] on div "Locked Monthly Annual Save 20 % Contact Sales Unlock GigRadar CRM Early Access …" at bounding box center [764, 392] width 1527 height 784
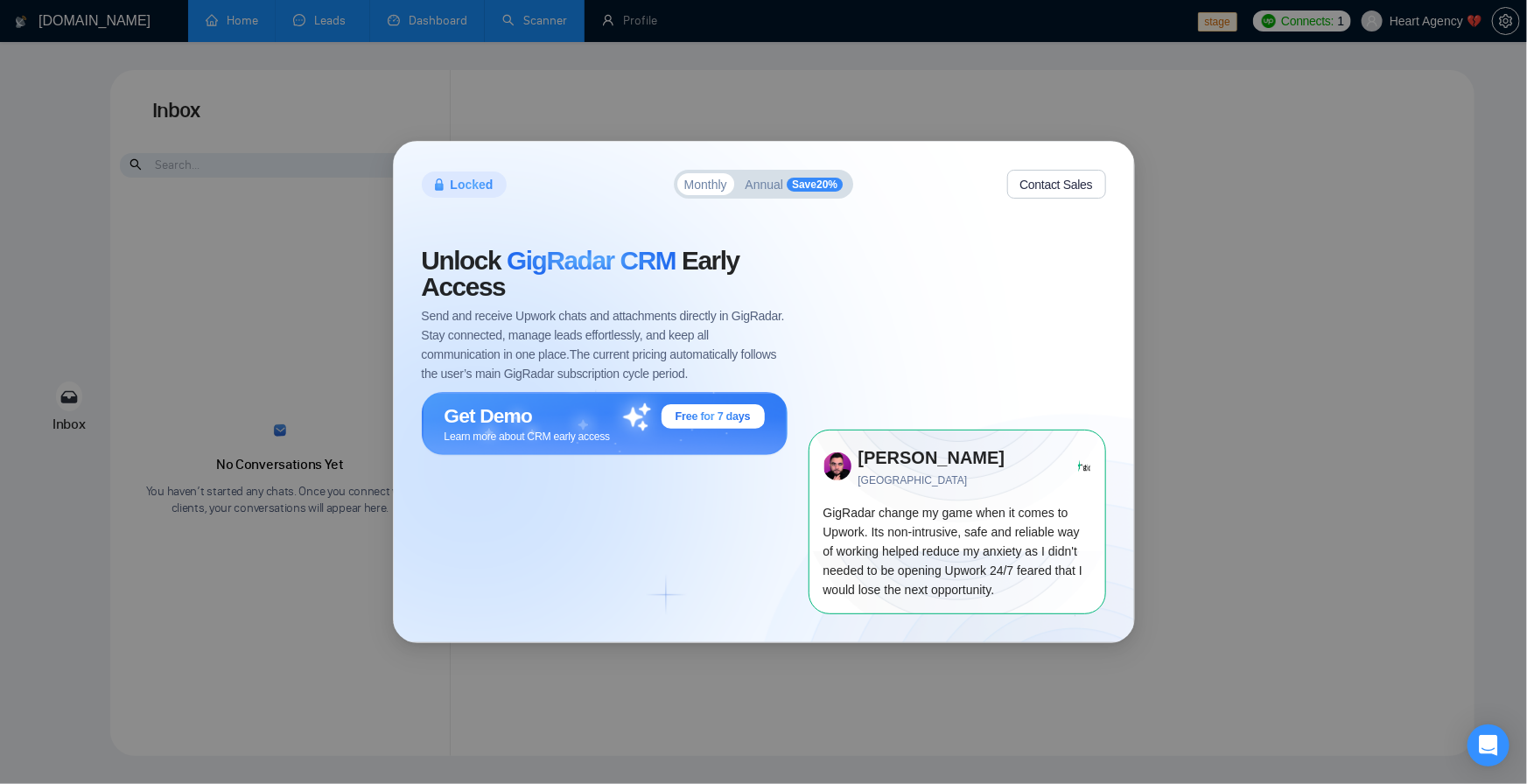
drag, startPoint x: 790, startPoint y: 104, endPoint x: 817, endPoint y: 115, distance: 29.2
click at [797, 107] on div "Locked Monthly Annual Save 20 % Contact Sales Unlock GigRadar CRM Early Access …" at bounding box center [764, 392] width 1527 height 784
drag, startPoint x: 906, startPoint y: 115, endPoint x: 986, endPoint y: 257, distance: 163.0
click at [934, 146] on div "Locked Monthly Annual Save 20 % Contact Sales Unlock GigRadar CRM Early Access …" at bounding box center [764, 392] width 1527 height 784
click at [393, 14] on div "Locked Monthly Annual Save 20 % Contact Sales Unlock GigRadar CRM Early Access …" at bounding box center [764, 392] width 1527 height 784
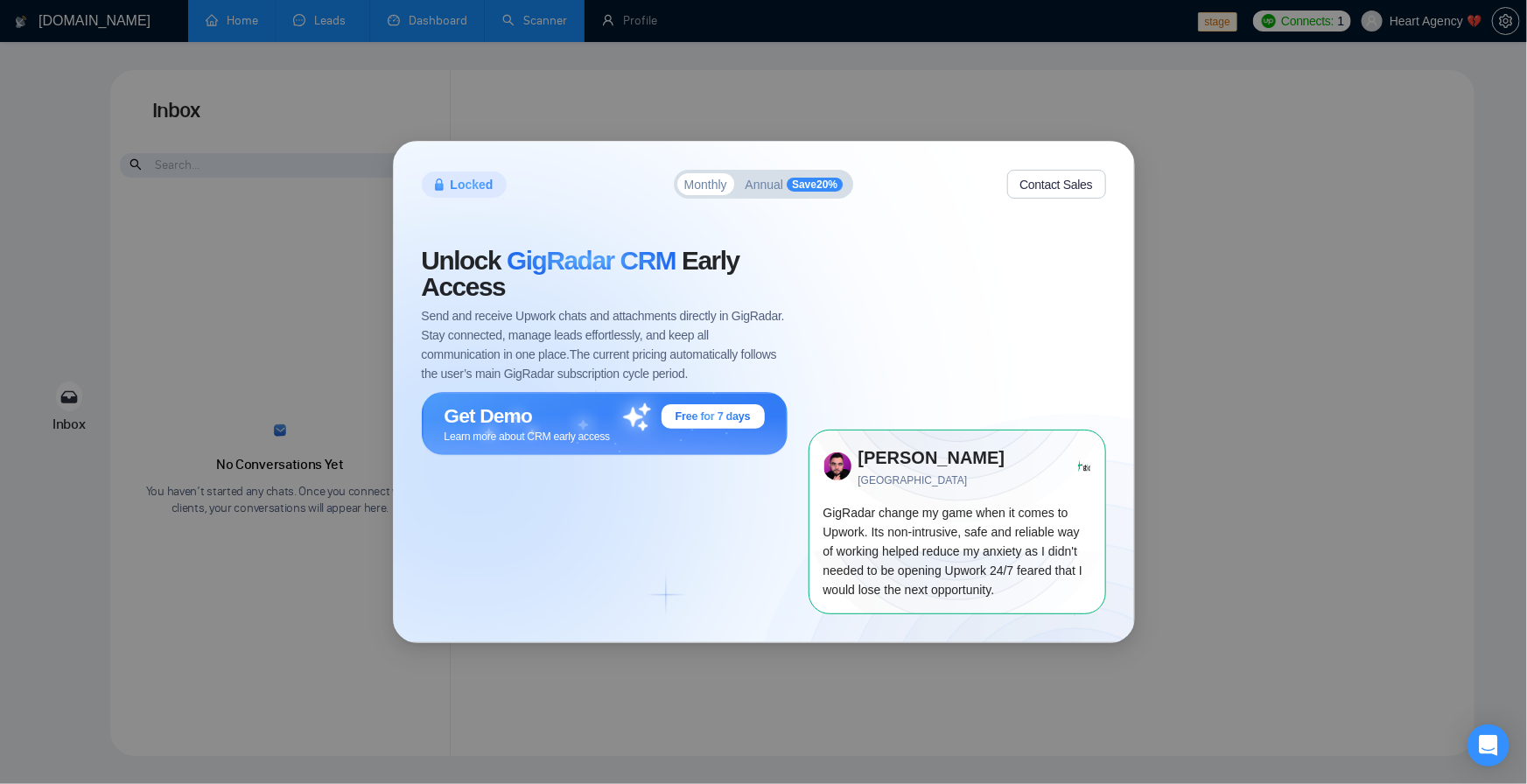
click at [412, 9] on div "Locked Monthly Annual Save 20 % Contact Sales Unlock GigRadar CRM Early Access …" at bounding box center [764, 392] width 1527 height 784
click at [427, 21] on div "Locked Monthly Annual Save 20 % Contact Sales Unlock GigRadar CRM Early Access …" at bounding box center [764, 392] width 1527 height 784
click at [650, 32] on div "Locked Monthly Annual Save 20 % Contact Sales Unlock GigRadar CRM Early Access …" at bounding box center [764, 392] width 1527 height 784
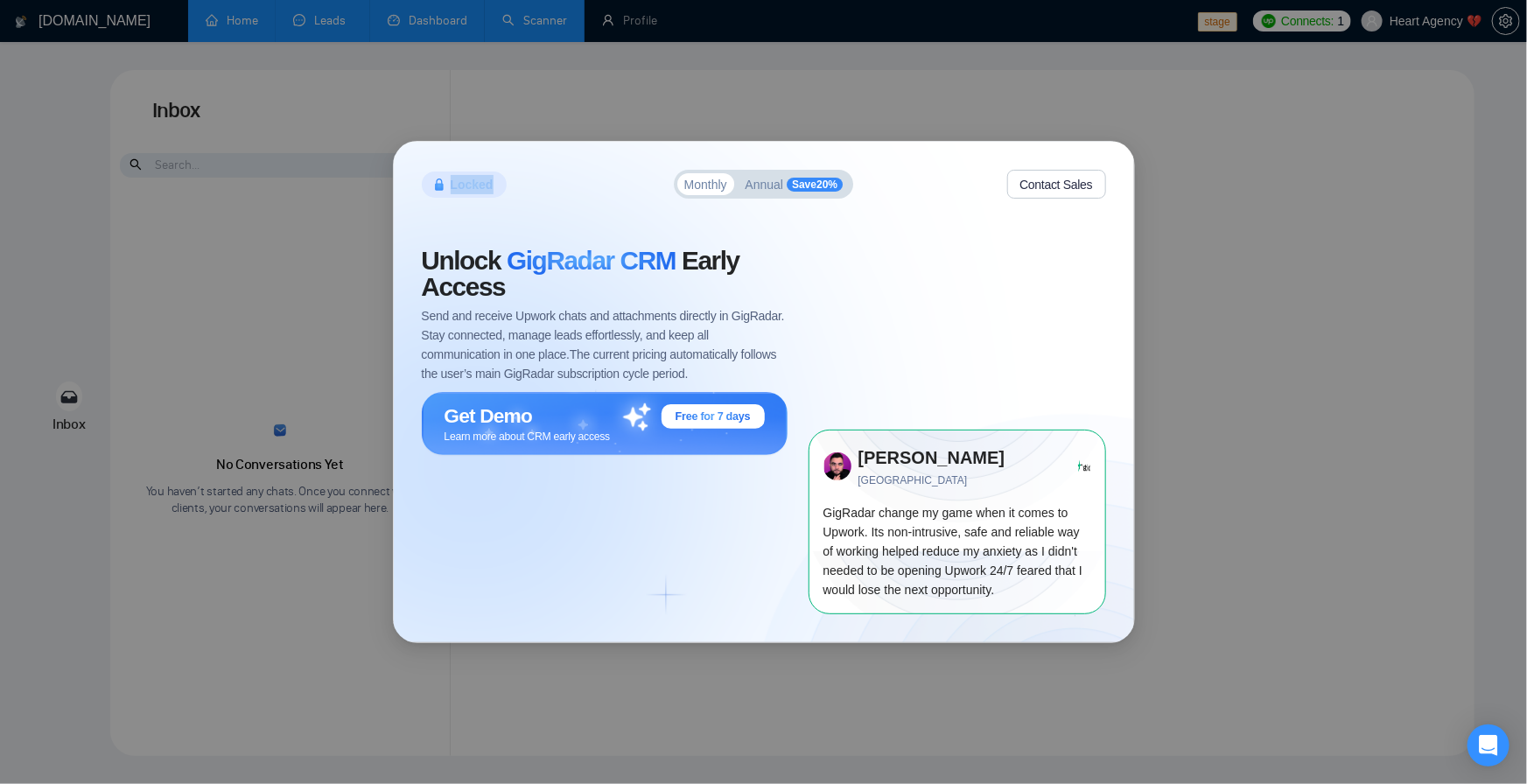
drag, startPoint x: 650, startPoint y: 32, endPoint x: 528, endPoint y: 29, distance: 122.0
click at [647, 32] on div "Locked Monthly Annual Save 20 % Contact Sales Unlock GigRadar CRM Early Access …" at bounding box center [764, 392] width 1527 height 784
click at [525, 29] on div "Locked Monthly Annual Save 20 % Contact Sales Unlock GigRadar CRM Early Access …" at bounding box center [764, 392] width 1527 height 784
click at [487, 21] on div "Locked Monthly Annual Save 20 % Contact Sales Unlock GigRadar CRM Early Access …" at bounding box center [764, 392] width 1527 height 784
drag, startPoint x: 487, startPoint y: 21, endPoint x: 326, endPoint y: 6, distance: 161.7
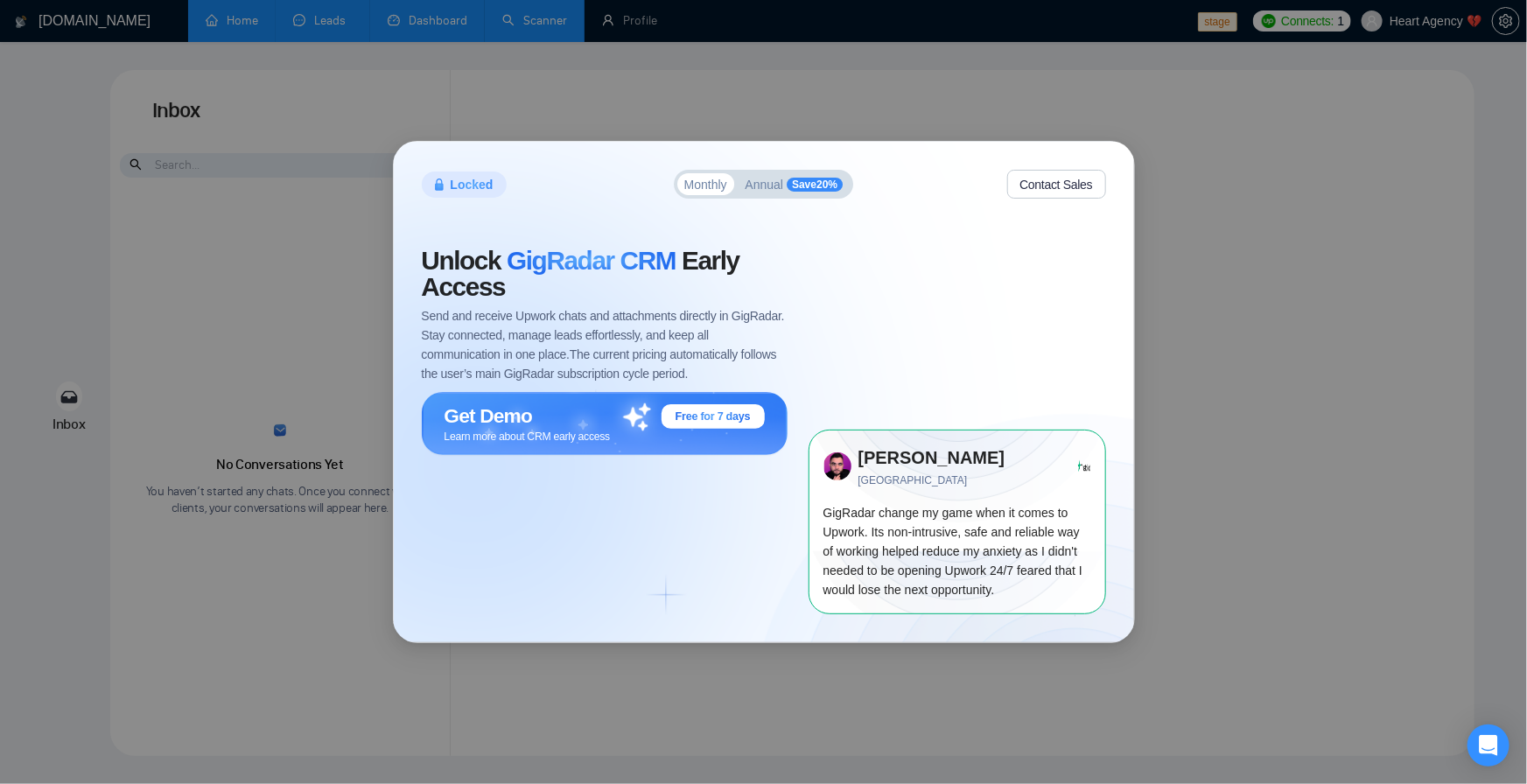
click at [475, 20] on div "Locked Monthly Annual Save 20 % Contact Sales Unlock GigRadar CRM Early Access …" at bounding box center [764, 392] width 1527 height 784
click at [273, 12] on div "Locked Monthly Annual Save 20 % Contact Sales Unlock GigRadar CRM Early Access …" at bounding box center [764, 392] width 1527 height 784
drag, startPoint x: 273, startPoint y: 12, endPoint x: 225, endPoint y: 19, distance: 48.5
click at [257, 16] on div "Locked Monthly Annual Save 20 % Contact Sales Unlock GigRadar CRM Early Access …" at bounding box center [764, 392] width 1527 height 784
click at [225, 19] on div "Locked Monthly Annual Save 20 % Contact Sales Unlock GigRadar CRM Early Access …" at bounding box center [764, 392] width 1527 height 784
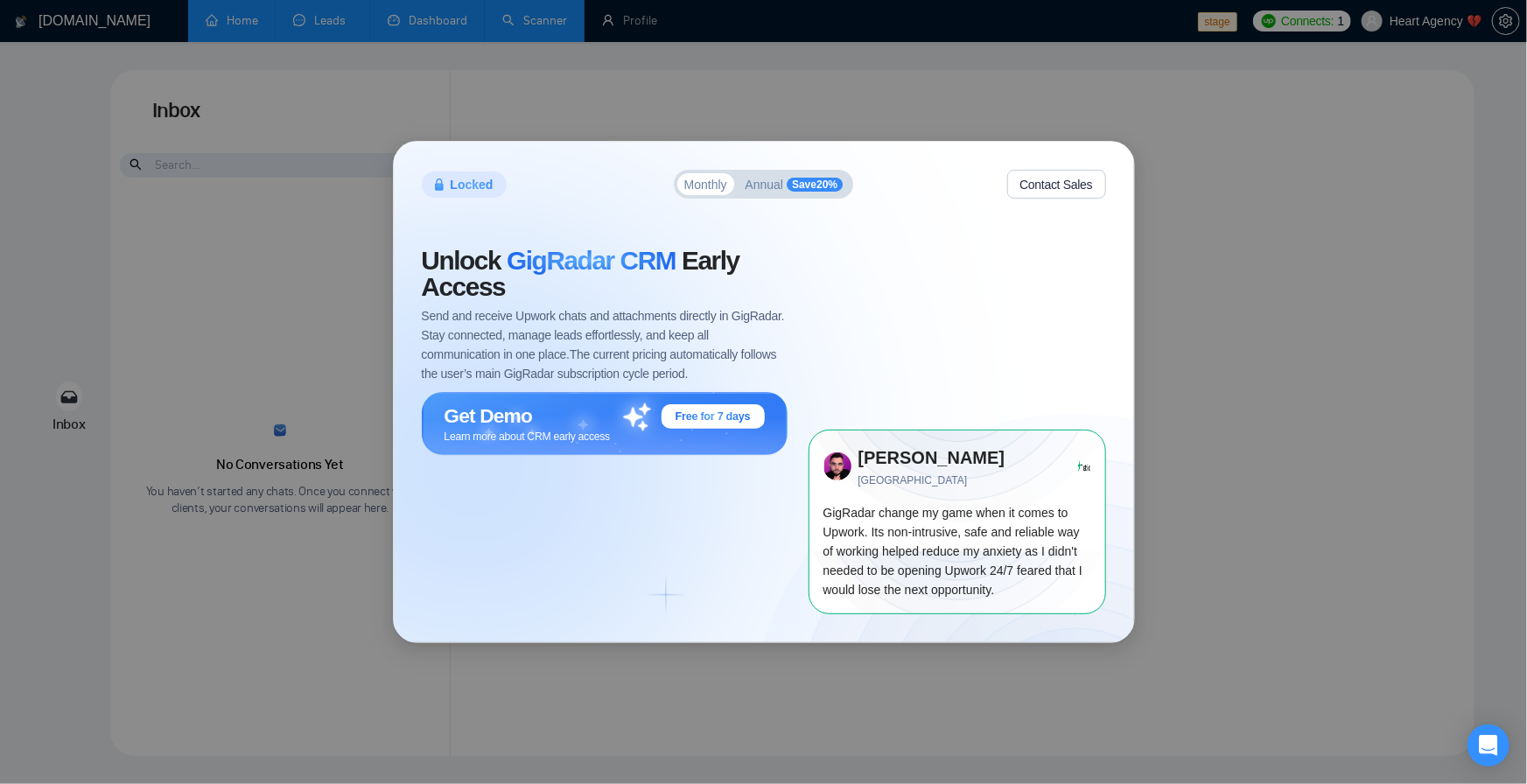
click at [725, 27] on div "Locked Monthly Annual Save 20 % Contact Sales Unlock GigRadar CRM Early Access …" at bounding box center [764, 392] width 1527 height 784
drag, startPoint x: 725, startPoint y: 27, endPoint x: 630, endPoint y: 34, distance: 95.3
click at [716, 29] on div "Locked Monthly Annual Save 20 % Contact Sales Unlock GigRadar CRM Early Access …" at bounding box center [764, 392] width 1527 height 784
click at [533, 33] on div "Locked Monthly Annual Save 20 % Contact Sales Unlock GigRadar CRM Early Access …" at bounding box center [764, 392] width 1527 height 784
click at [504, 19] on div "Locked Monthly Annual Save 20 % Contact Sales Unlock GigRadar CRM Early Access …" at bounding box center [764, 392] width 1527 height 784
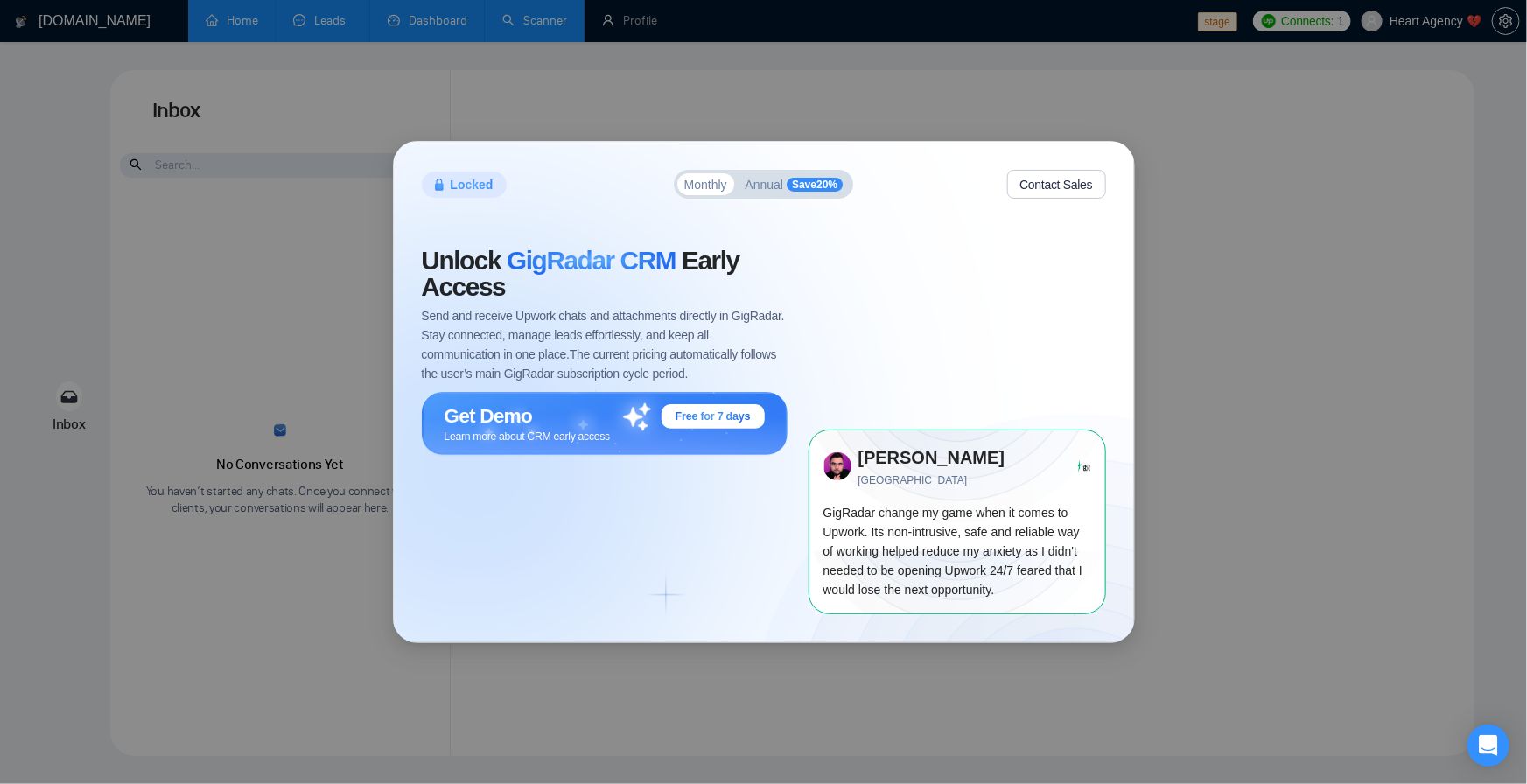
click at [473, 16] on div "Locked Monthly Annual Save 20 % Contact Sales Unlock GigRadar CRM Early Access …" at bounding box center [764, 392] width 1527 height 784
click at [635, 16] on div "Locked Monthly Annual Save 20 % Contact Sales Unlock GigRadar CRM Early Access …" at bounding box center [764, 392] width 1527 height 784
click at [676, 12] on div "Locked Monthly Annual Save 20 % Contact Sales Unlock GigRadar CRM Early Access …" at bounding box center [764, 392] width 1527 height 784
click at [666, 20] on div "Locked Monthly Annual Save 20 % Contact Sales Unlock GigRadar CRM Early Access …" at bounding box center [764, 392] width 1527 height 784
click at [598, 22] on div "Locked Monthly Annual Save 20 % Contact Sales Unlock GigRadar CRM Early Access …" at bounding box center [764, 392] width 1527 height 784
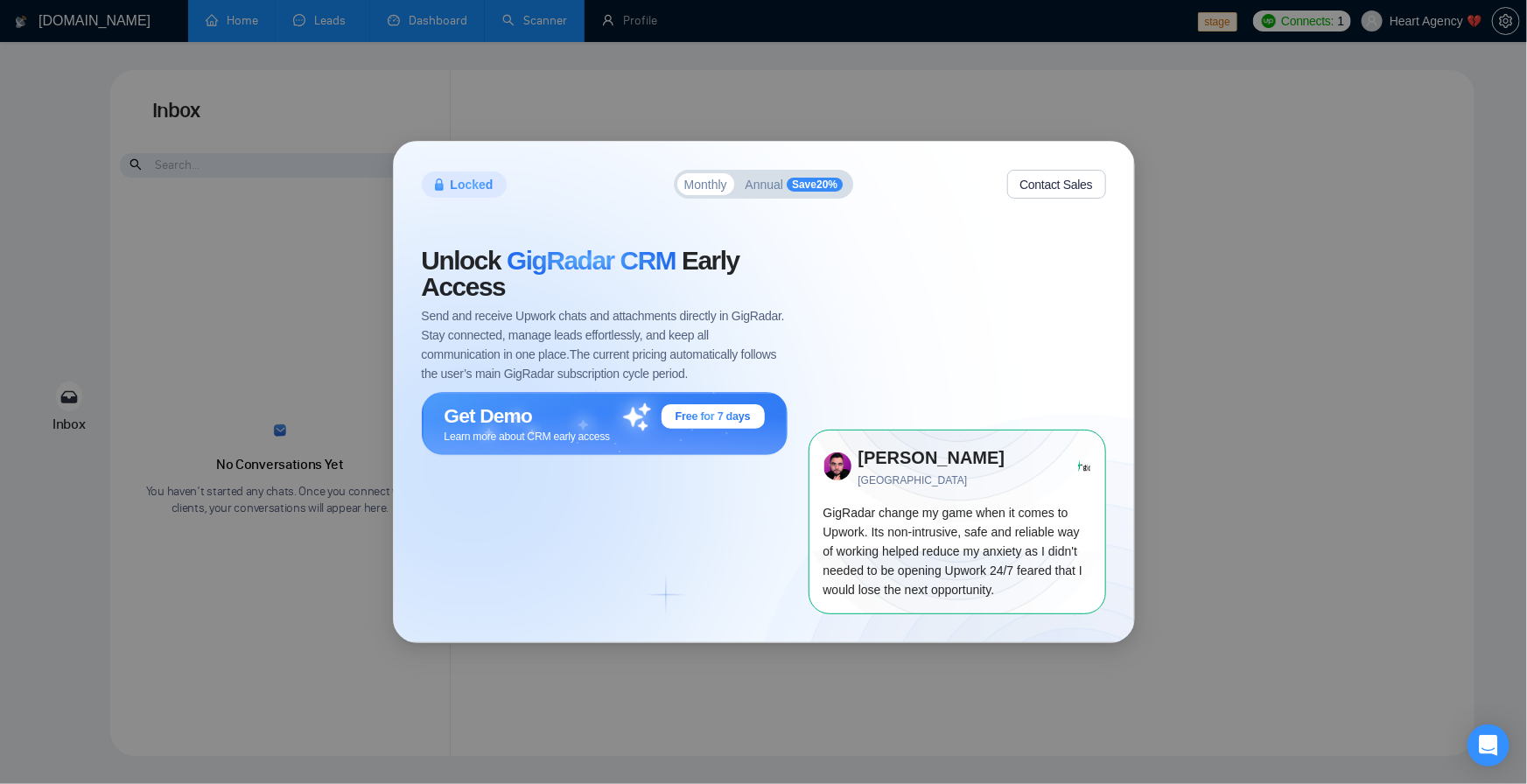
click at [516, 25] on div "Locked Monthly Annual Save 20 % Contact Sales Unlock GigRadar CRM Early Access …" at bounding box center [764, 392] width 1527 height 784
click at [459, 25] on div "Locked Monthly Annual Save 20 % Contact Sales Unlock GigRadar CRM Early Access …" at bounding box center [764, 392] width 1527 height 784
click at [728, 25] on div "Locked Monthly Annual Save 20 % Contact Sales Unlock GigRadar CRM Early Access …" at bounding box center [764, 392] width 1527 height 784
click at [573, 4] on div "Locked Monthly Annual Save 20 % Contact Sales Unlock GigRadar CRM Early Access …" at bounding box center [764, 392] width 1527 height 784
click at [506, 18] on div "Locked Monthly Annual Save 20 % Contact Sales Unlock GigRadar CRM Early Access …" at bounding box center [764, 392] width 1527 height 784
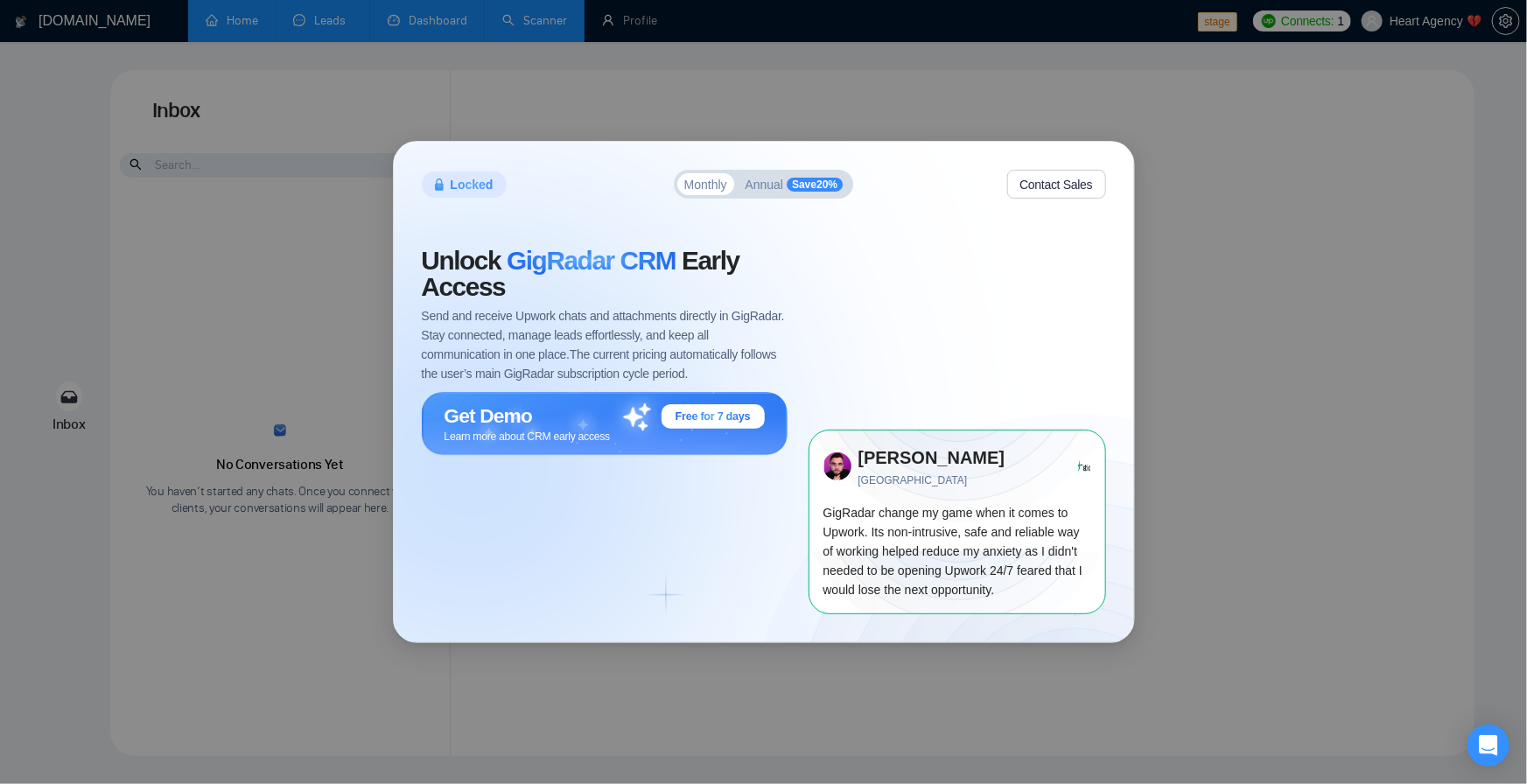
click at [751, 45] on div "Locked Monthly Annual Save 20 % Contact Sales Unlock GigRadar CRM Early Access …" at bounding box center [764, 392] width 1527 height 784
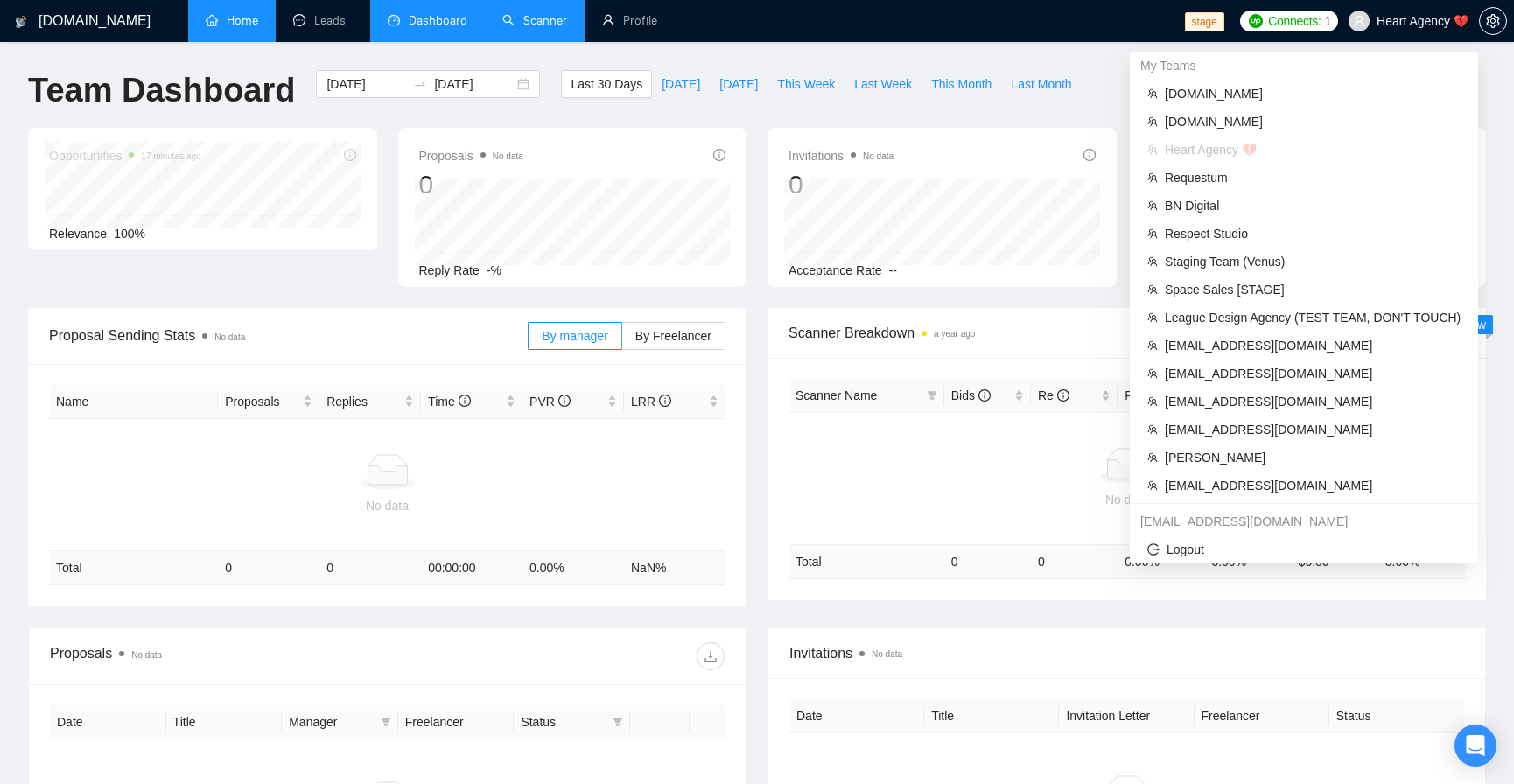
click at [1404, 27] on span "Heart Agency 💔" at bounding box center [1409, 21] width 141 height 56
click at [1247, 350] on span "[EMAIL_ADDRESS][DOMAIN_NAME]" at bounding box center [1313, 345] width 295 height 19
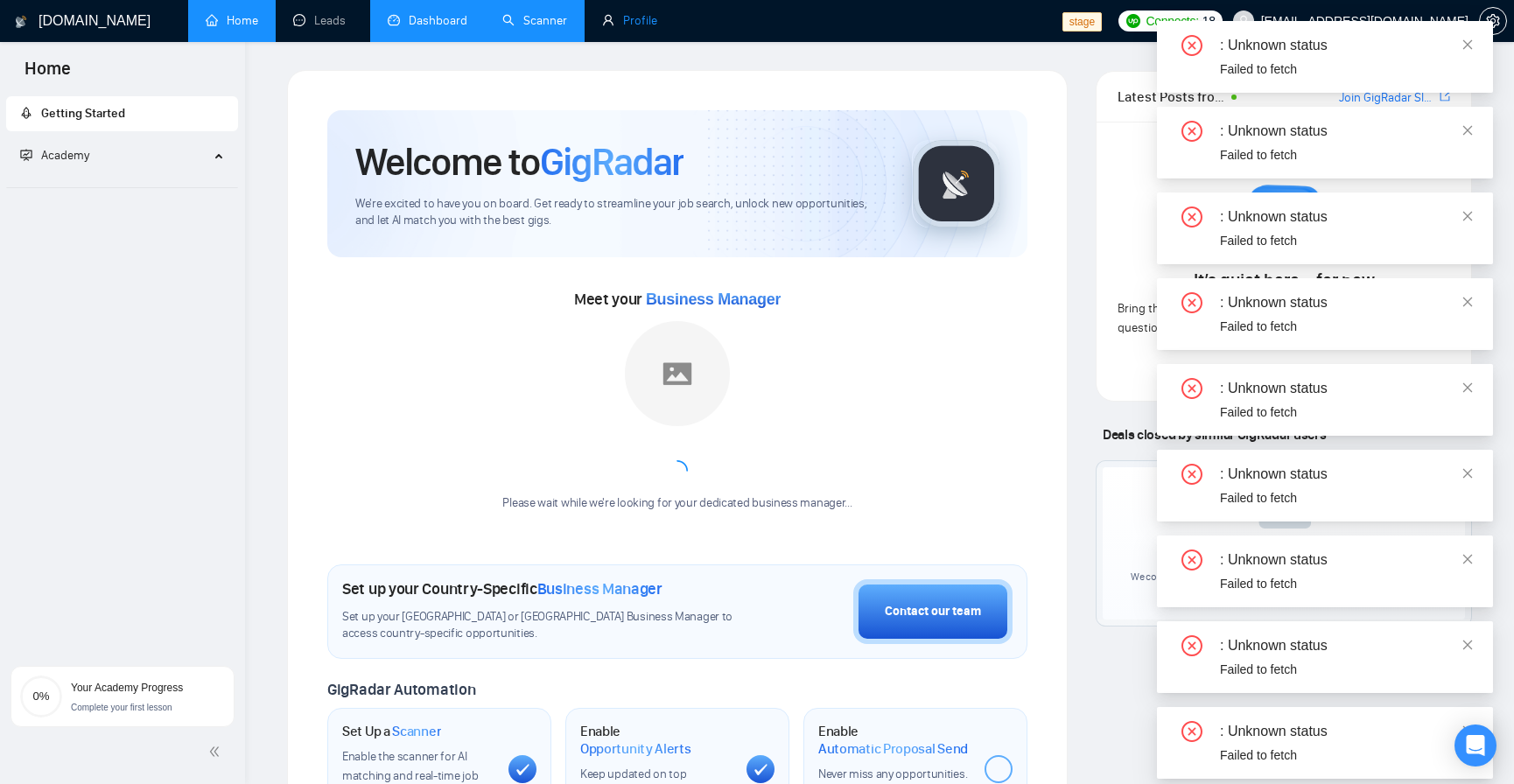
click at [657, 13] on link "Profile" at bounding box center [630, 20] width 56 height 15
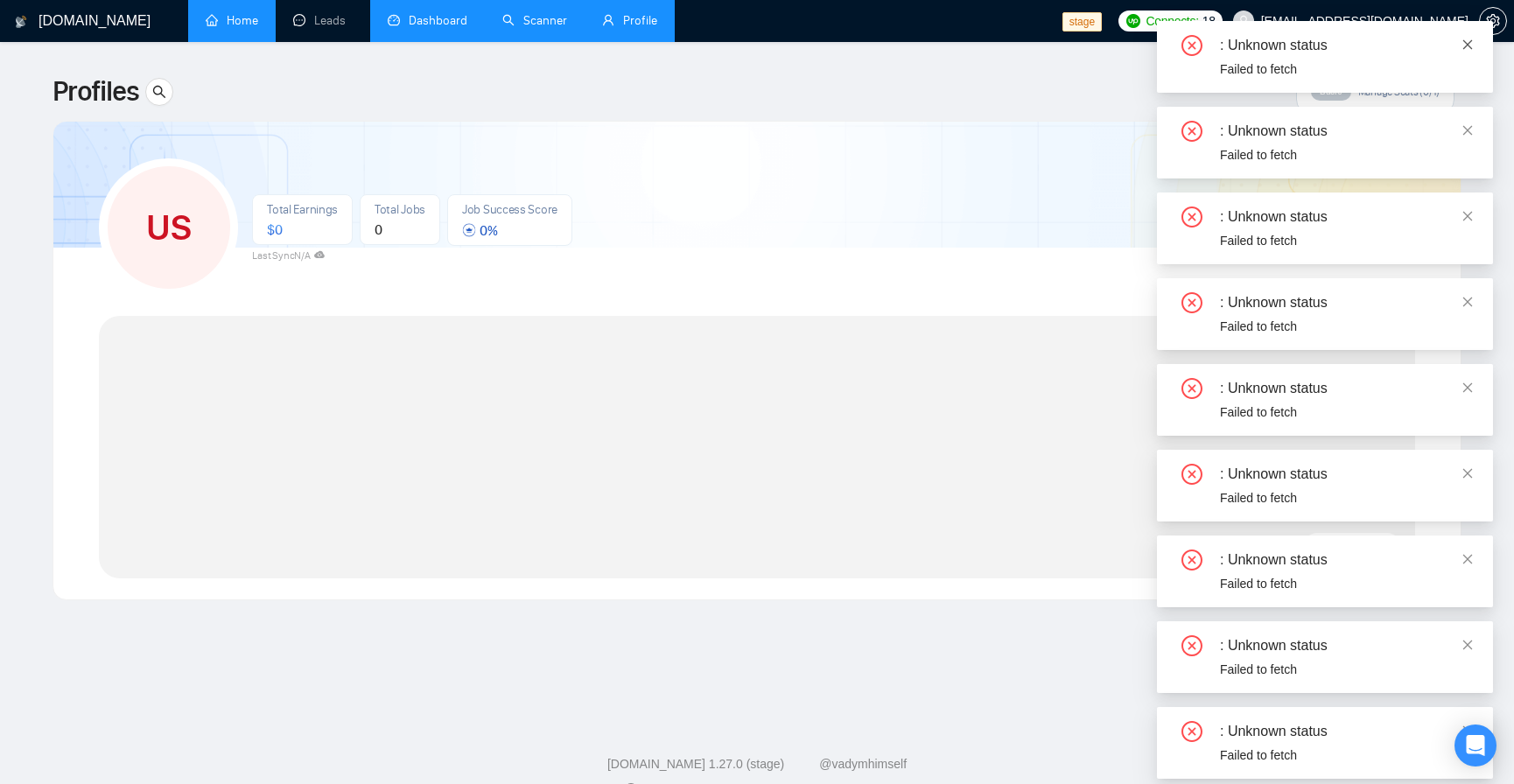
click at [1465, 45] on icon "close" at bounding box center [1468, 45] width 10 height 10
click at [838, 123] on div at bounding box center [757, 175] width 1408 height 144
